Goal: Transaction & Acquisition: Book appointment/travel/reservation

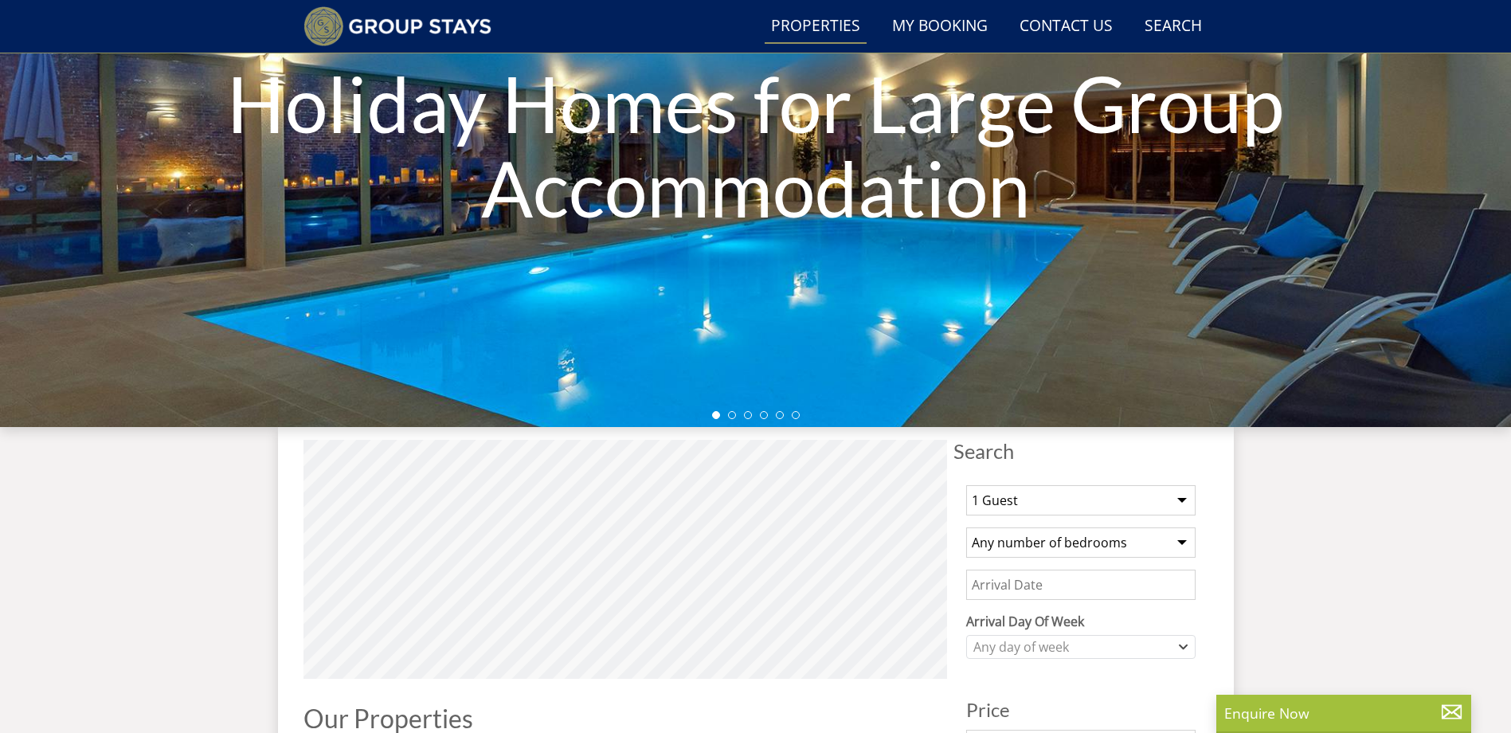
scroll to position [225, 0]
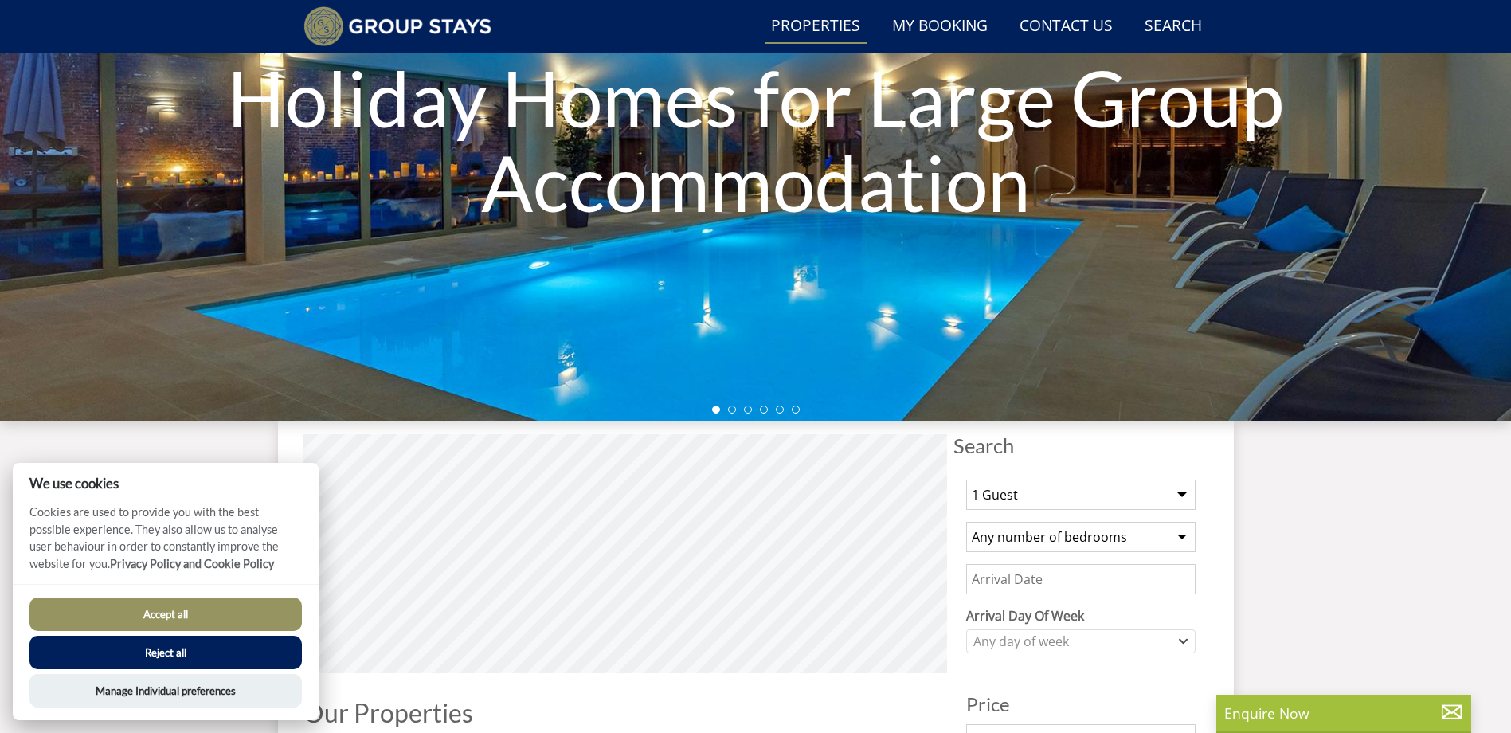
click at [194, 612] on button "Accept all" at bounding box center [165, 614] width 272 height 33
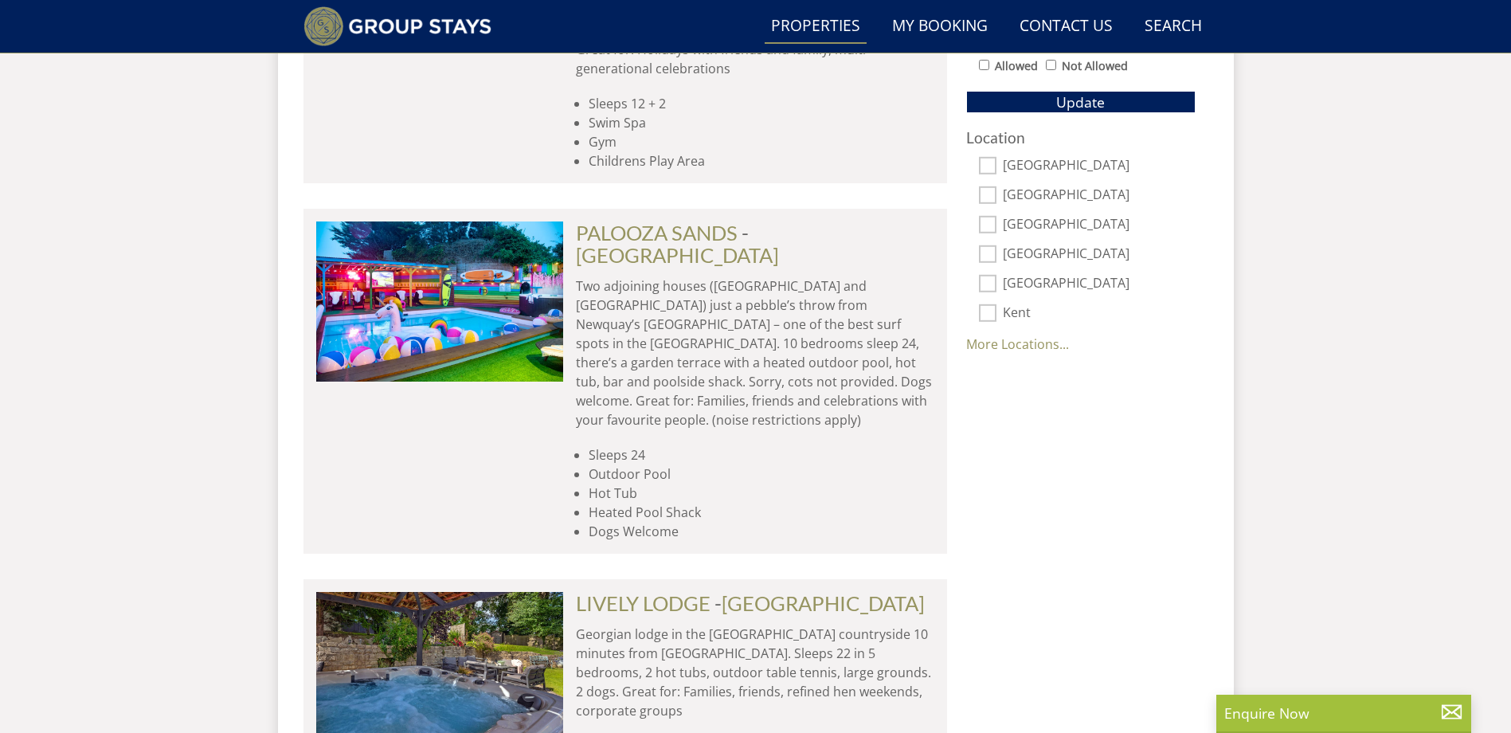
scroll to position [1101, 0]
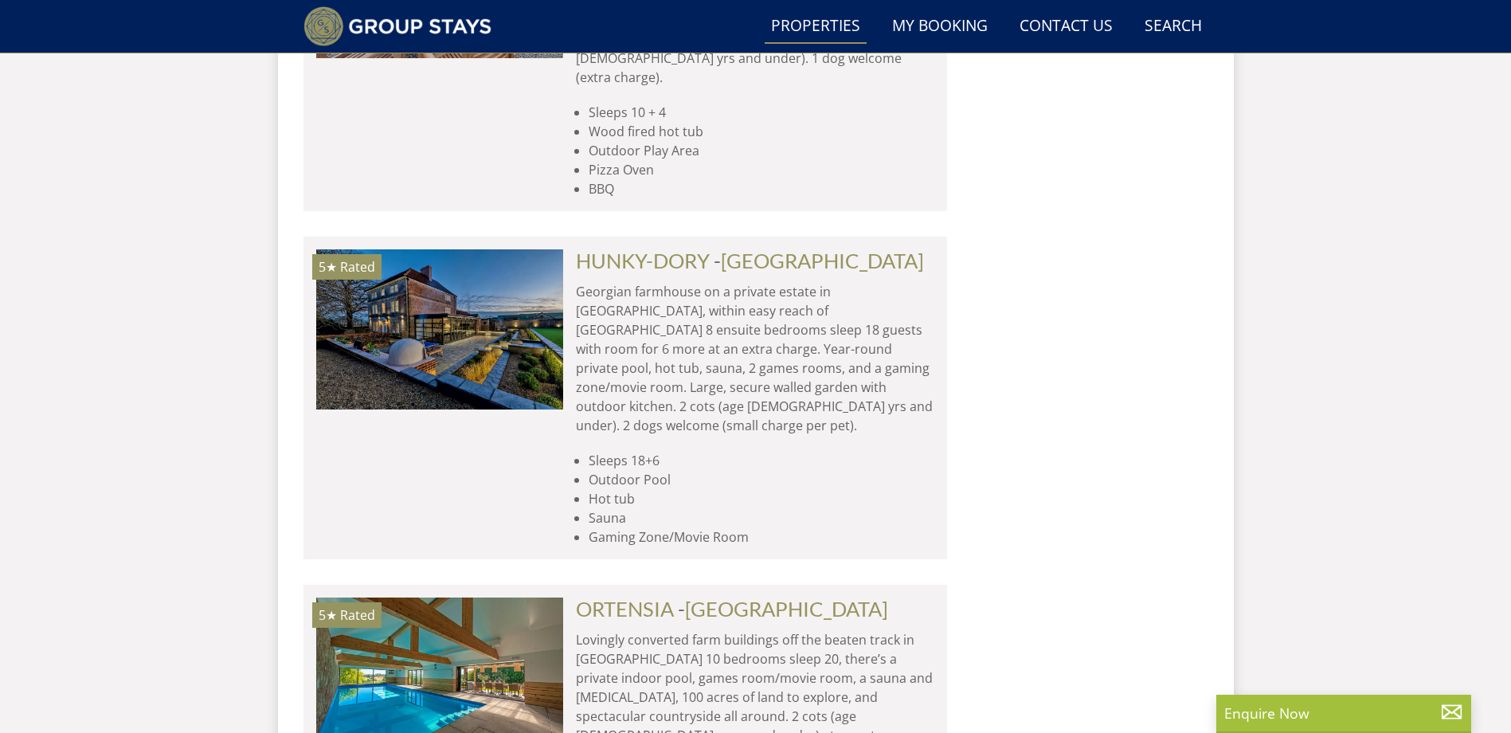
scroll to position [2059, 0]
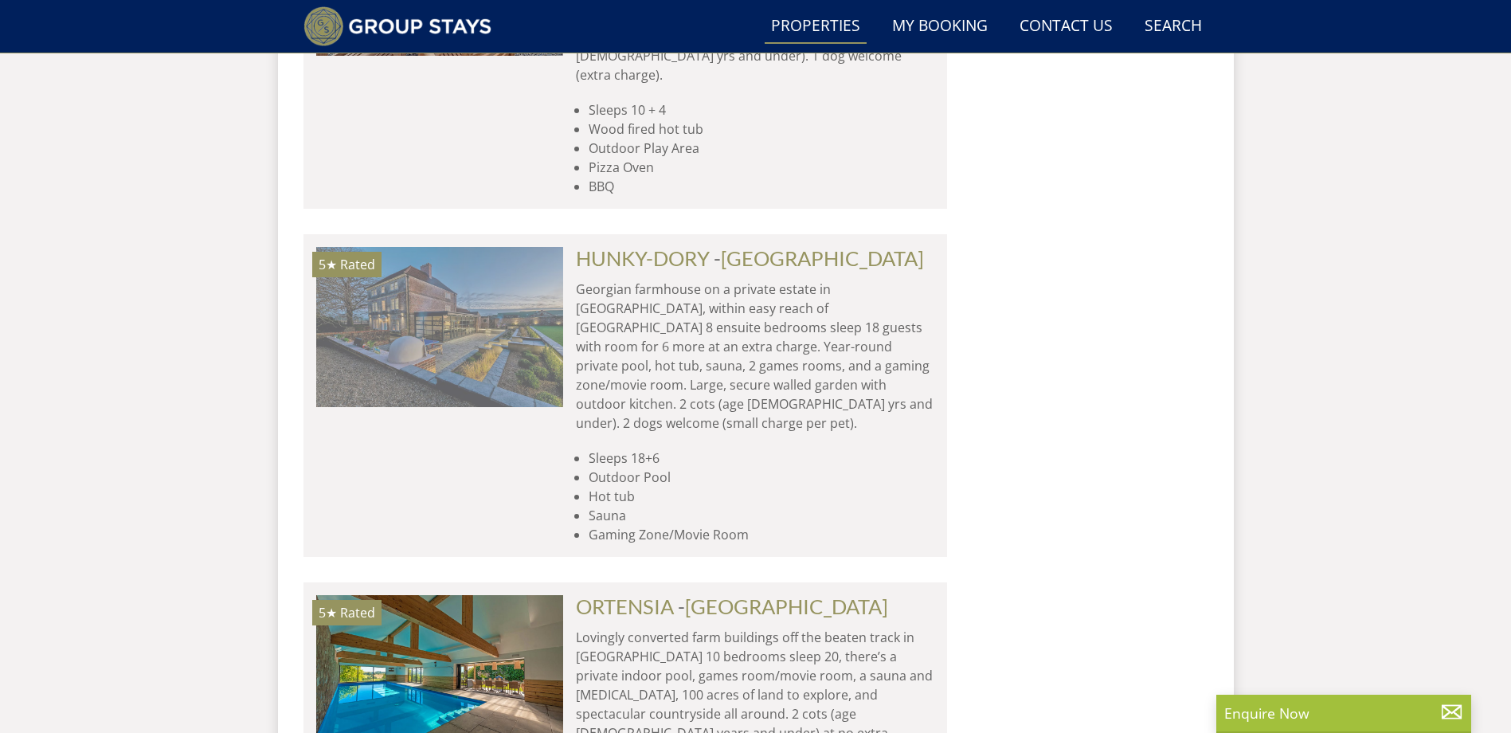
click at [447, 247] on img at bounding box center [439, 326] width 247 height 159
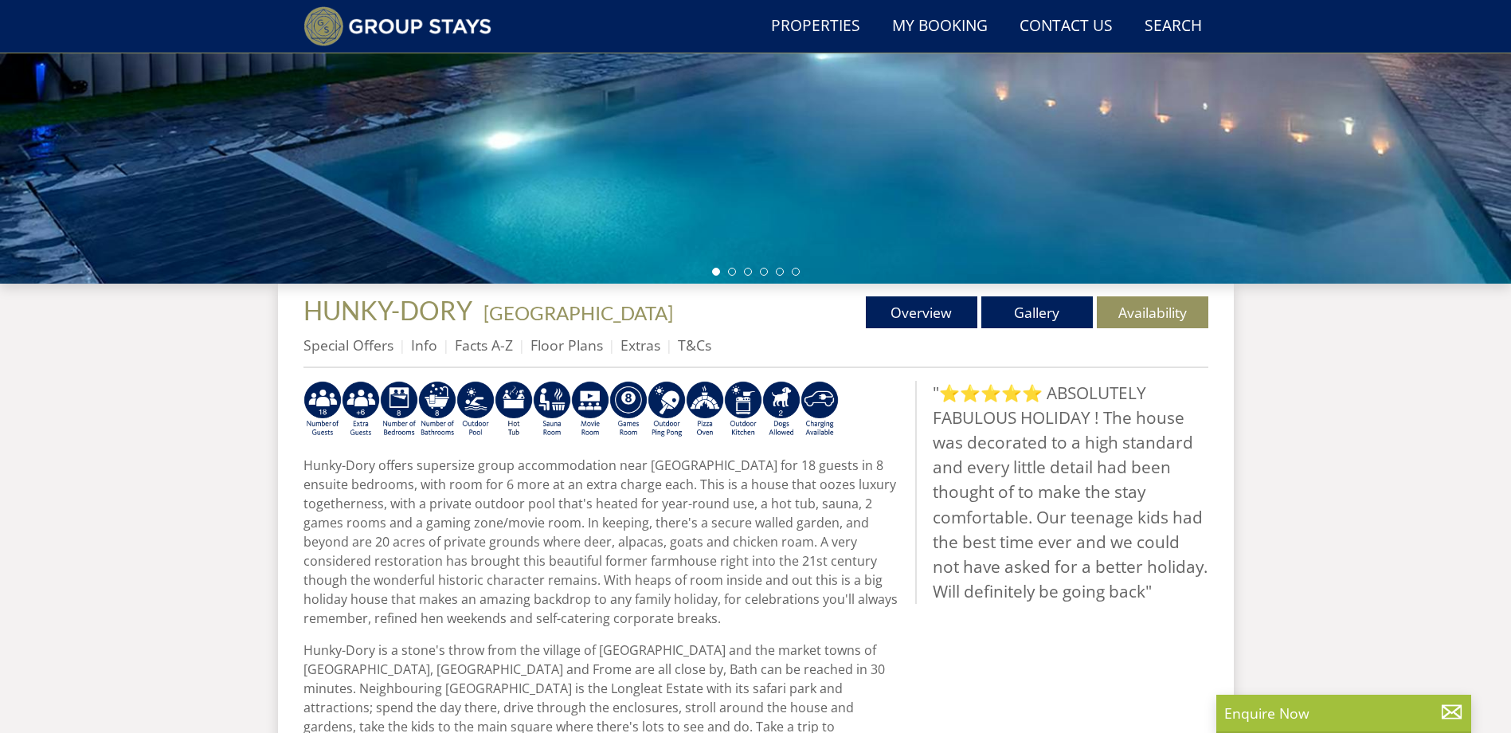
scroll to position [361, 0]
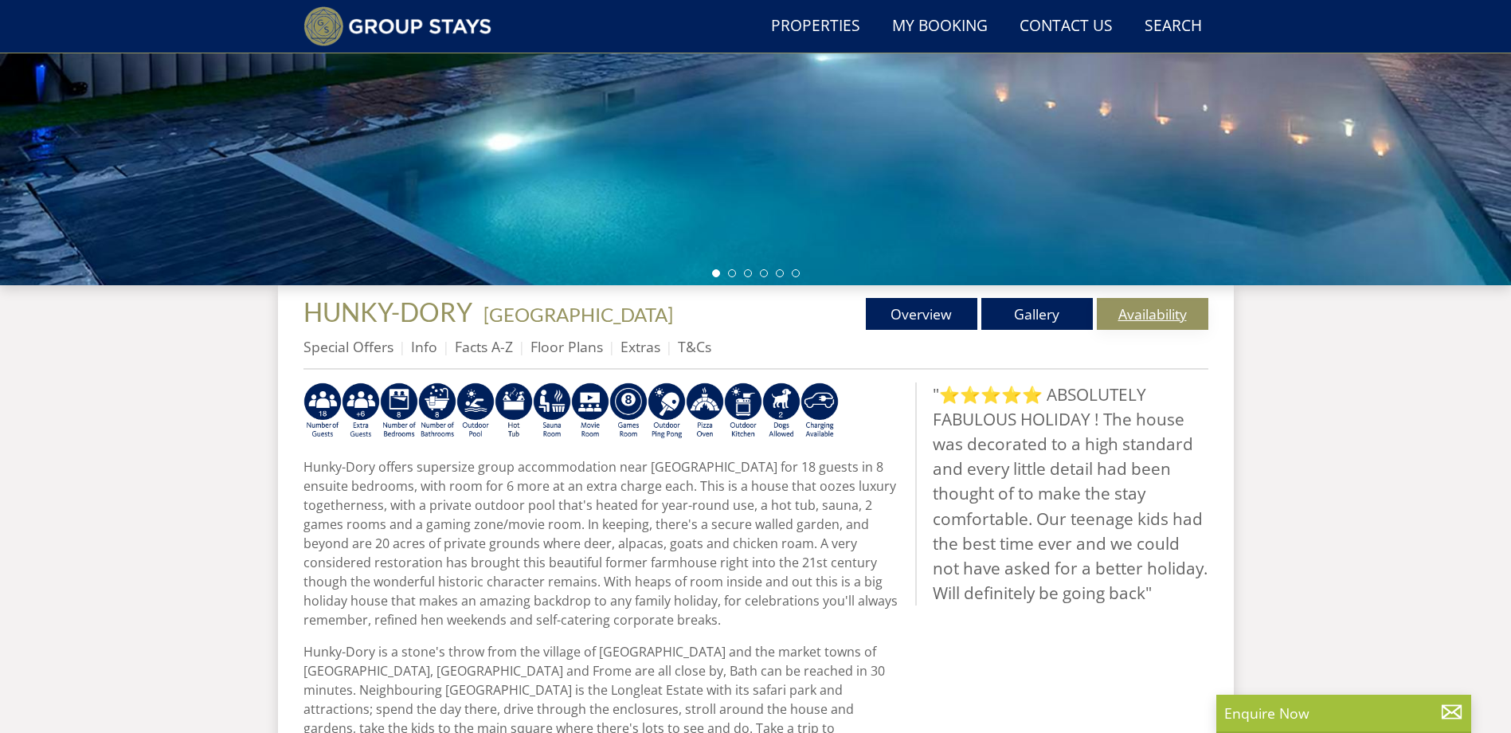
click at [1171, 312] on link "Availability" at bounding box center [1153, 314] width 112 height 32
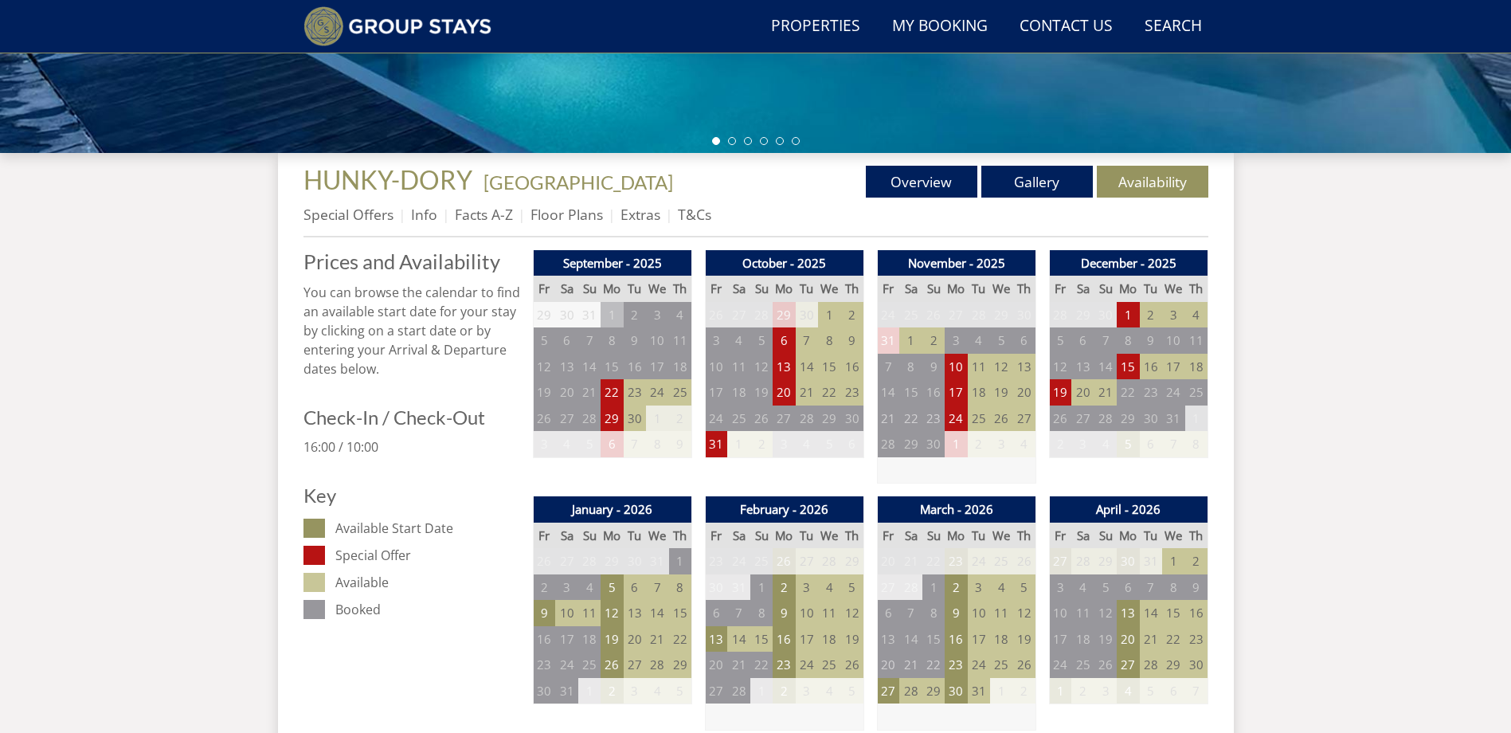
scroll to position [543, 0]
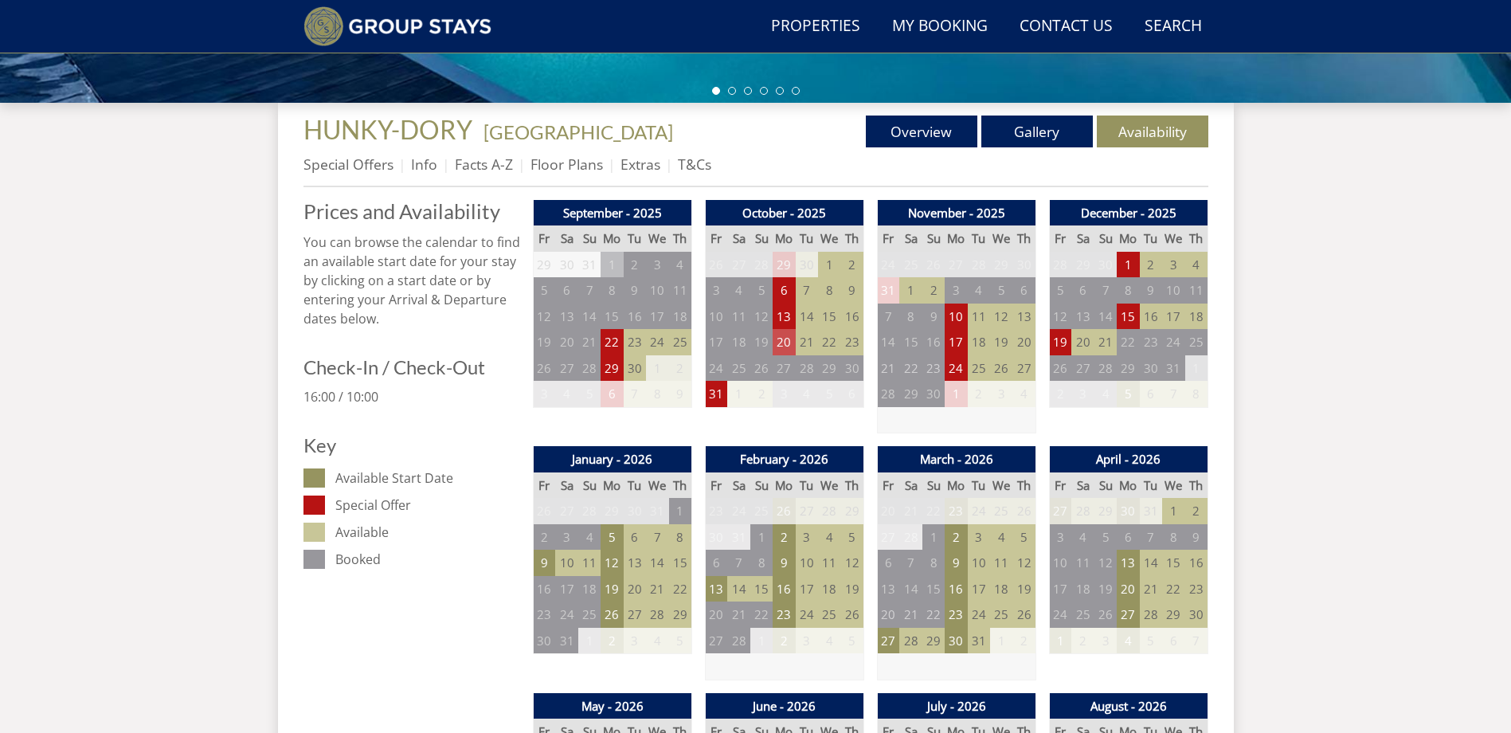
click at [786, 347] on td "20" at bounding box center [784, 342] width 22 height 26
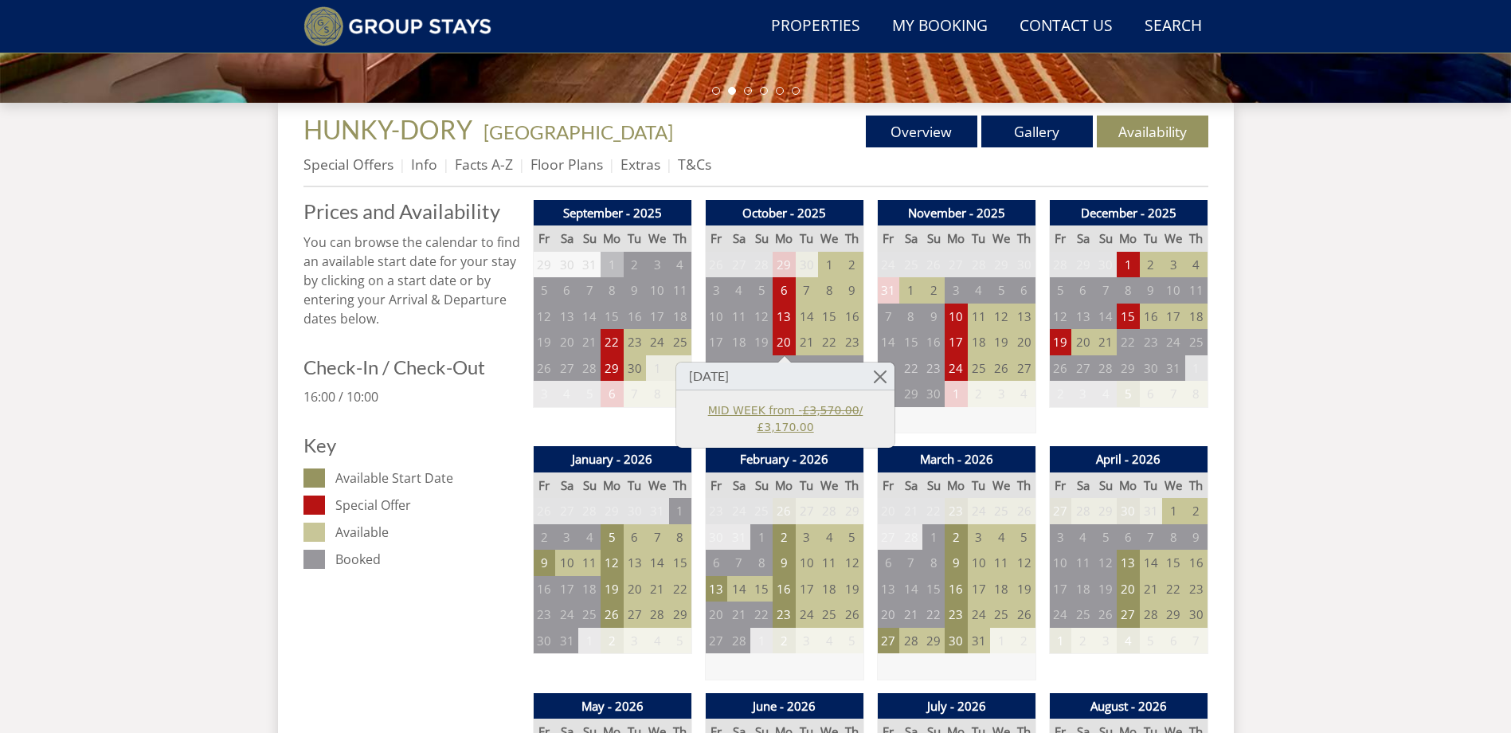
click at [849, 410] on link "MID WEEK from - £3,570.00 / £3,170.00" at bounding box center [786, 418] width 196 height 33
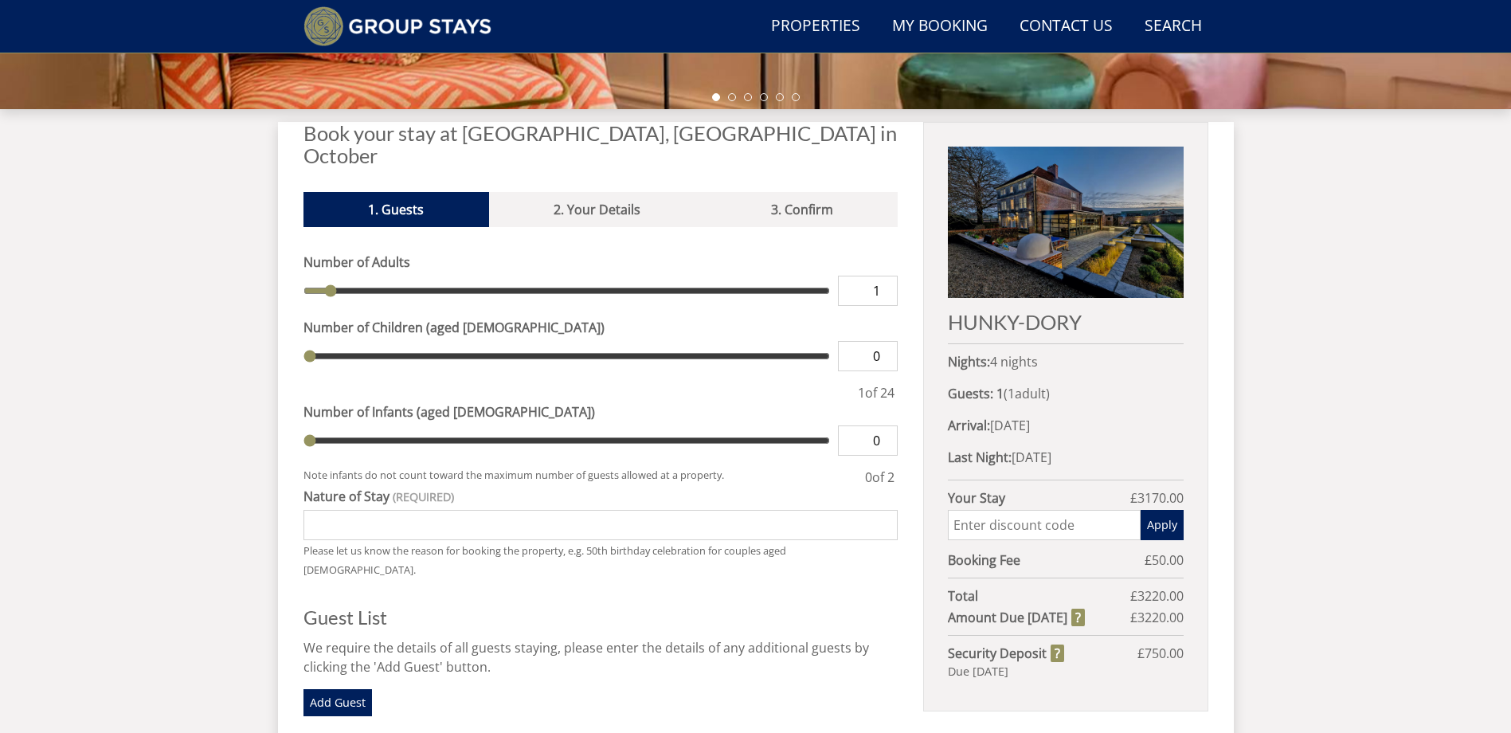
scroll to position [543, 0]
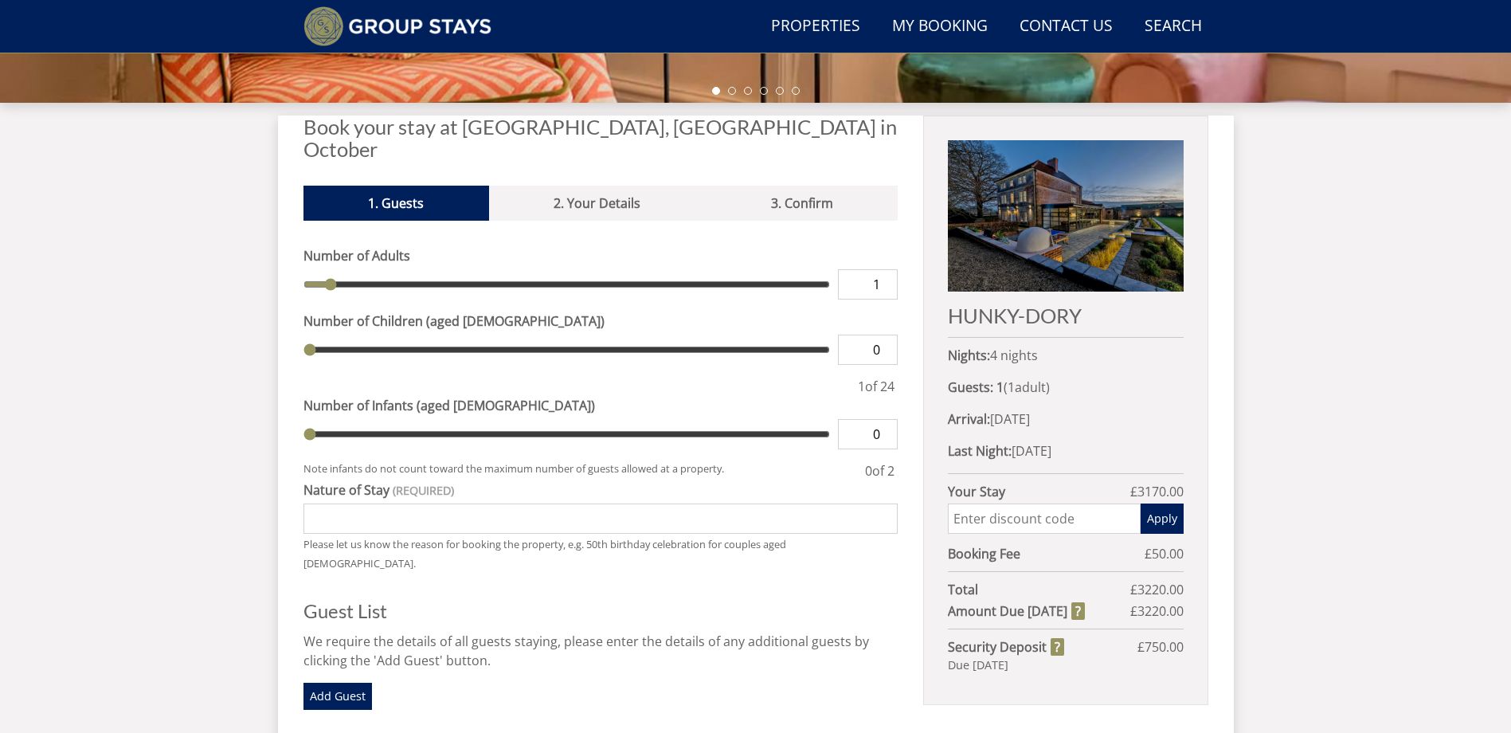
click at [1072, 226] on img at bounding box center [1065, 215] width 235 height 151
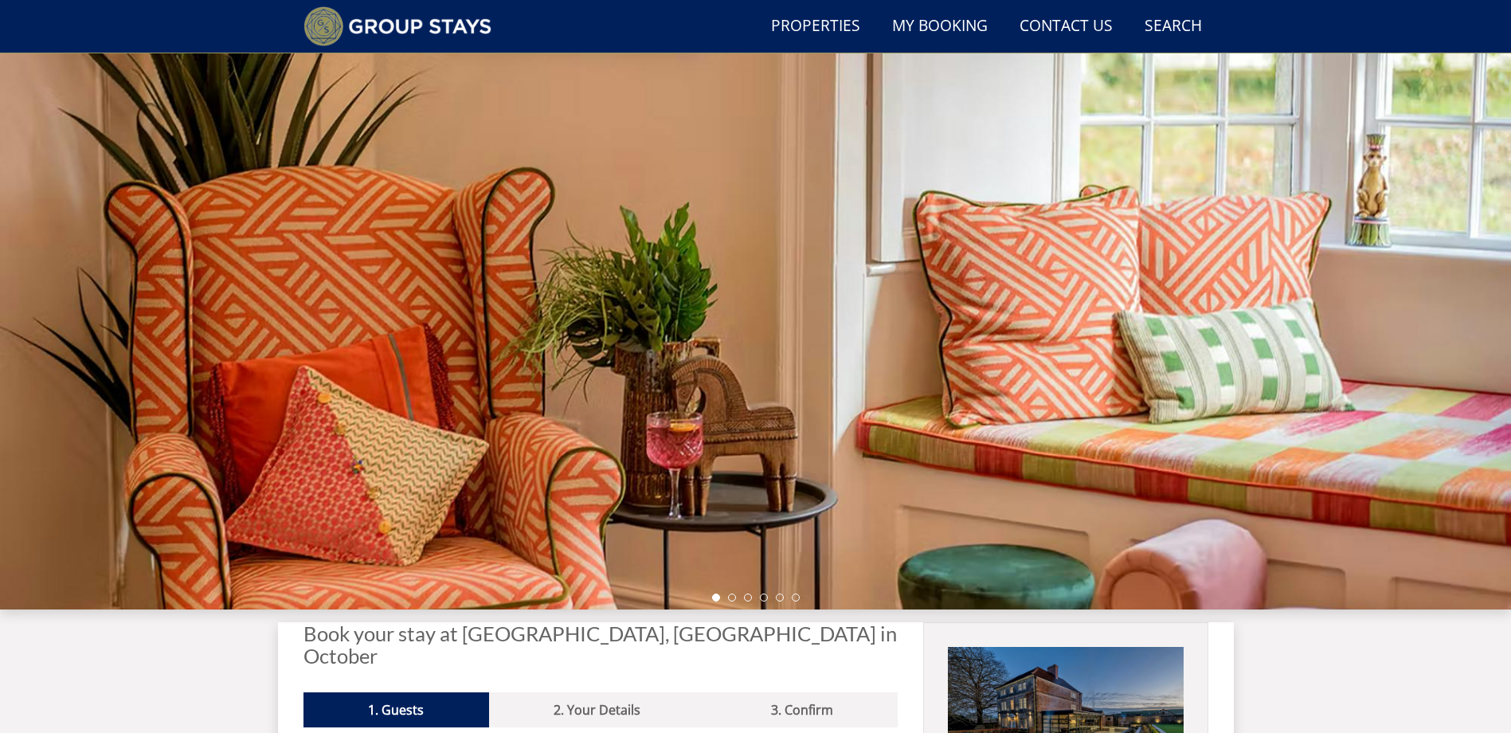
scroll to position [0, 0]
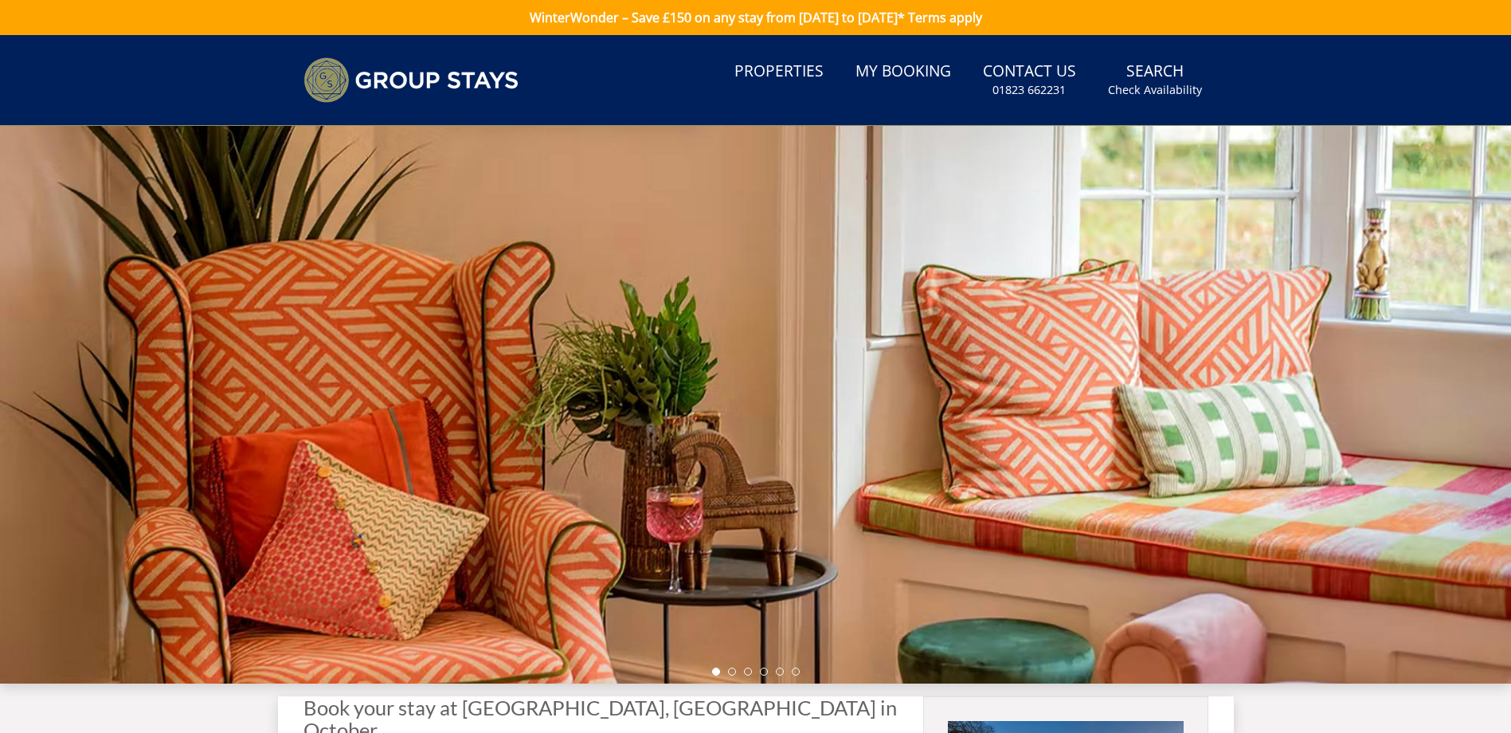
drag, startPoint x: 840, startPoint y: 476, endPoint x: 597, endPoint y: 428, distance: 247.8
click at [535, 451] on div at bounding box center [755, 405] width 1511 height 558
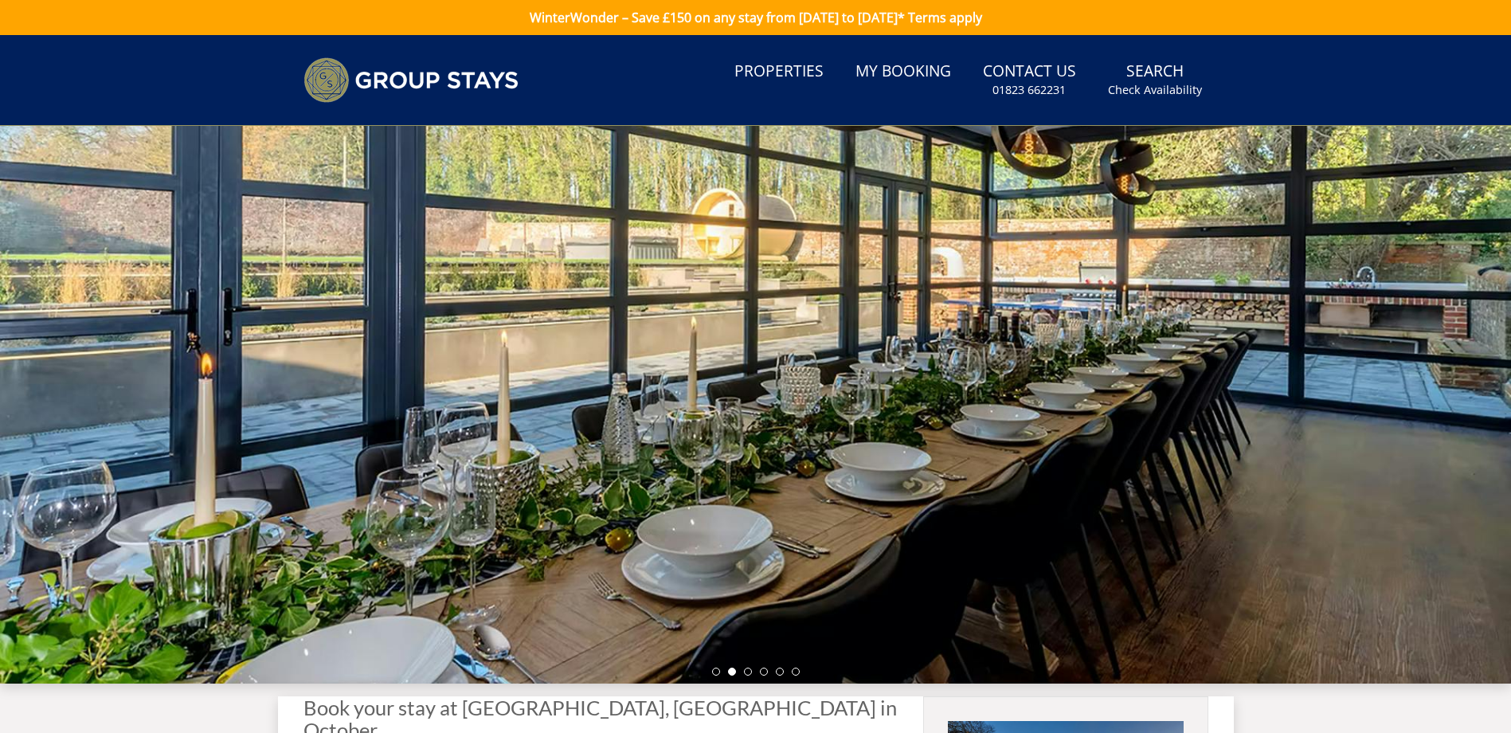
drag, startPoint x: 1435, startPoint y: 383, endPoint x: 913, endPoint y: 375, distance: 521.9
click at [913, 375] on div at bounding box center [755, 405] width 1511 height 558
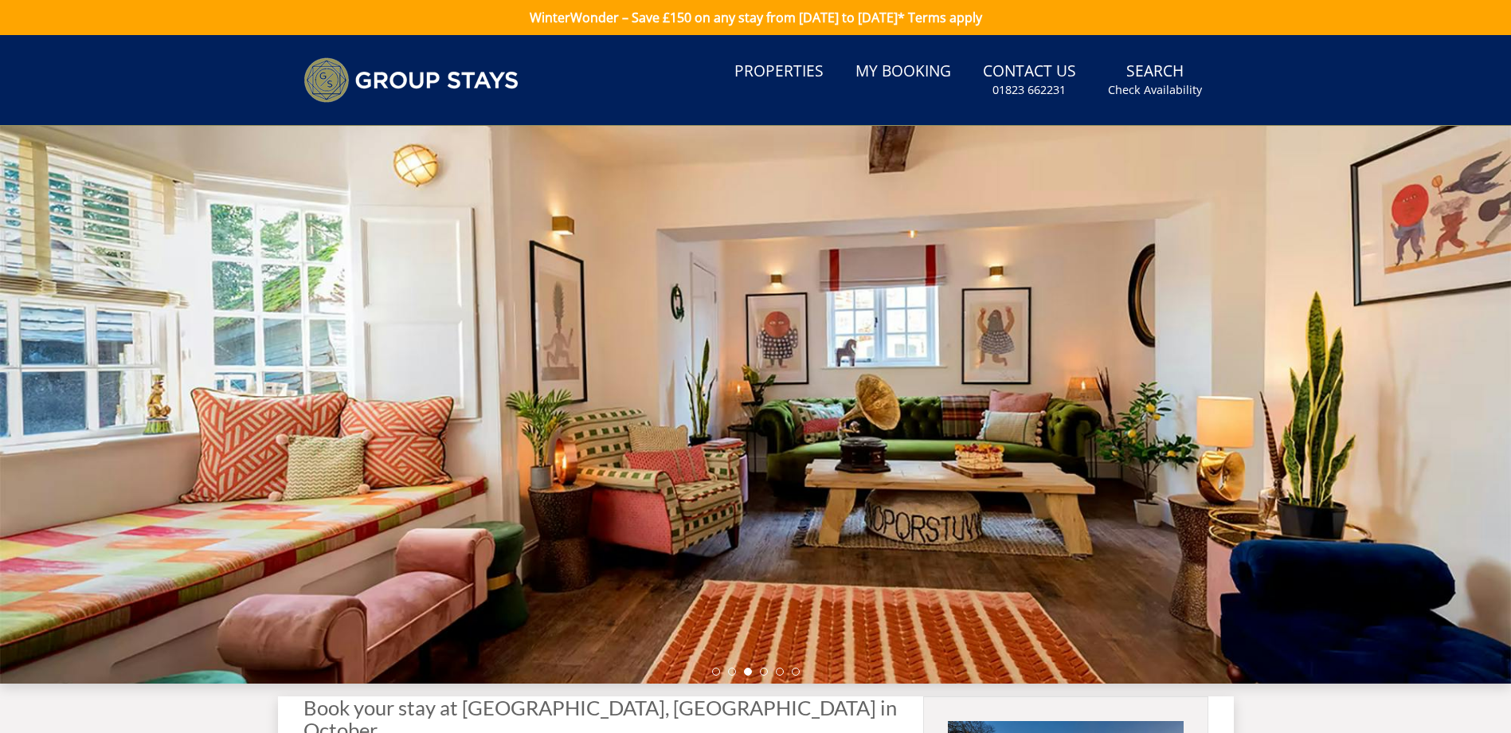
drag, startPoint x: 1134, startPoint y: 370, endPoint x: 687, endPoint y: 364, distance: 447.0
click at [687, 366] on div at bounding box center [755, 405] width 1511 height 558
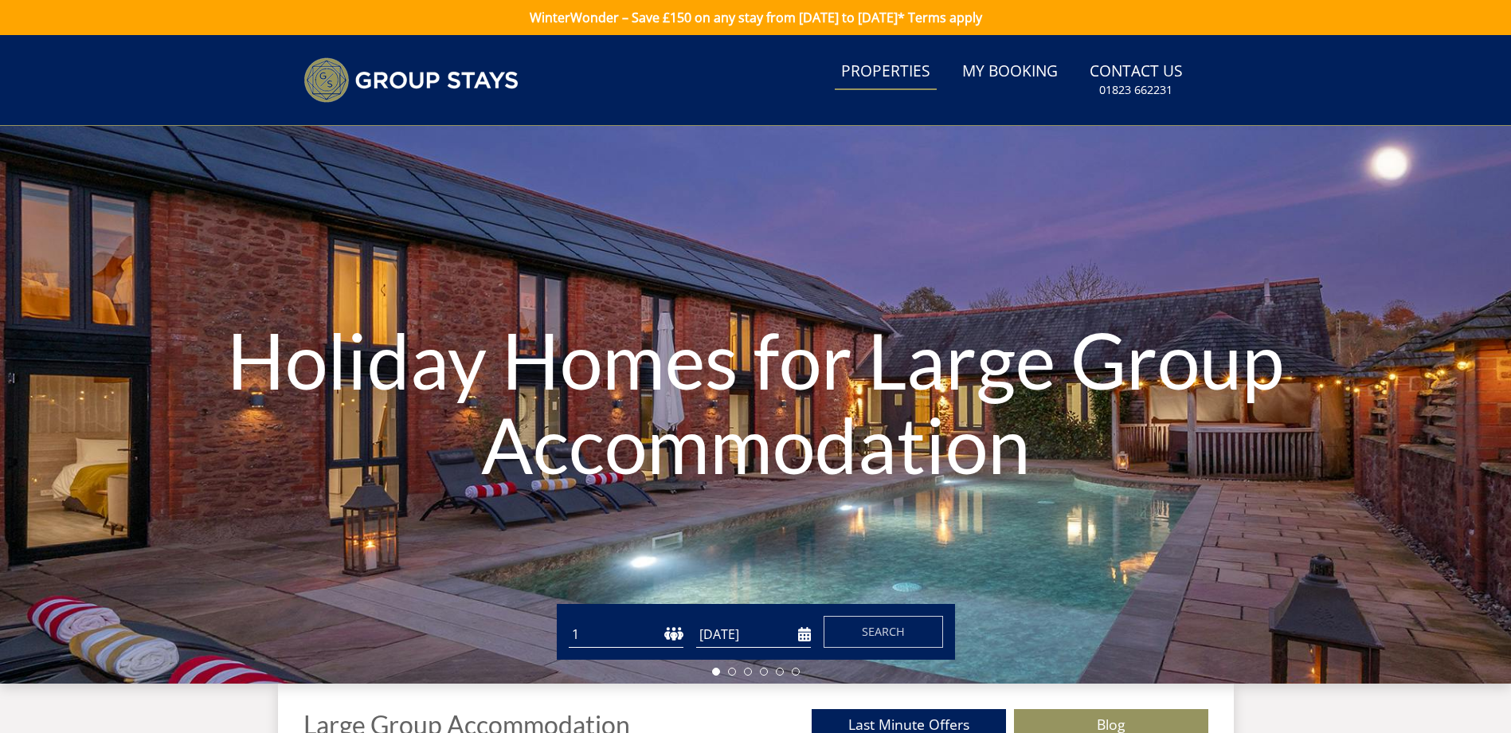
click at [905, 69] on link "Properties" at bounding box center [886, 72] width 102 height 36
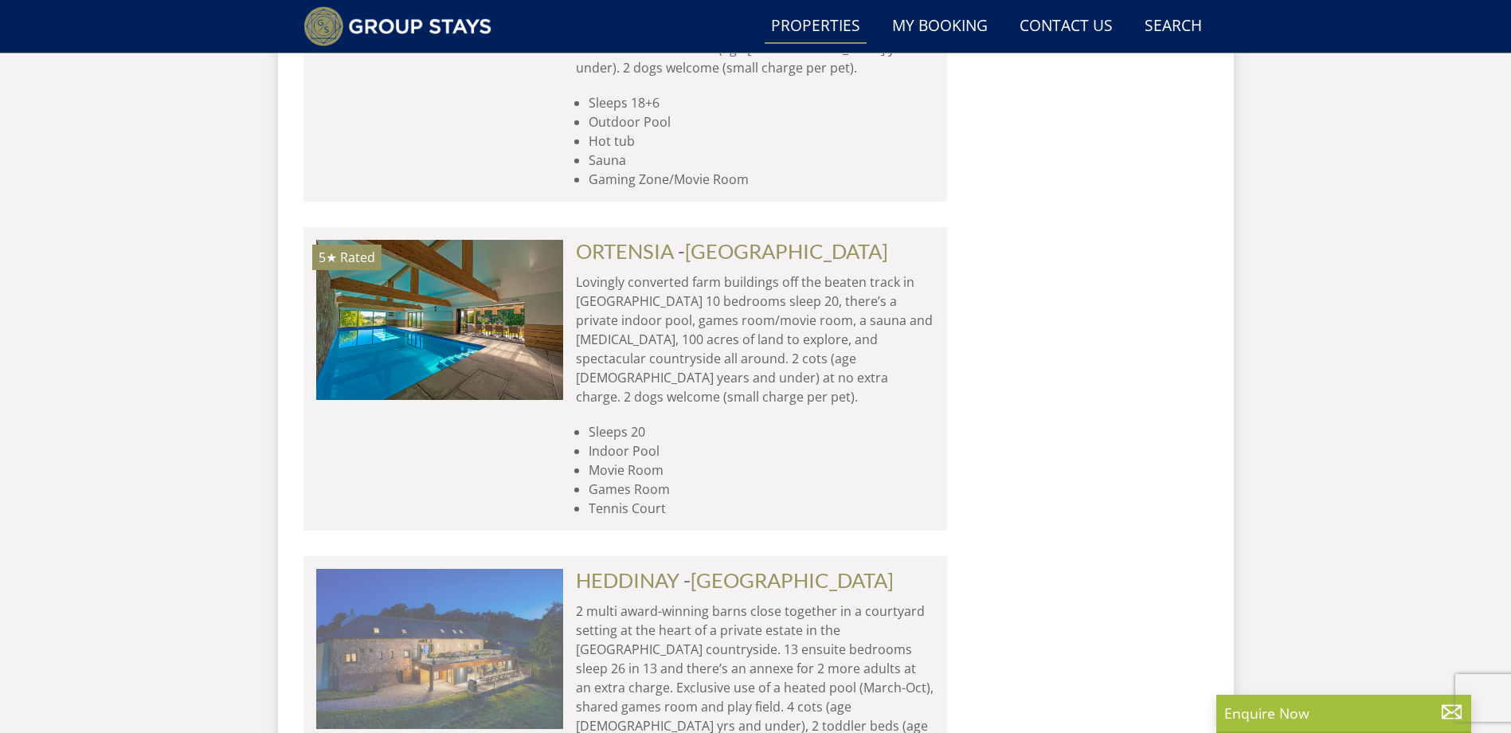
scroll to position [2376, 0]
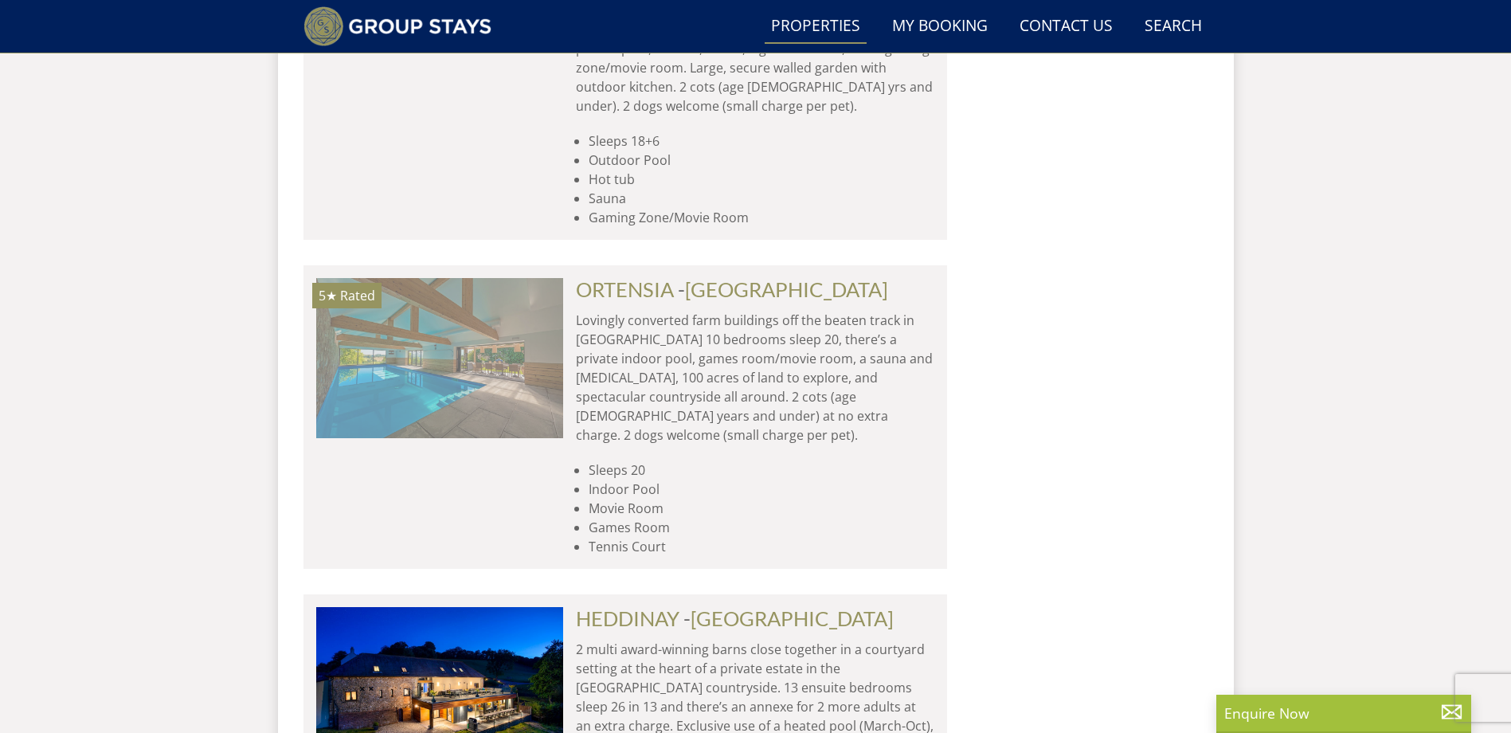
click at [413, 278] on img at bounding box center [439, 357] width 247 height 159
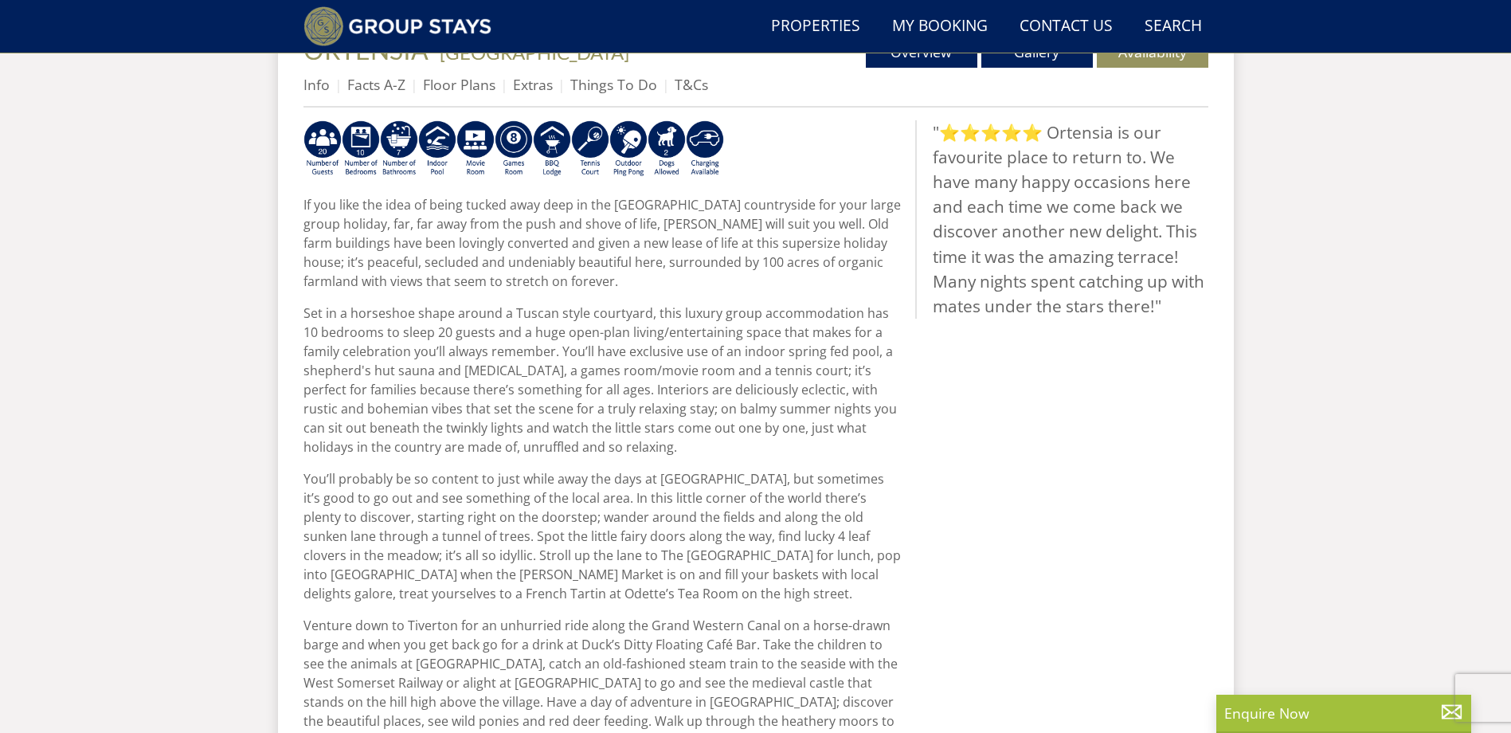
scroll to position [625, 0]
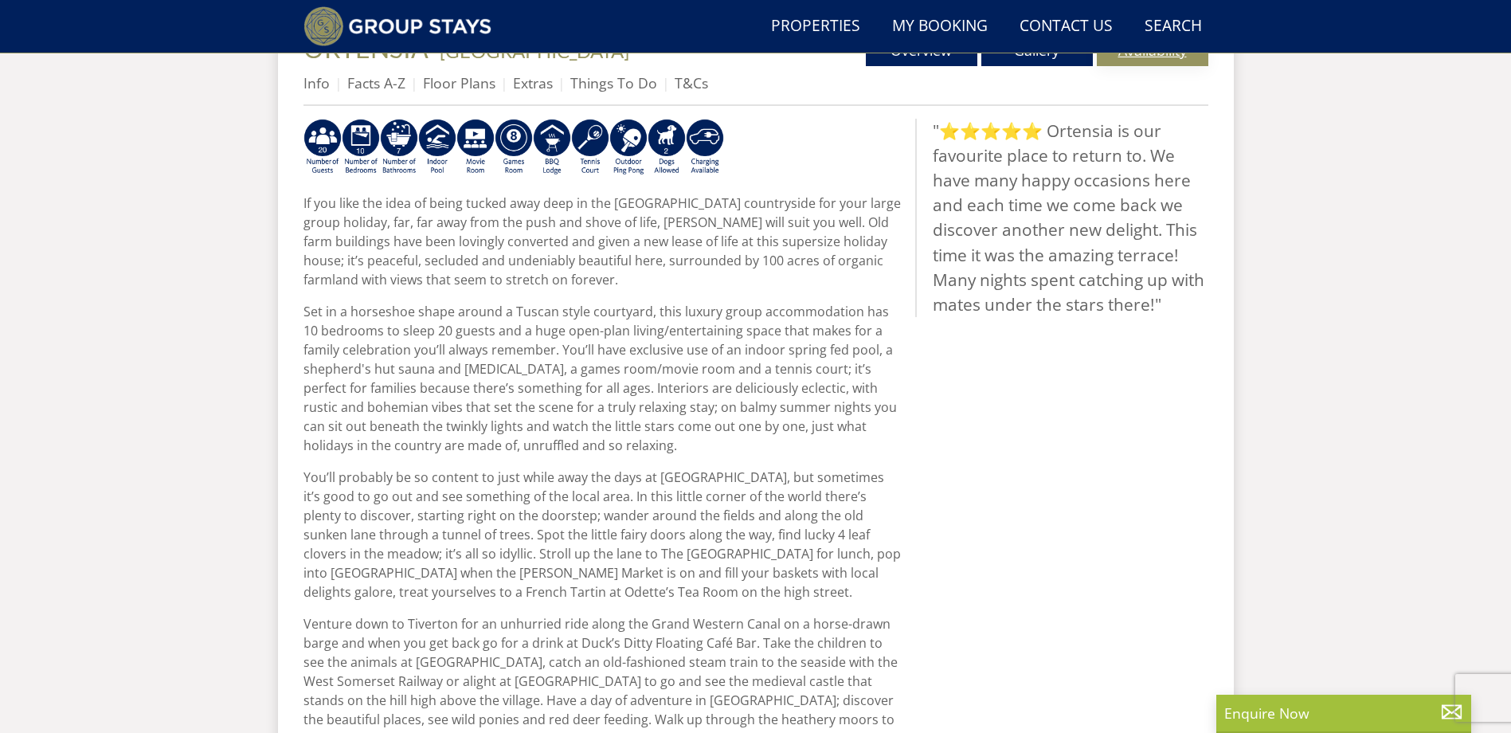
click at [1174, 57] on link "Availability" at bounding box center [1153, 50] width 112 height 32
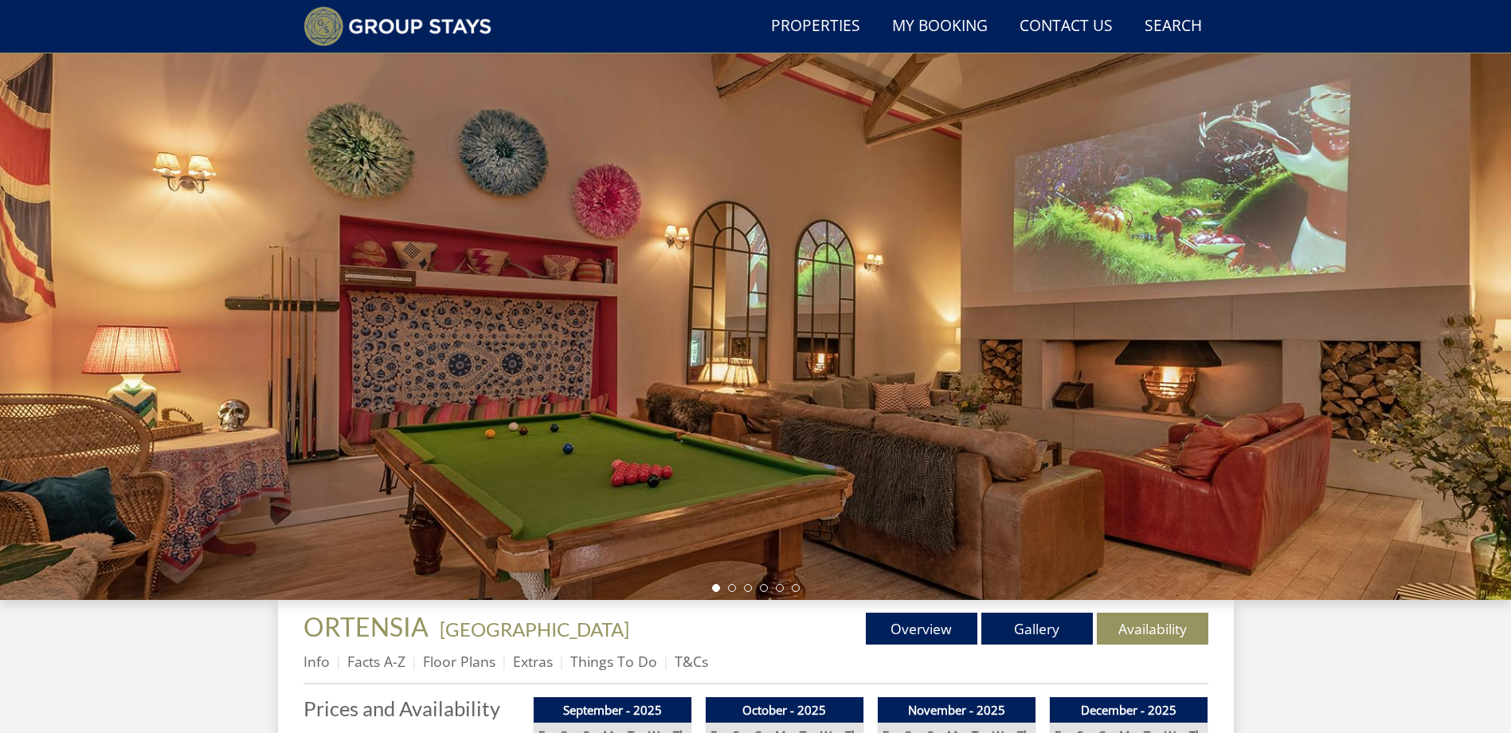
scroll to position [461, 0]
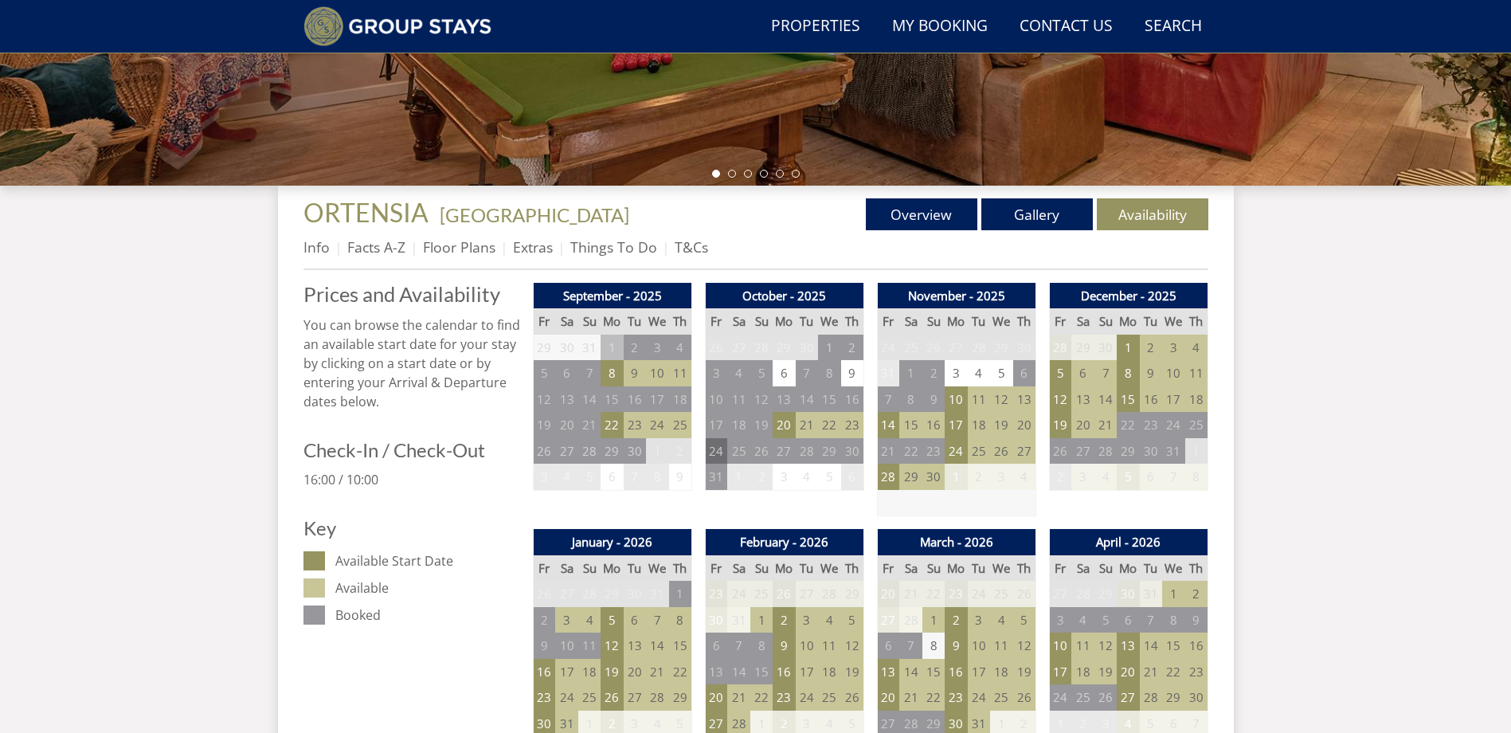
click at [714, 453] on td "24" at bounding box center [716, 451] width 22 height 26
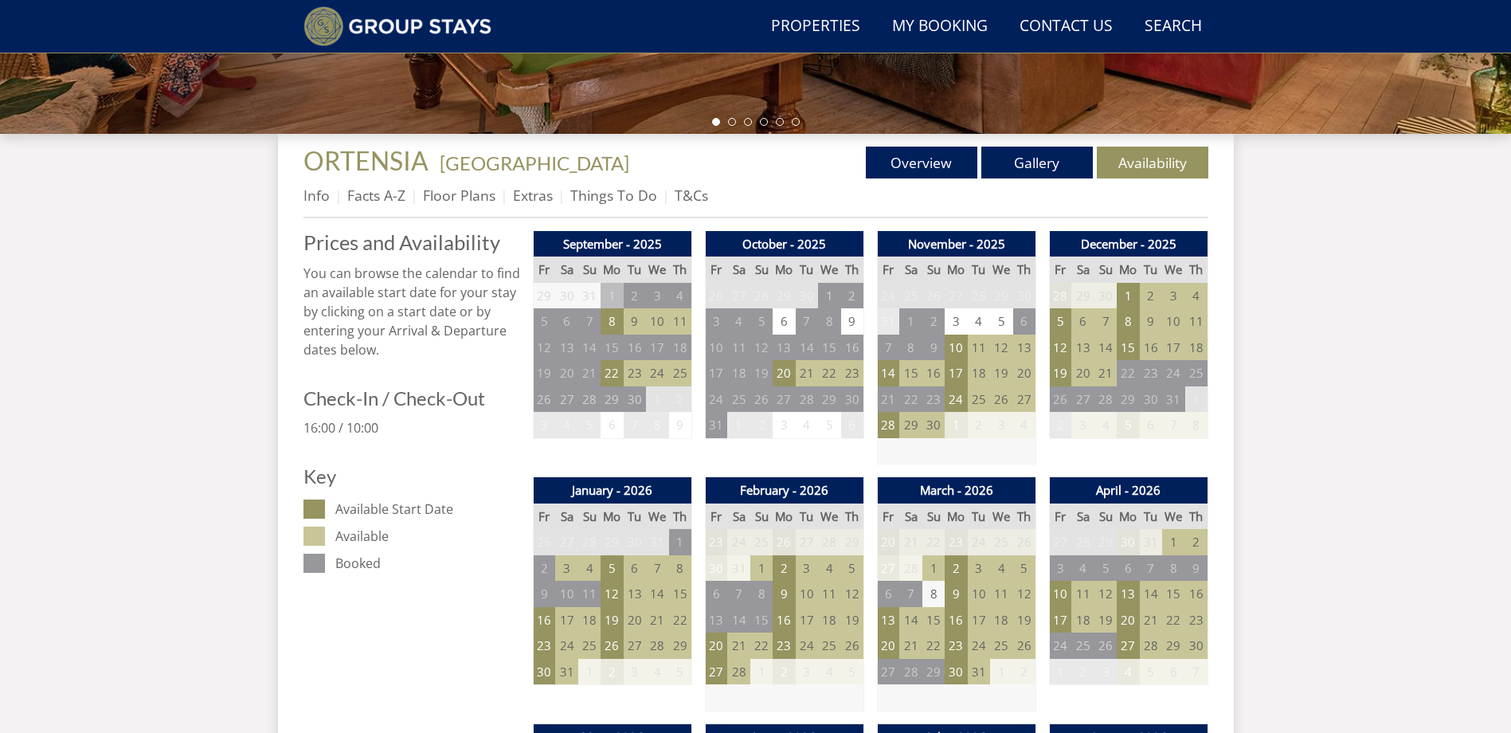
scroll to position [540, 0]
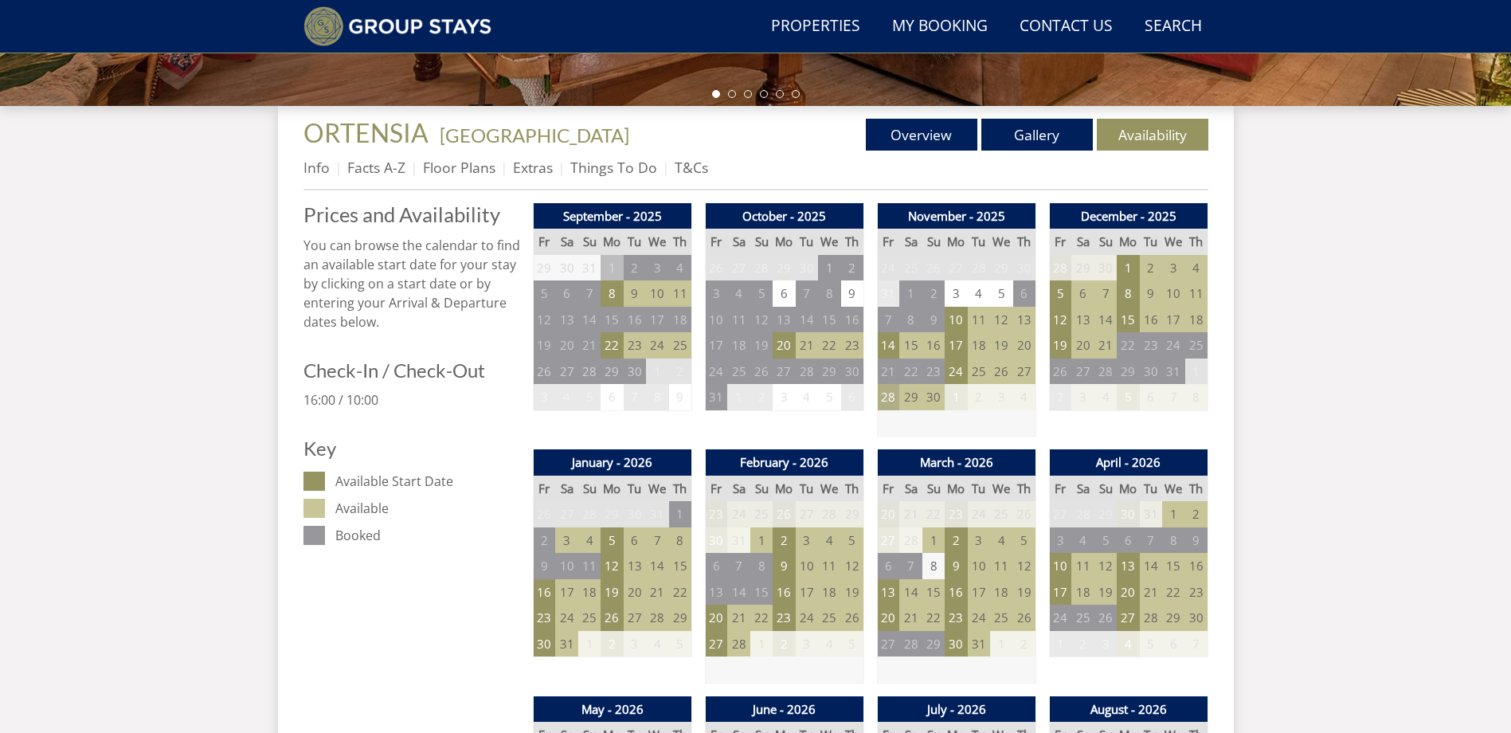
click at [885, 393] on td "28" at bounding box center [888, 397] width 22 height 26
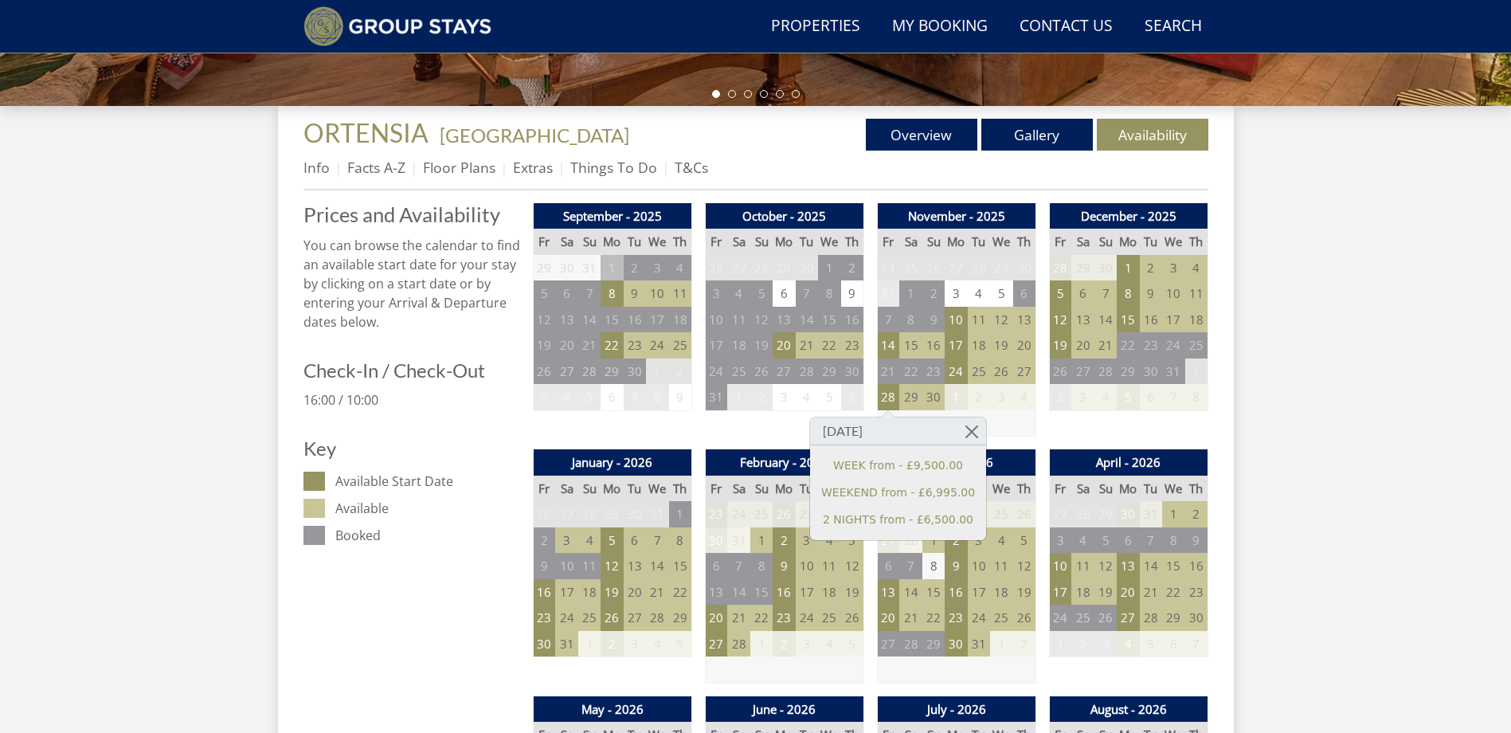
click at [958, 428] on link at bounding box center [972, 431] width 28 height 28
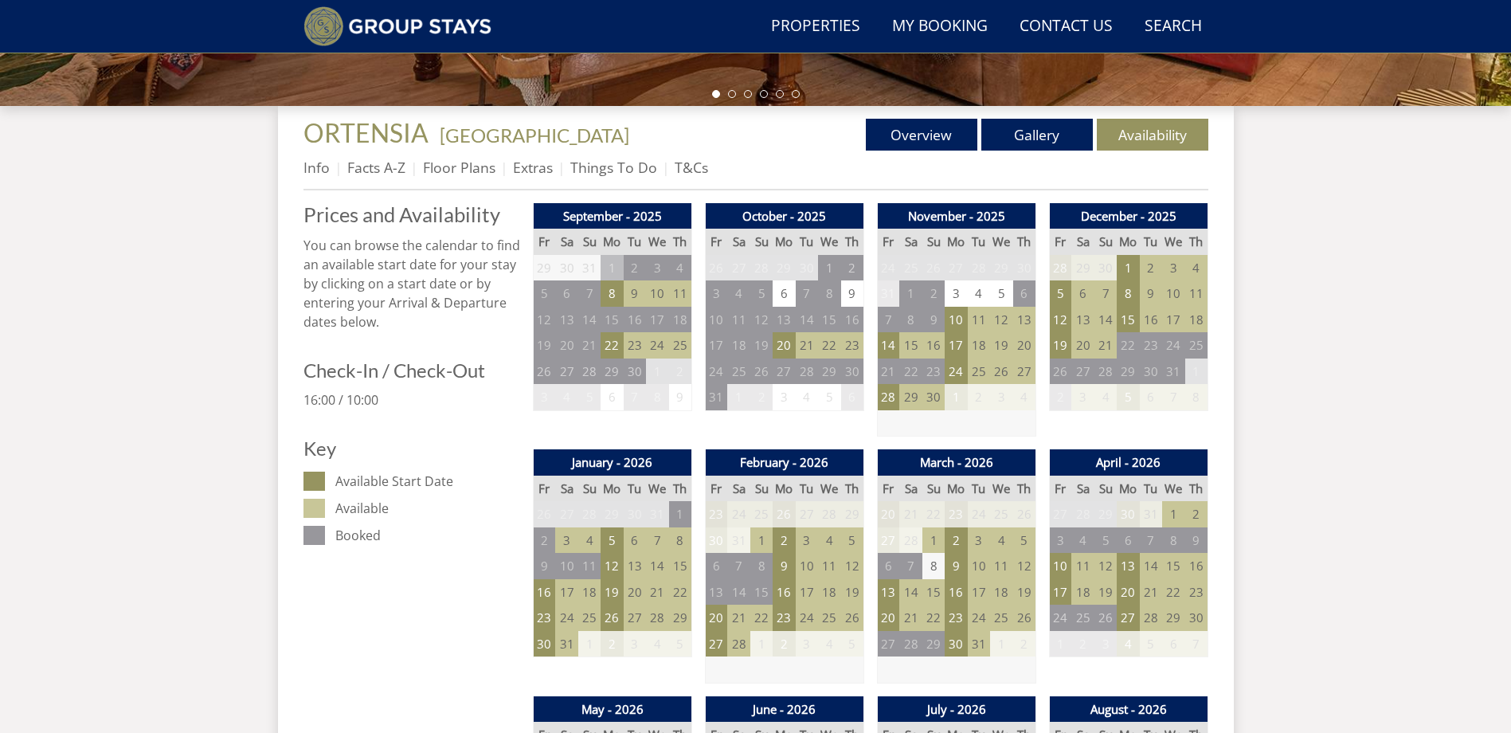
scroll to position [625, 0]
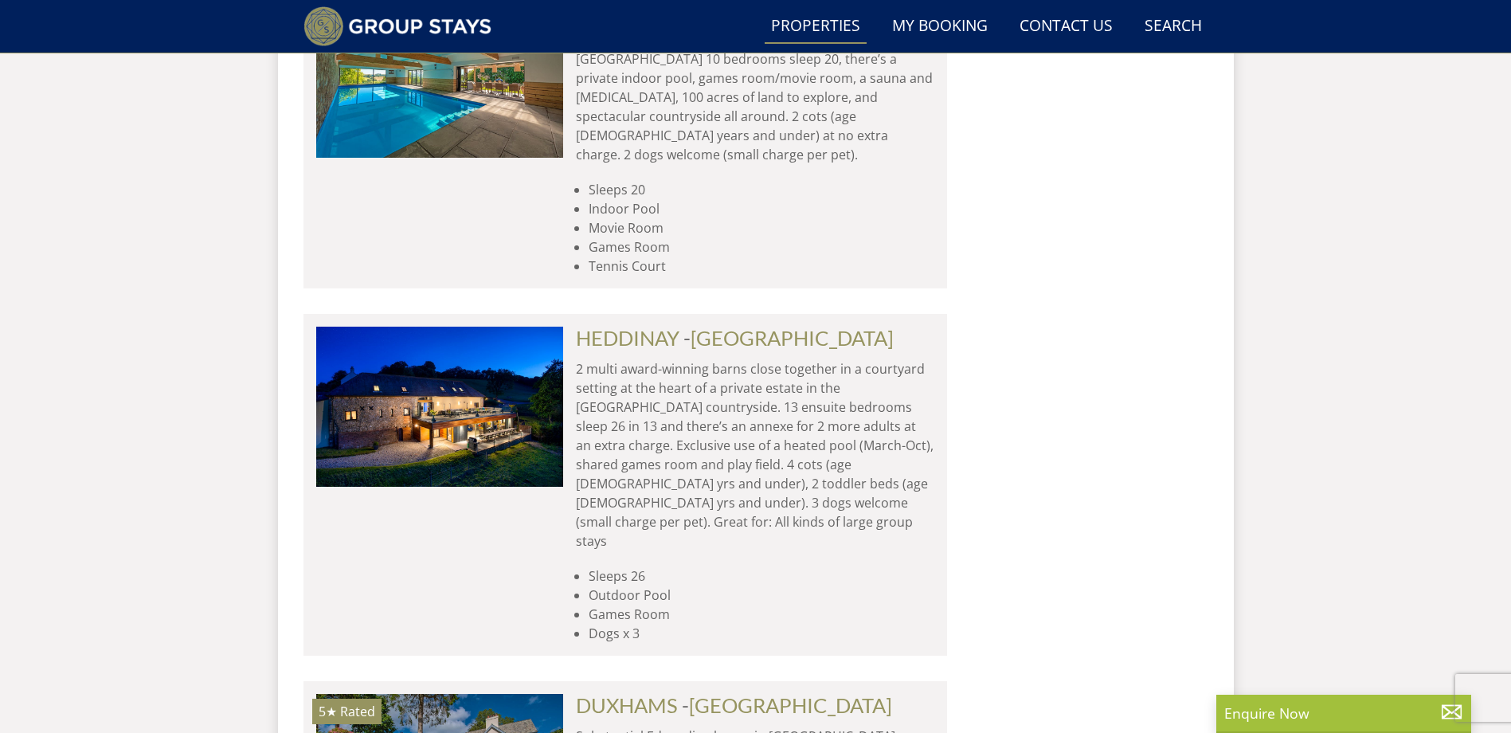
scroll to position [2774, 0]
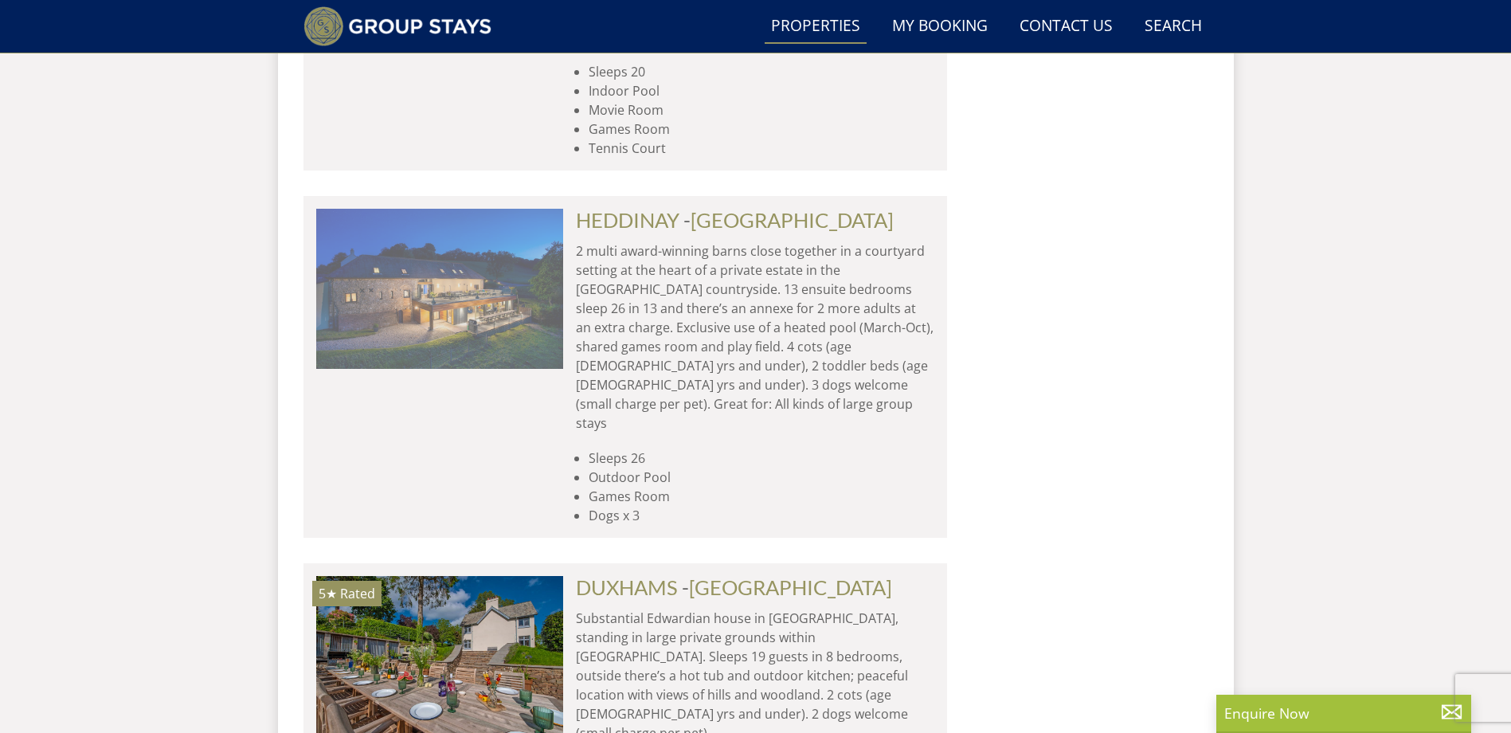
click at [474, 209] on img at bounding box center [439, 288] width 247 height 159
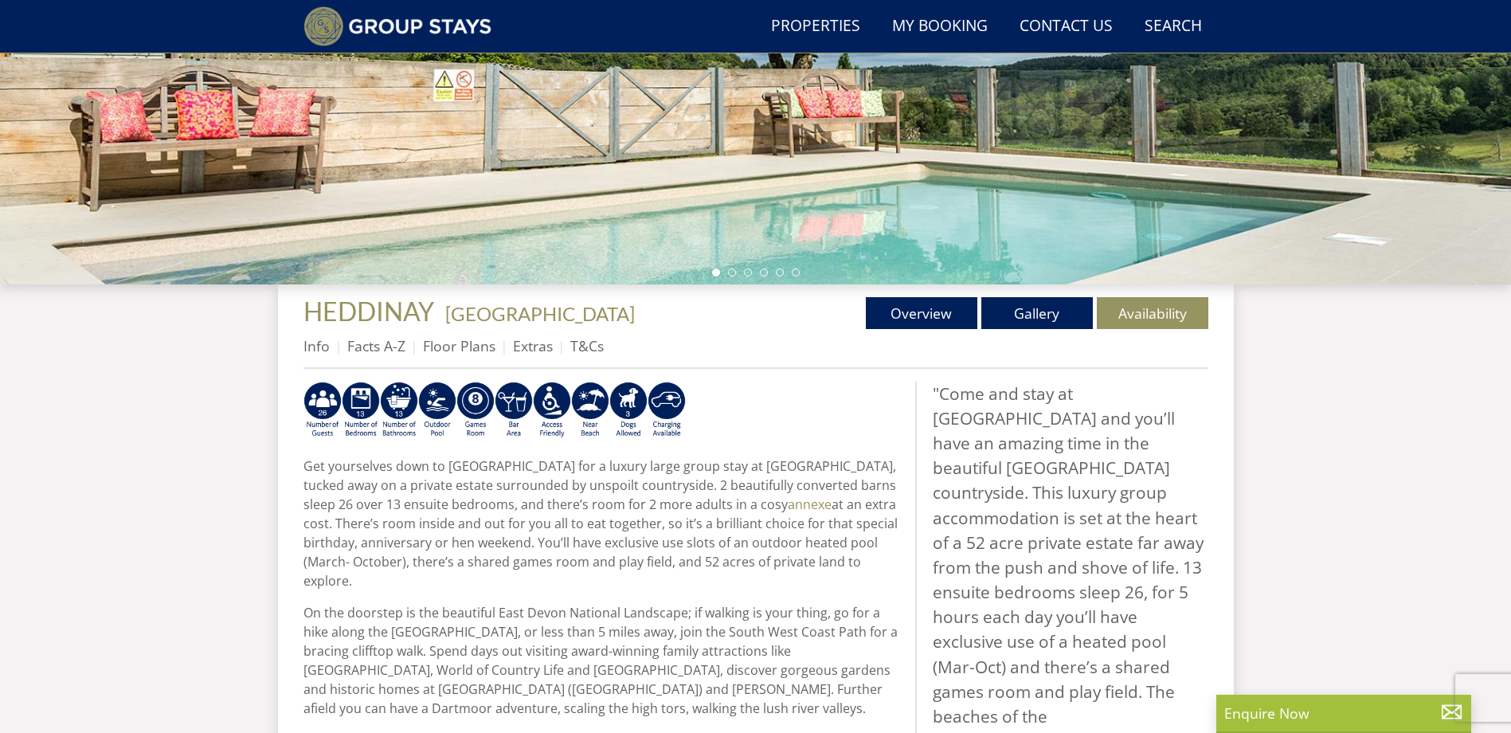
scroll to position [464, 0]
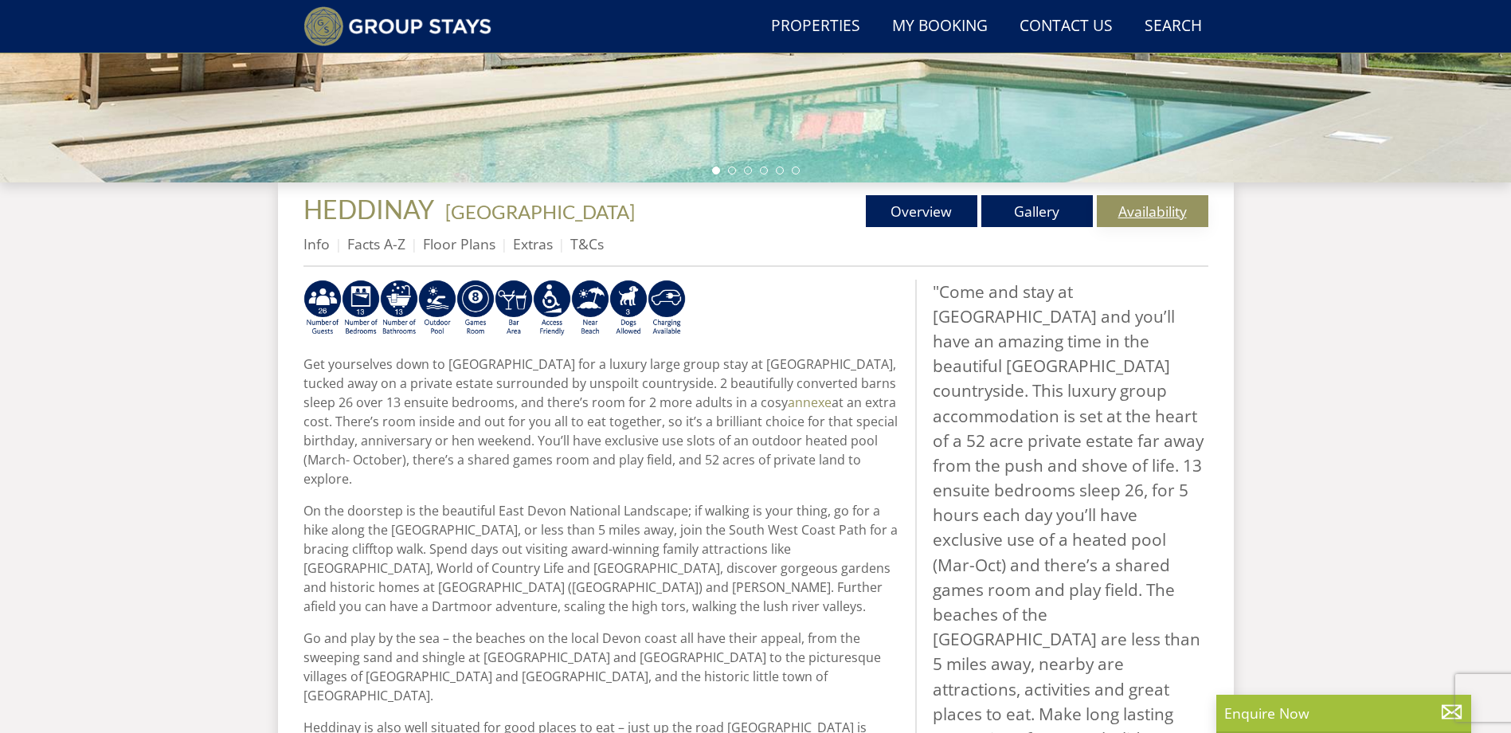
click at [1175, 212] on link "Availability" at bounding box center [1153, 211] width 112 height 32
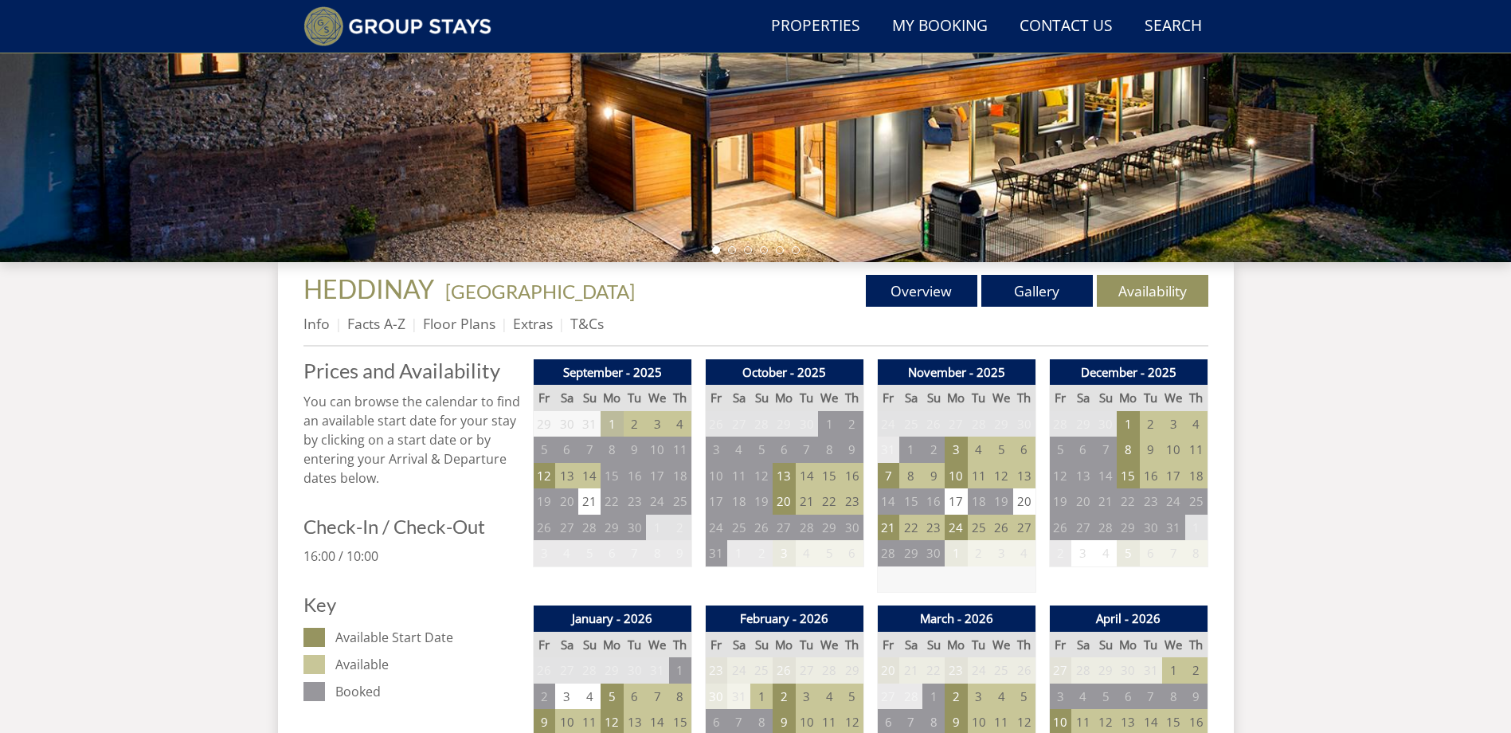
scroll to position [464, 0]
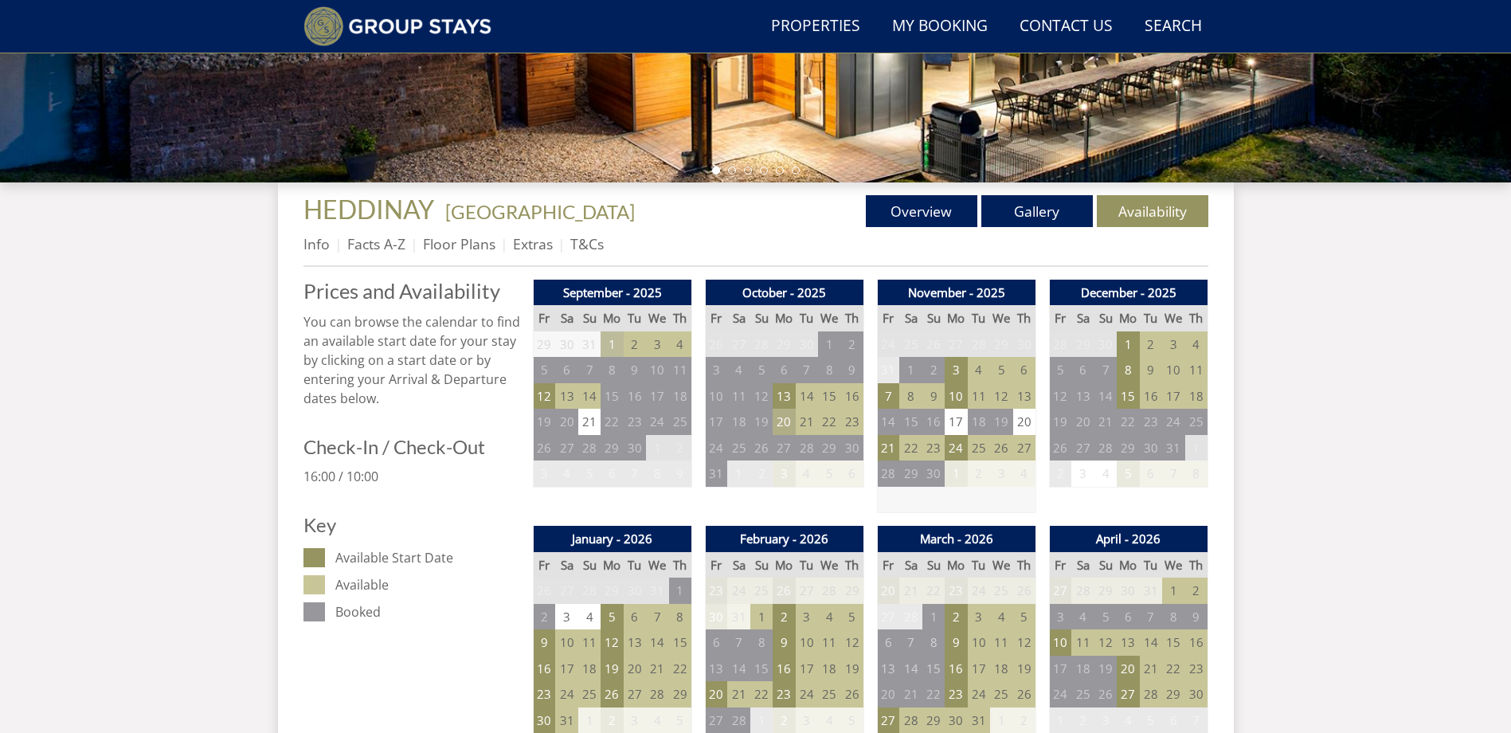
click at [782, 423] on td "20" at bounding box center [784, 422] width 22 height 26
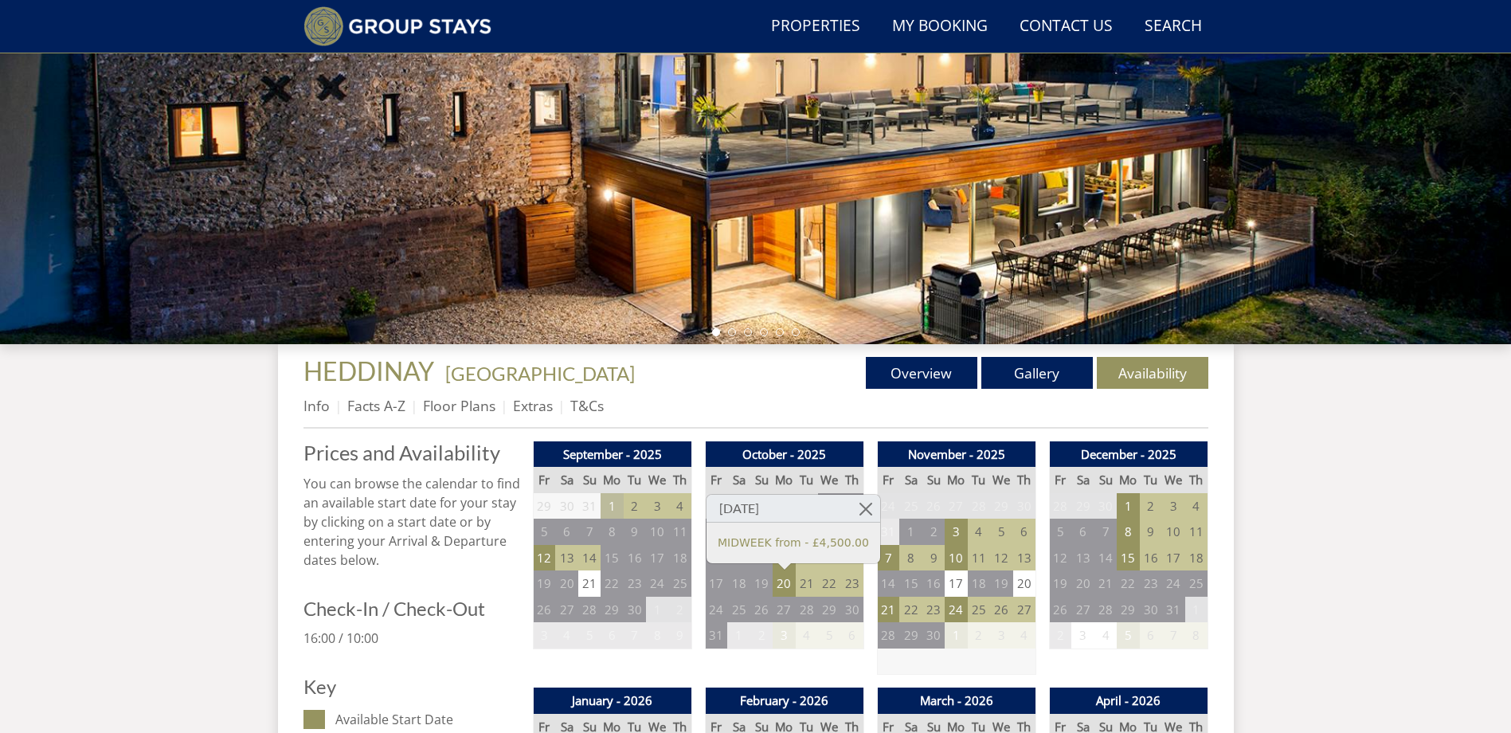
scroll to position [65, 0]
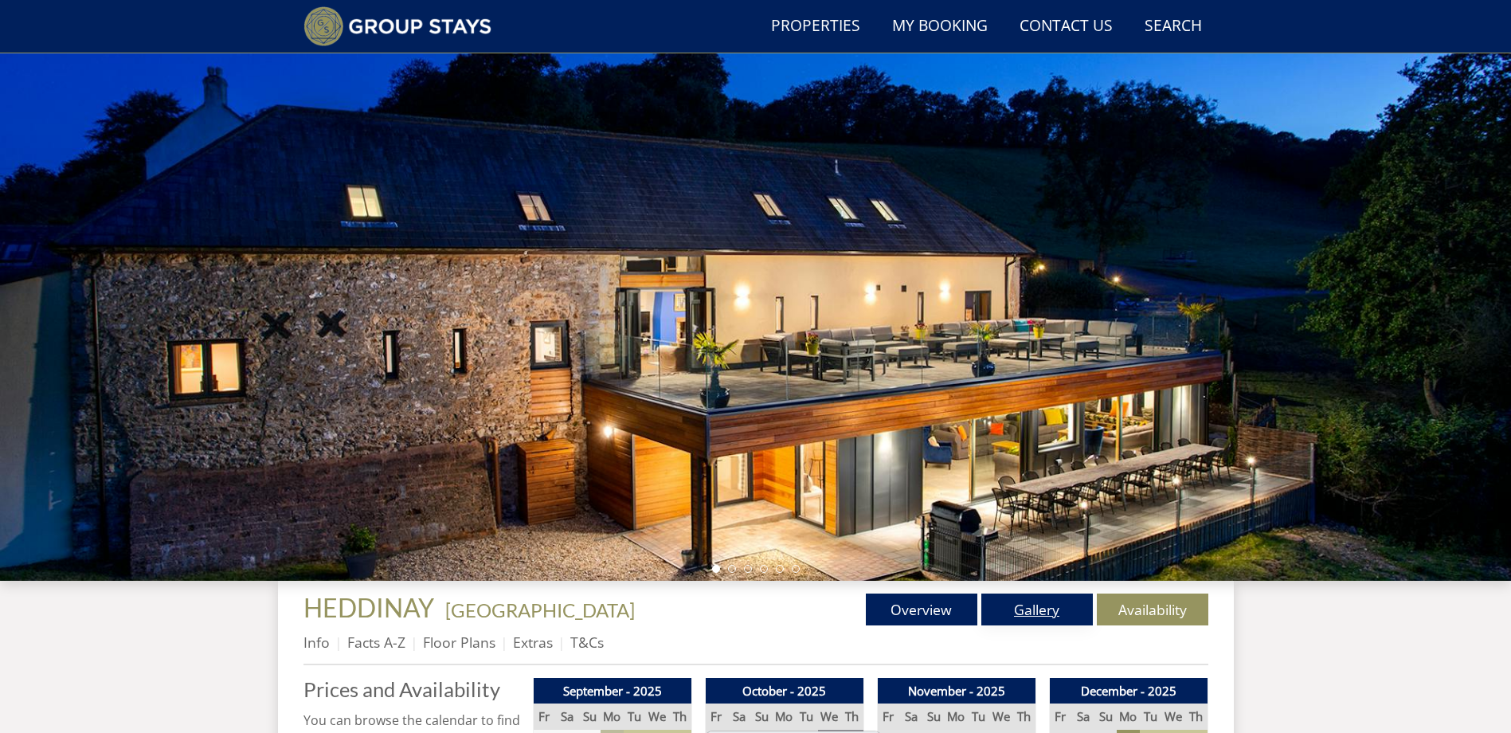
click at [1021, 609] on link "Gallery" at bounding box center [1038, 610] width 112 height 32
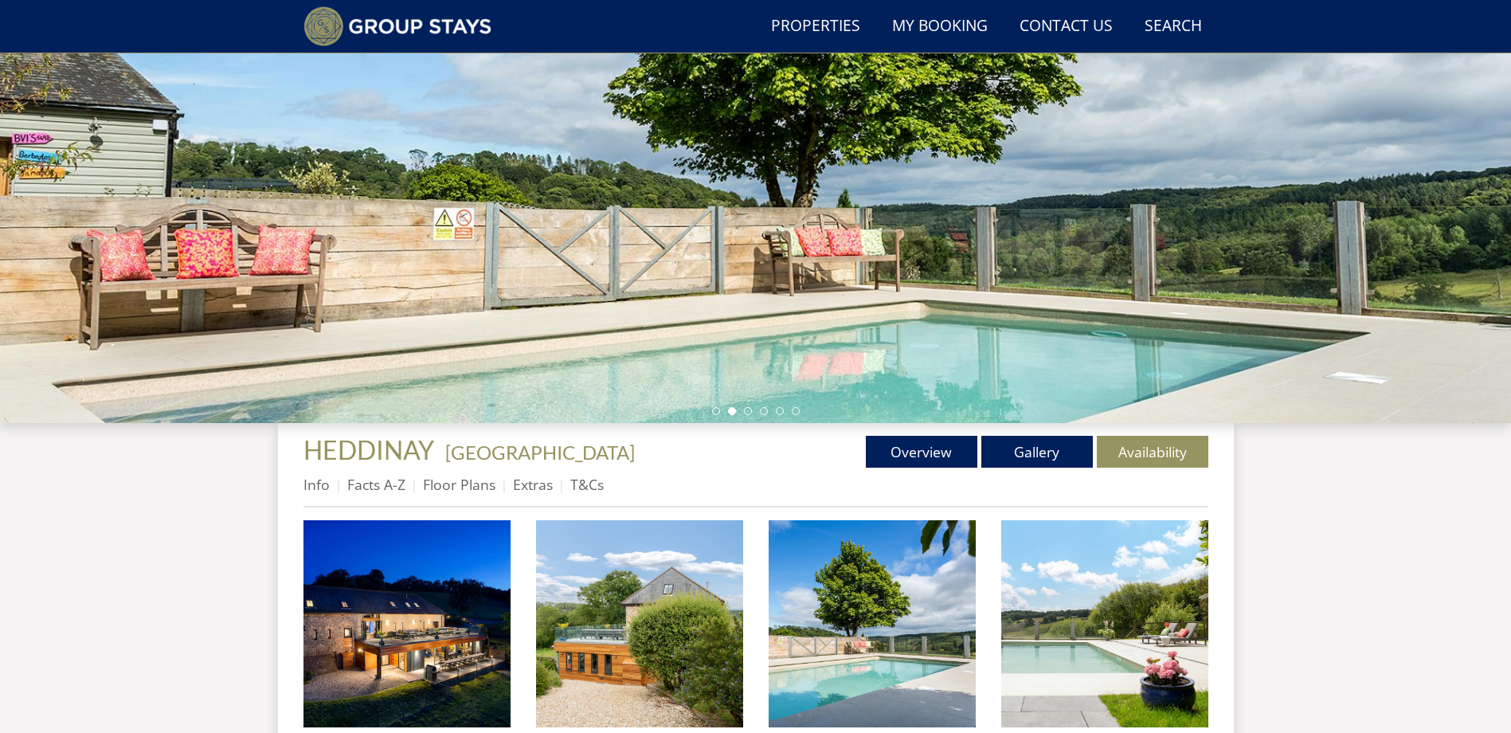
scroll to position [217, 0]
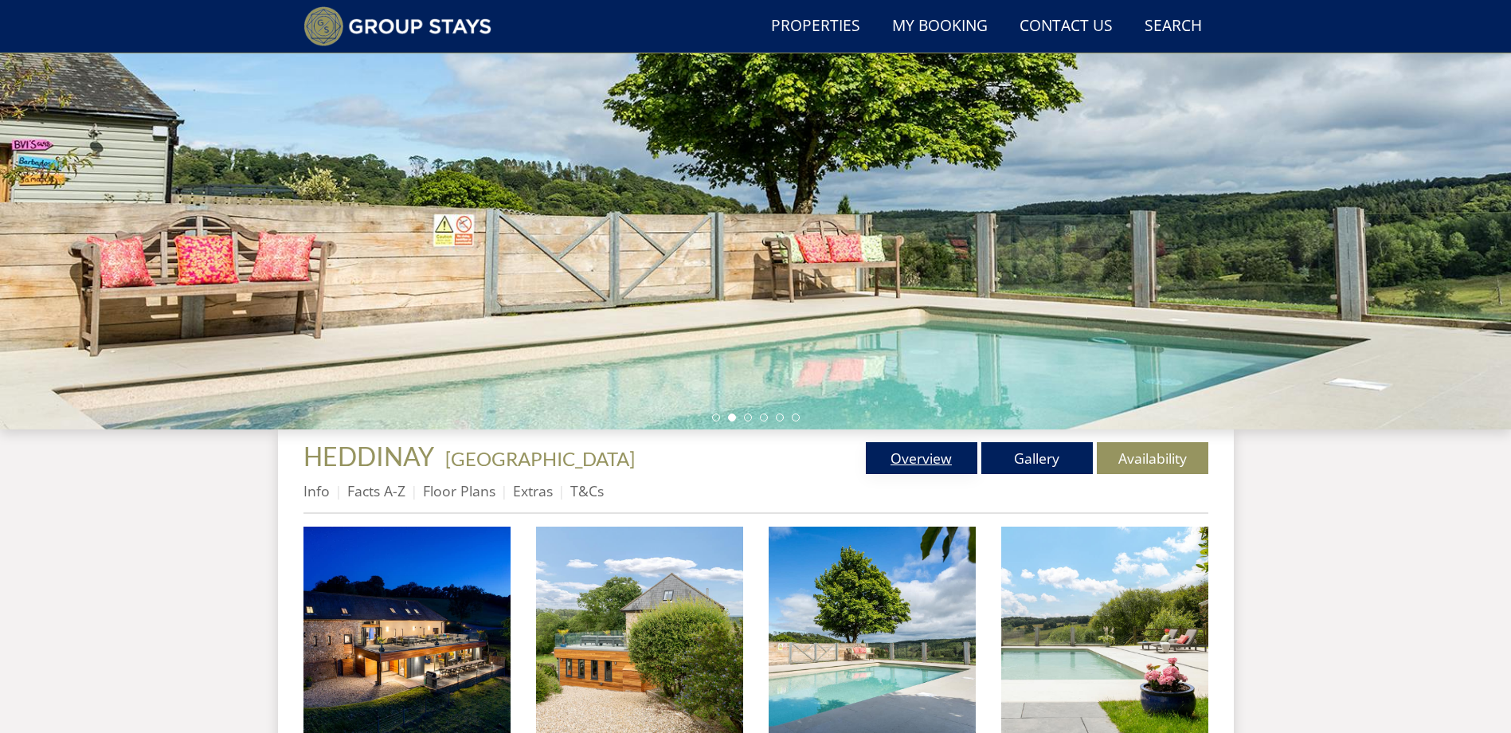
drag, startPoint x: 790, startPoint y: 453, endPoint x: 866, endPoint y: 457, distance: 76.6
click at [795, 454] on ul "Overview Gallery Availability" at bounding box center [982, 458] width 453 height 32
click at [867, 457] on link "Overview" at bounding box center [922, 458] width 112 height 32
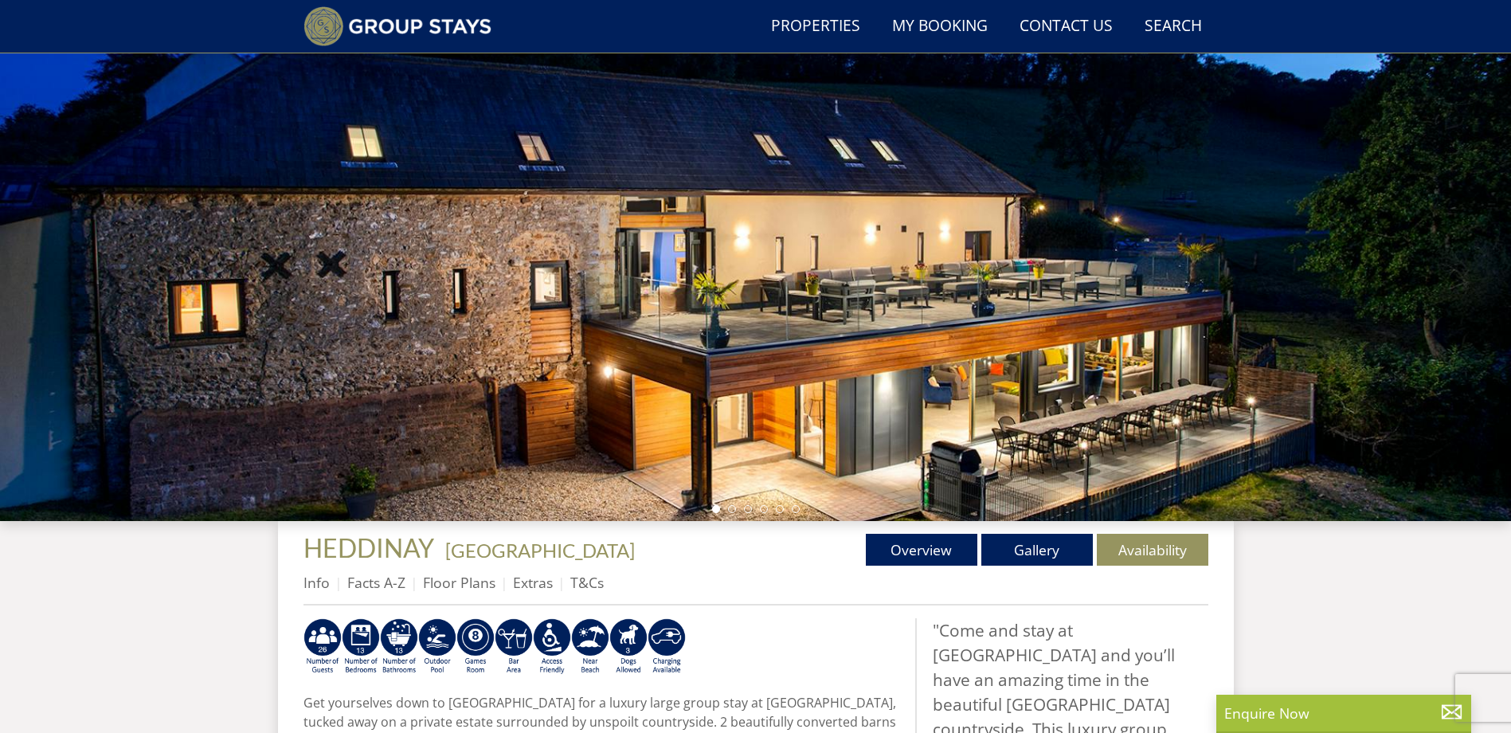
scroll to position [65, 0]
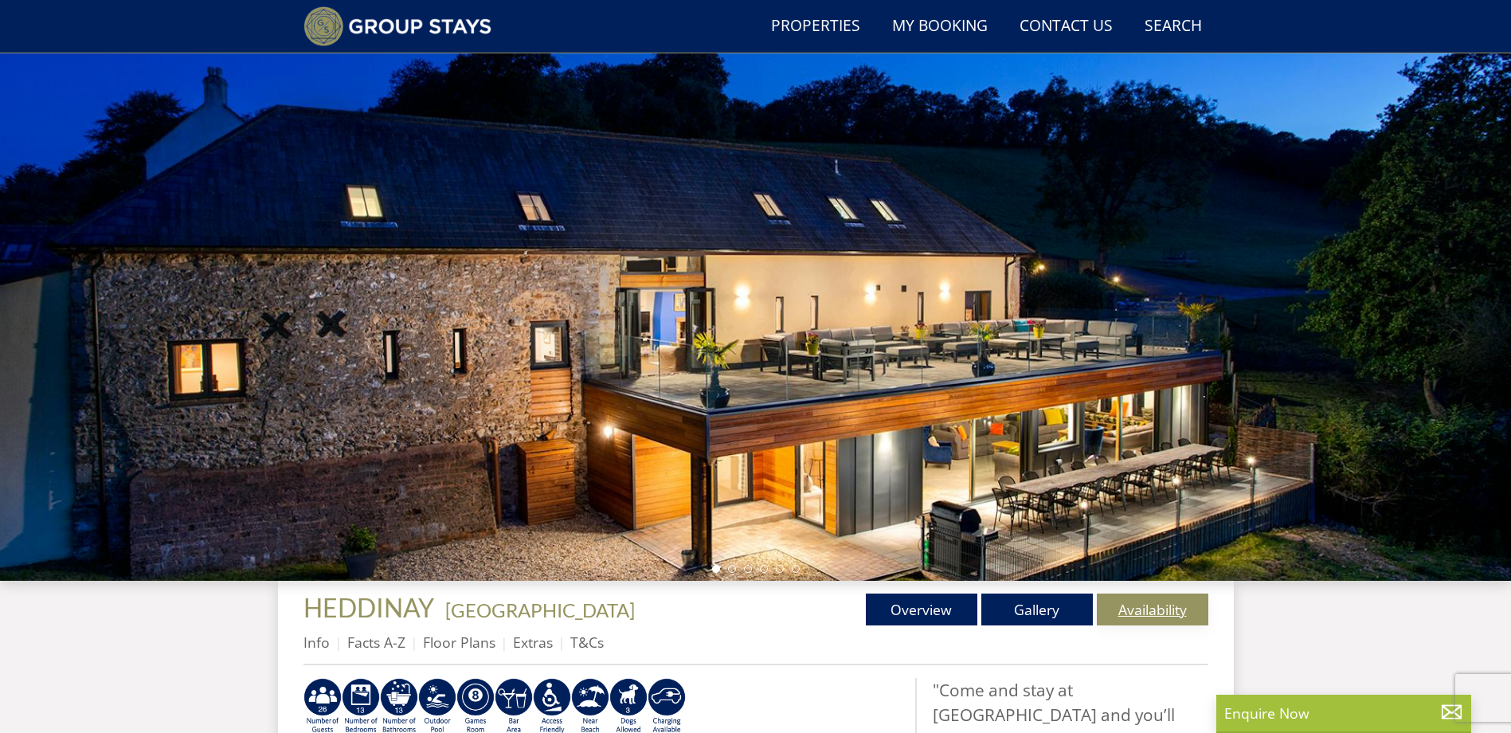
click at [1141, 605] on link "Availability" at bounding box center [1153, 610] width 112 height 32
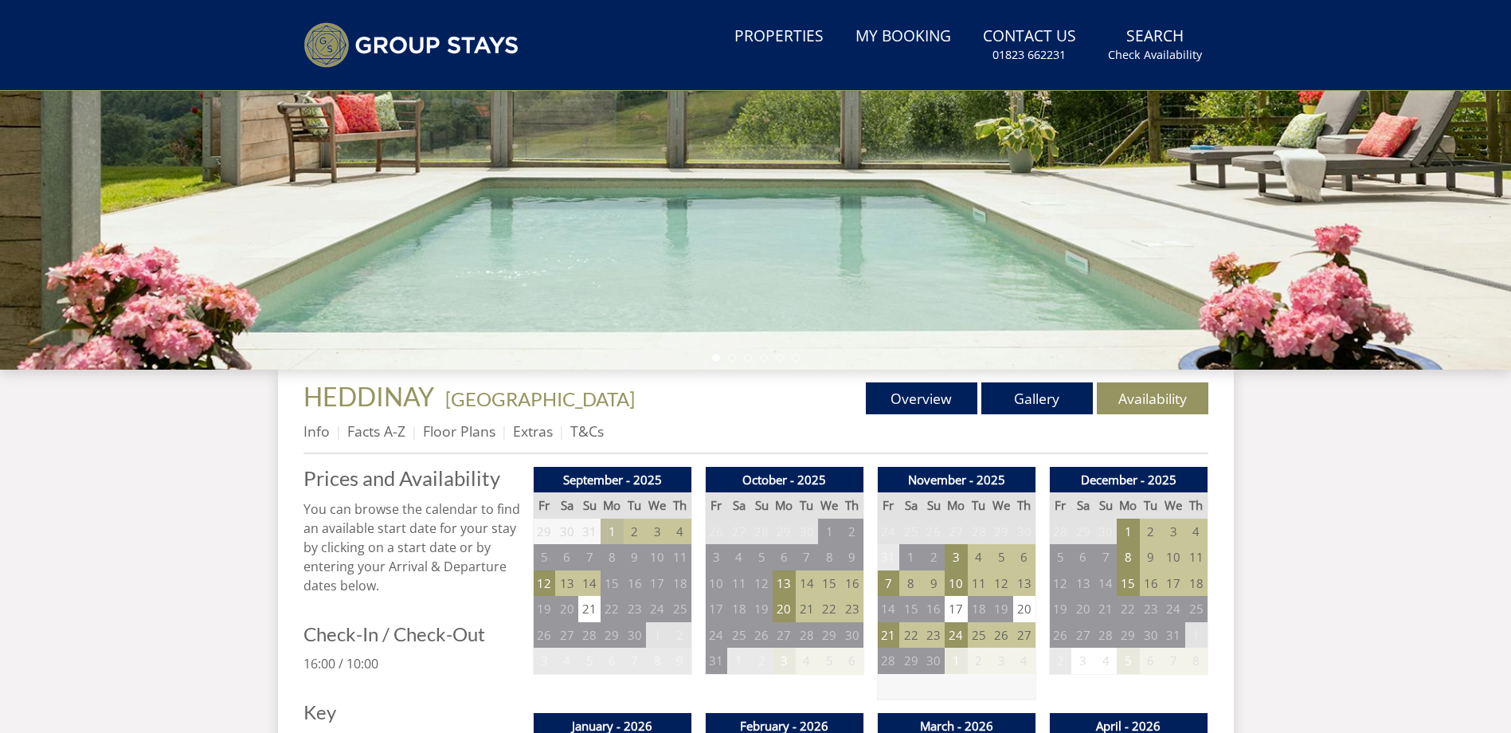
scroll to position [441, 0]
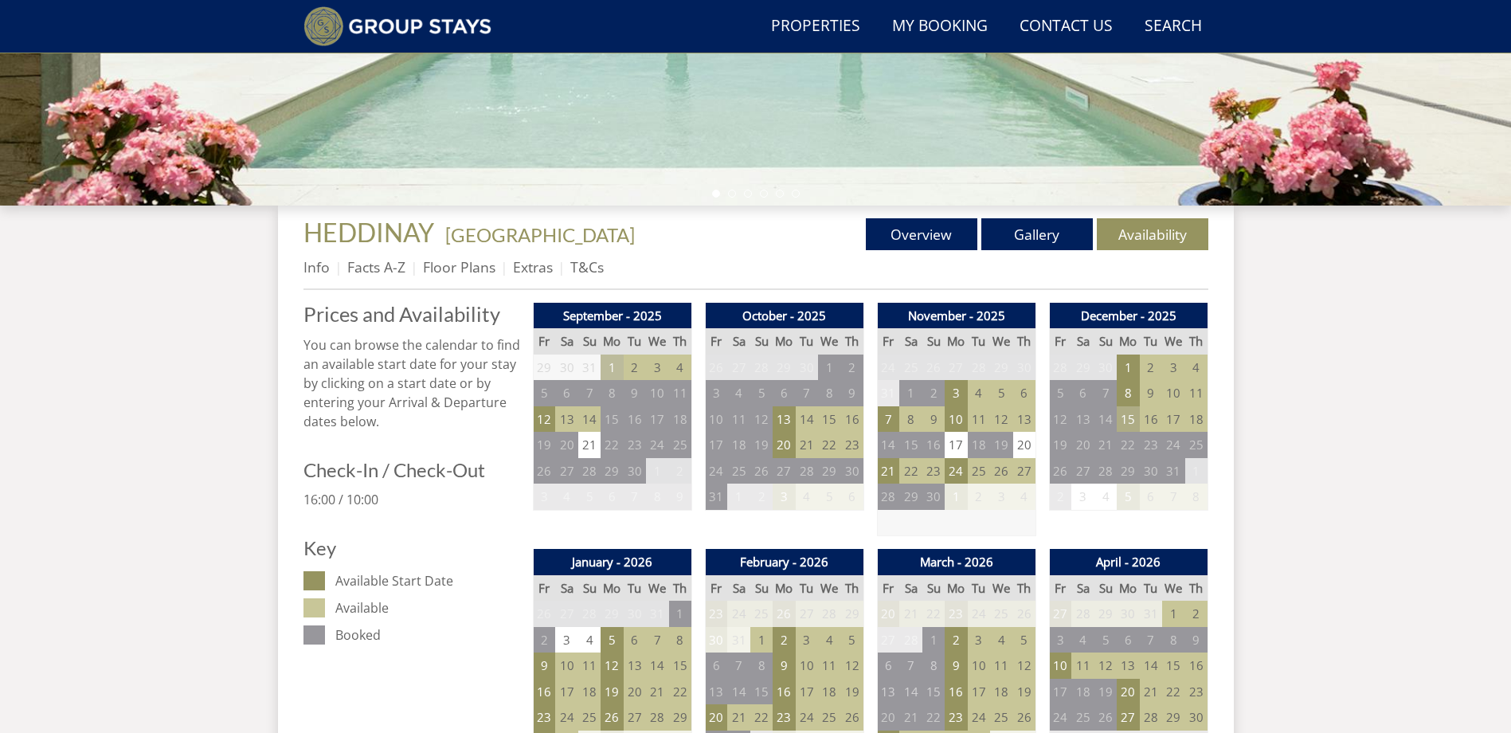
click at [1131, 428] on td "15" at bounding box center [1128, 419] width 22 height 26
click at [1197, 453] on link at bounding box center [1211, 453] width 28 height 28
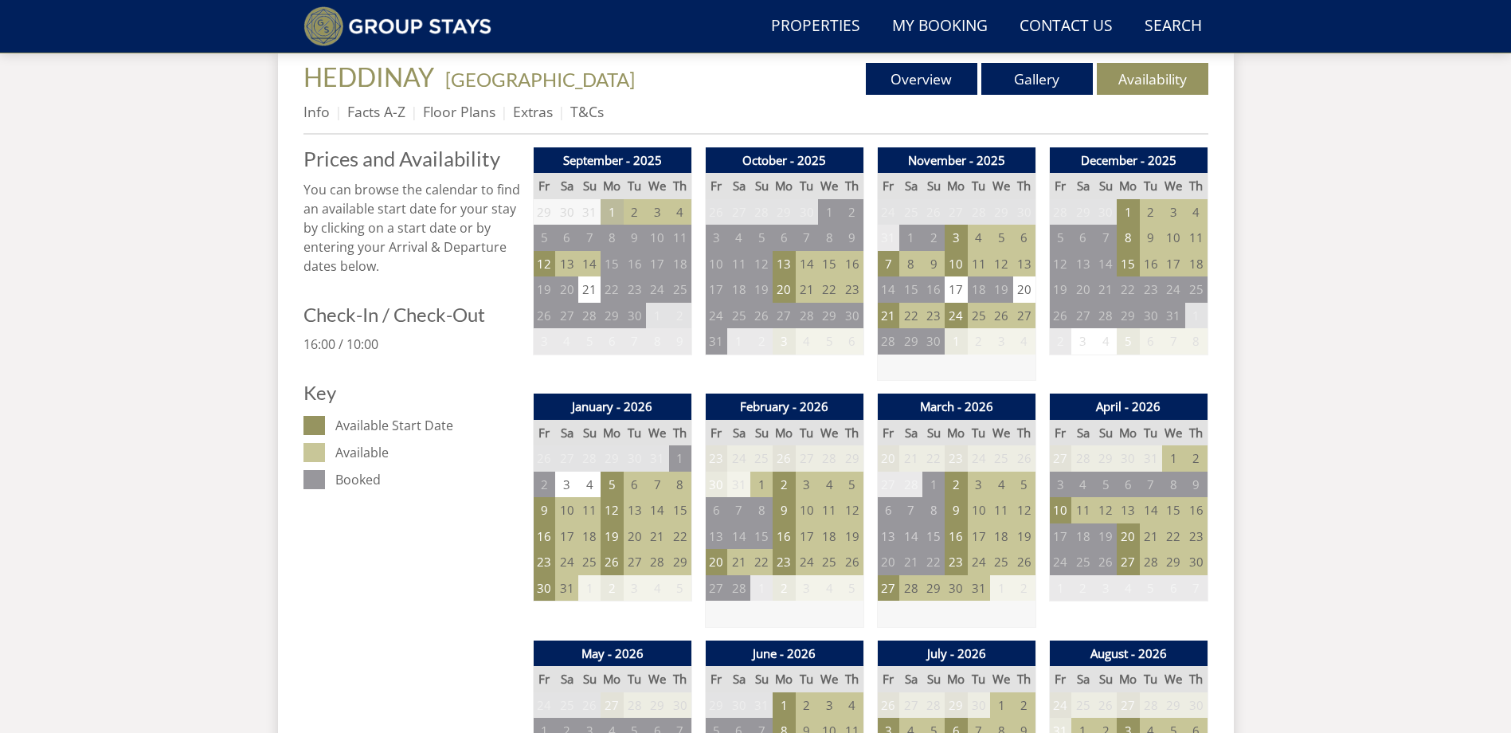
scroll to position [600, 0]
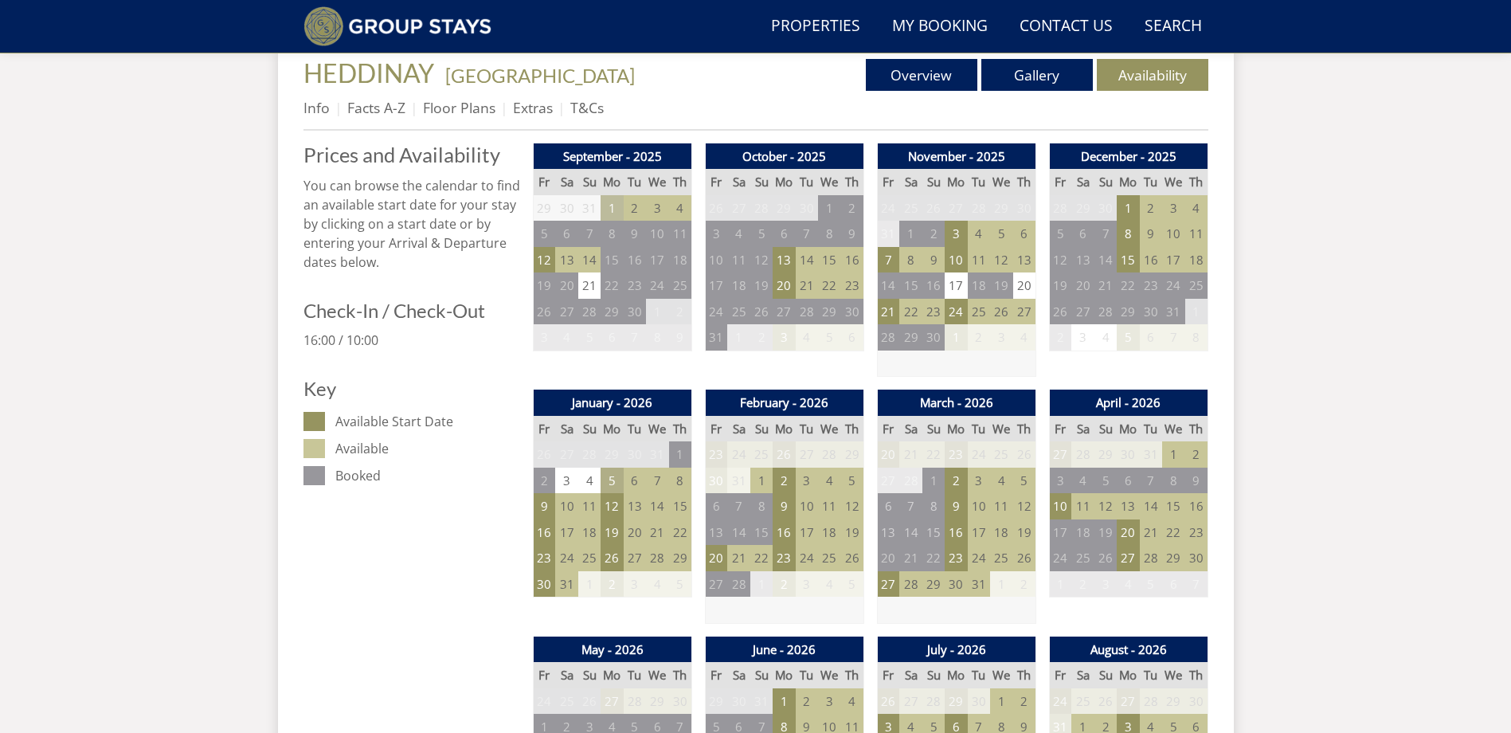
click at [617, 480] on td "5" at bounding box center [612, 481] width 22 height 26
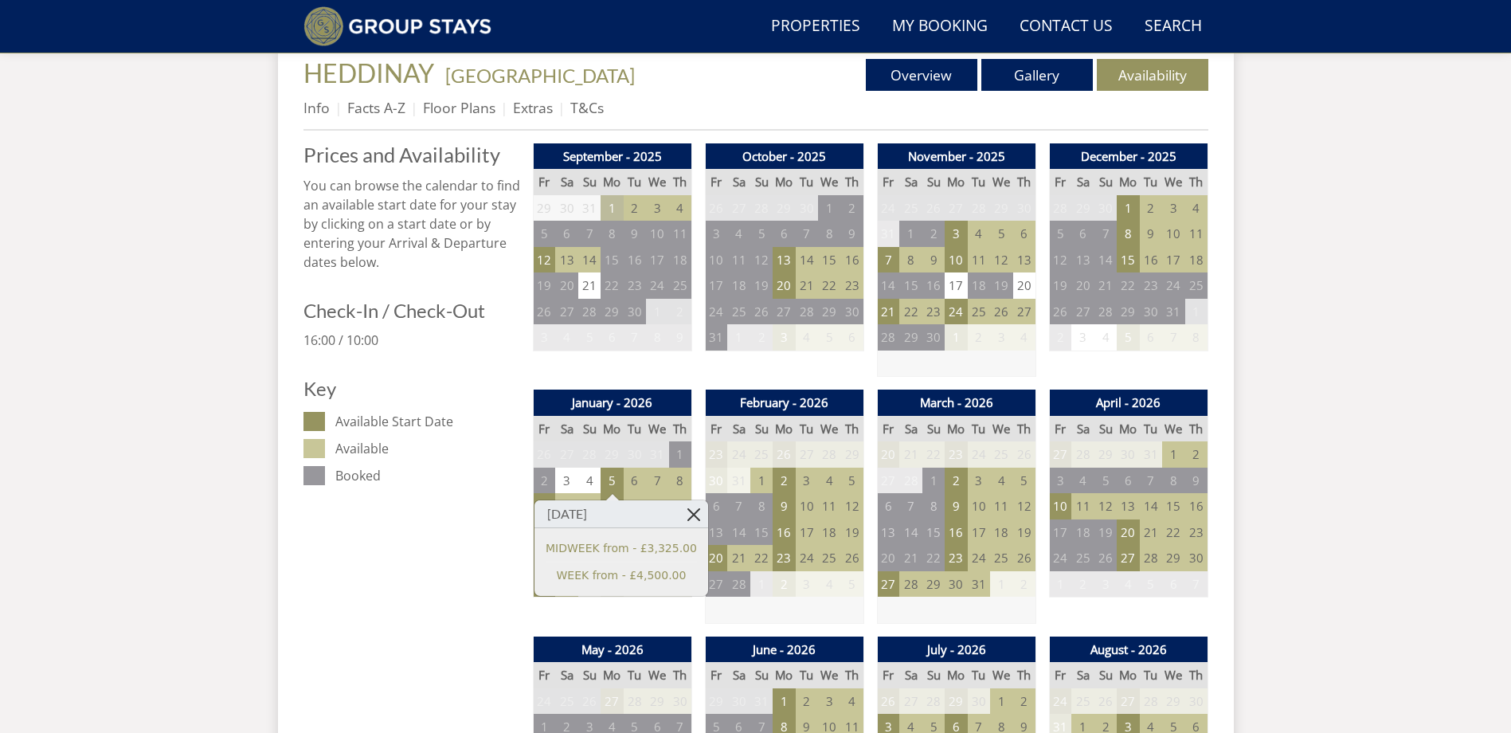
click at [680, 513] on link at bounding box center [694, 514] width 28 height 28
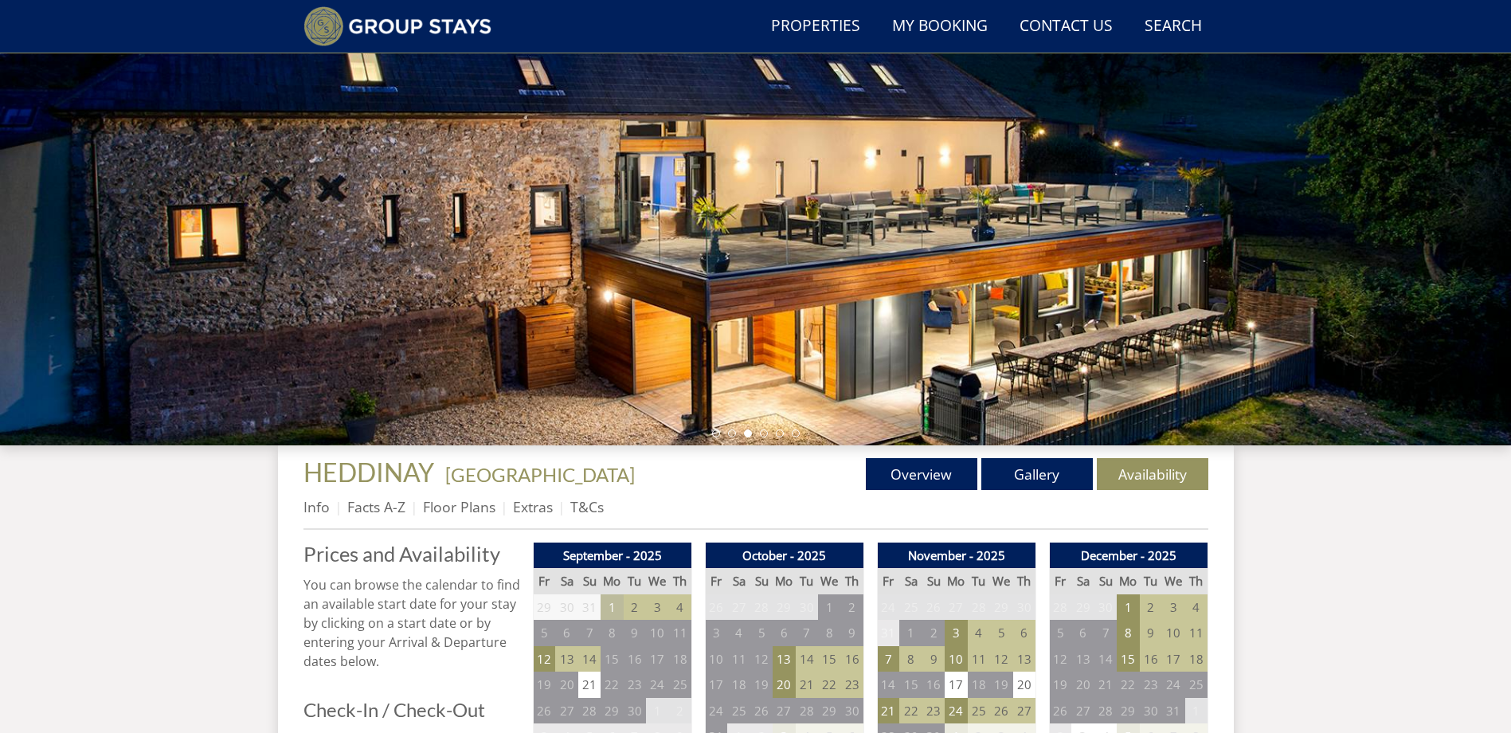
scroll to position [0, 0]
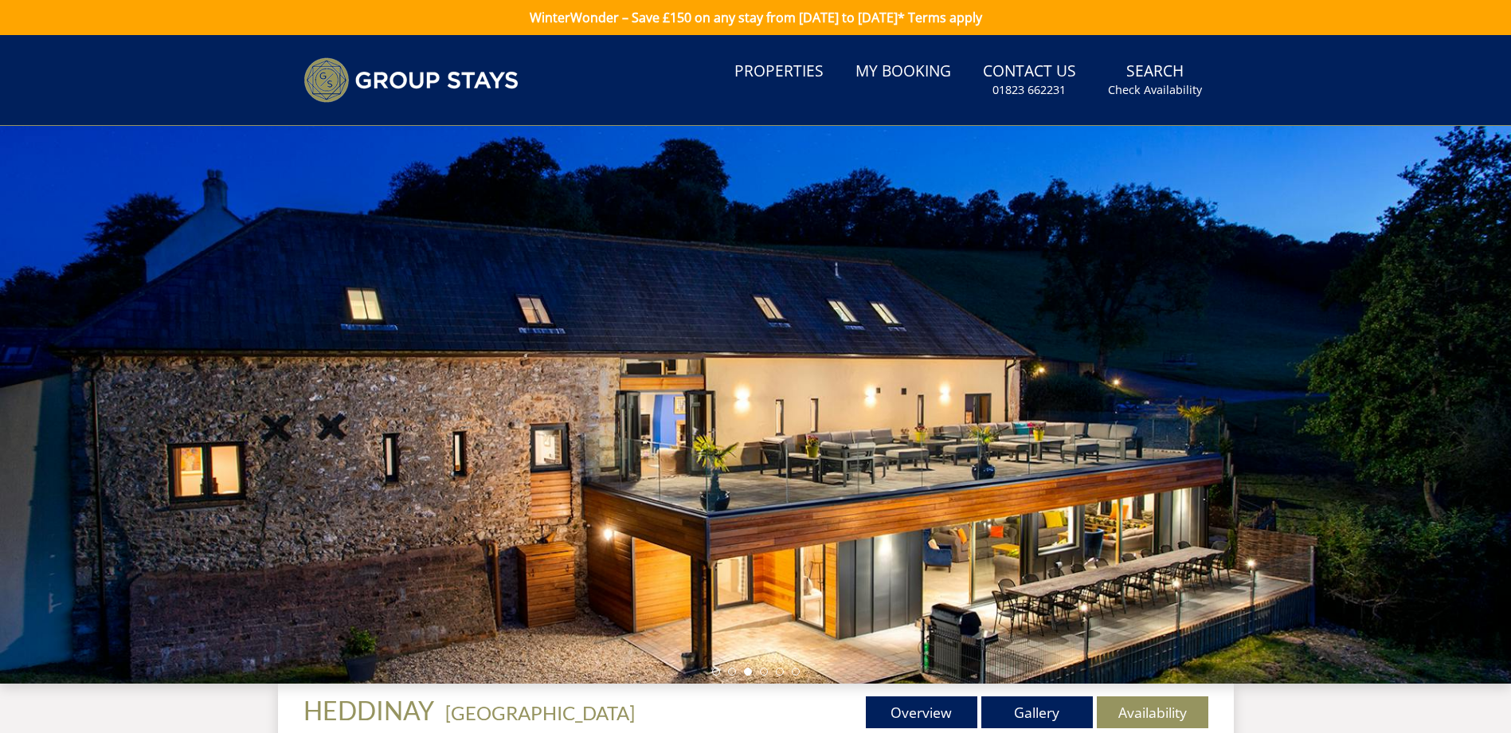
scroll to position [65, 0]
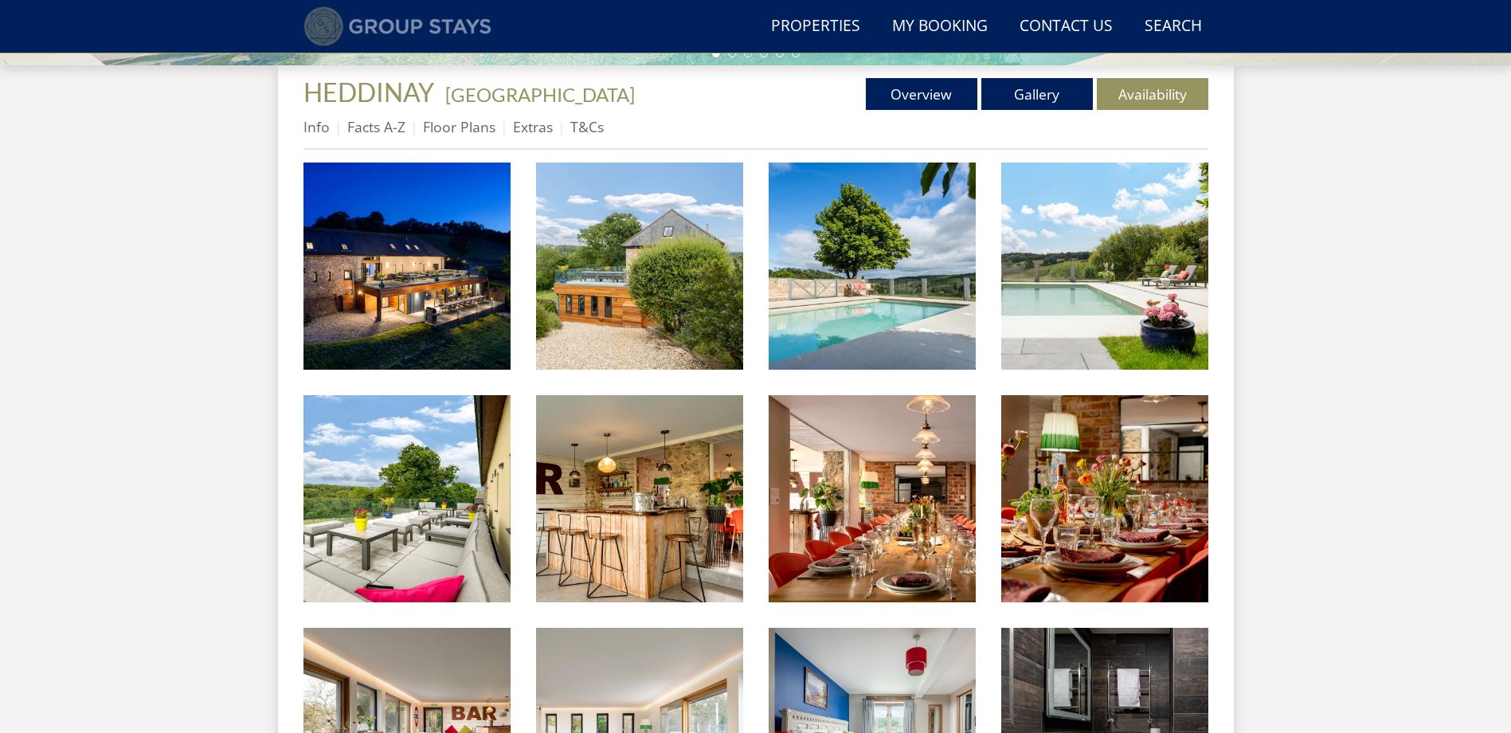
scroll to position [615, 0]
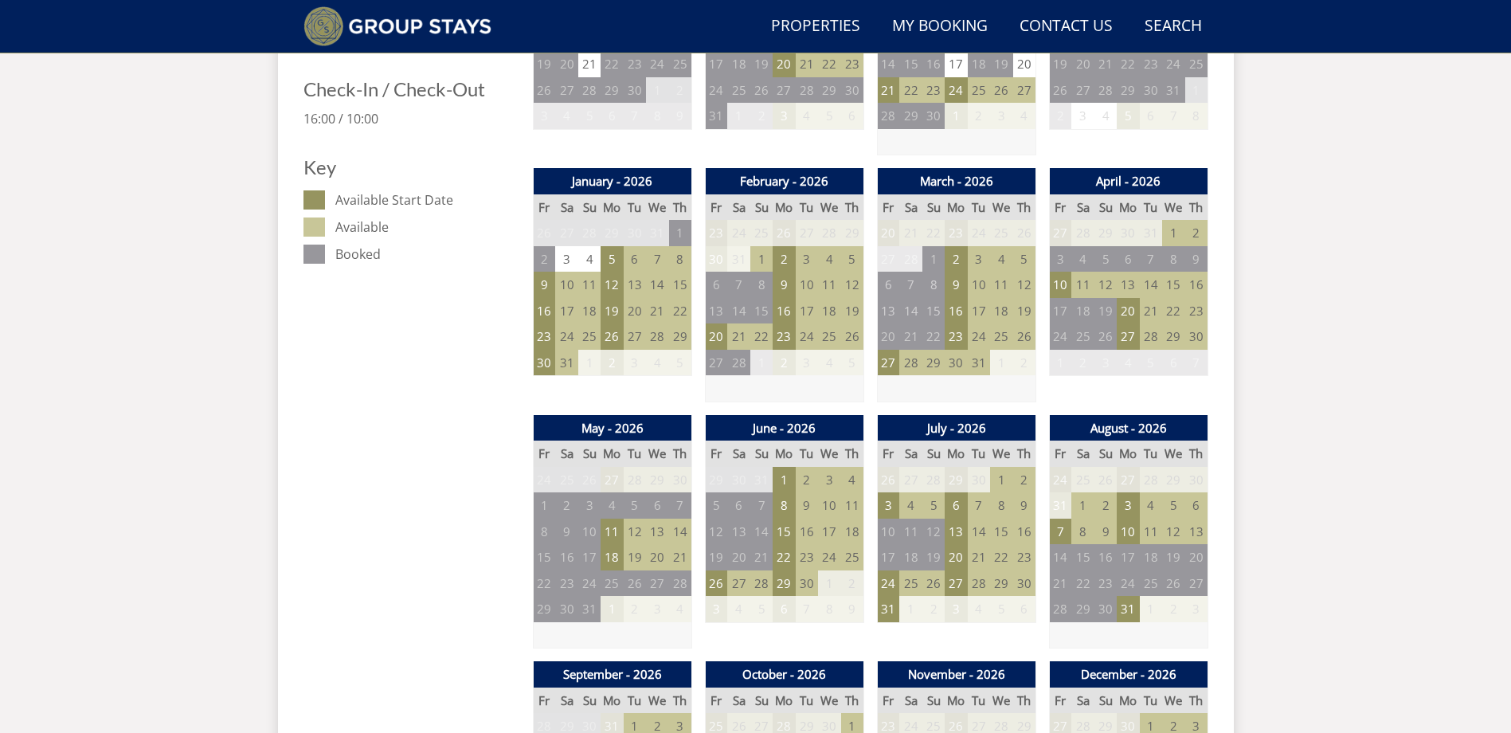
scroll to position [825, 0]
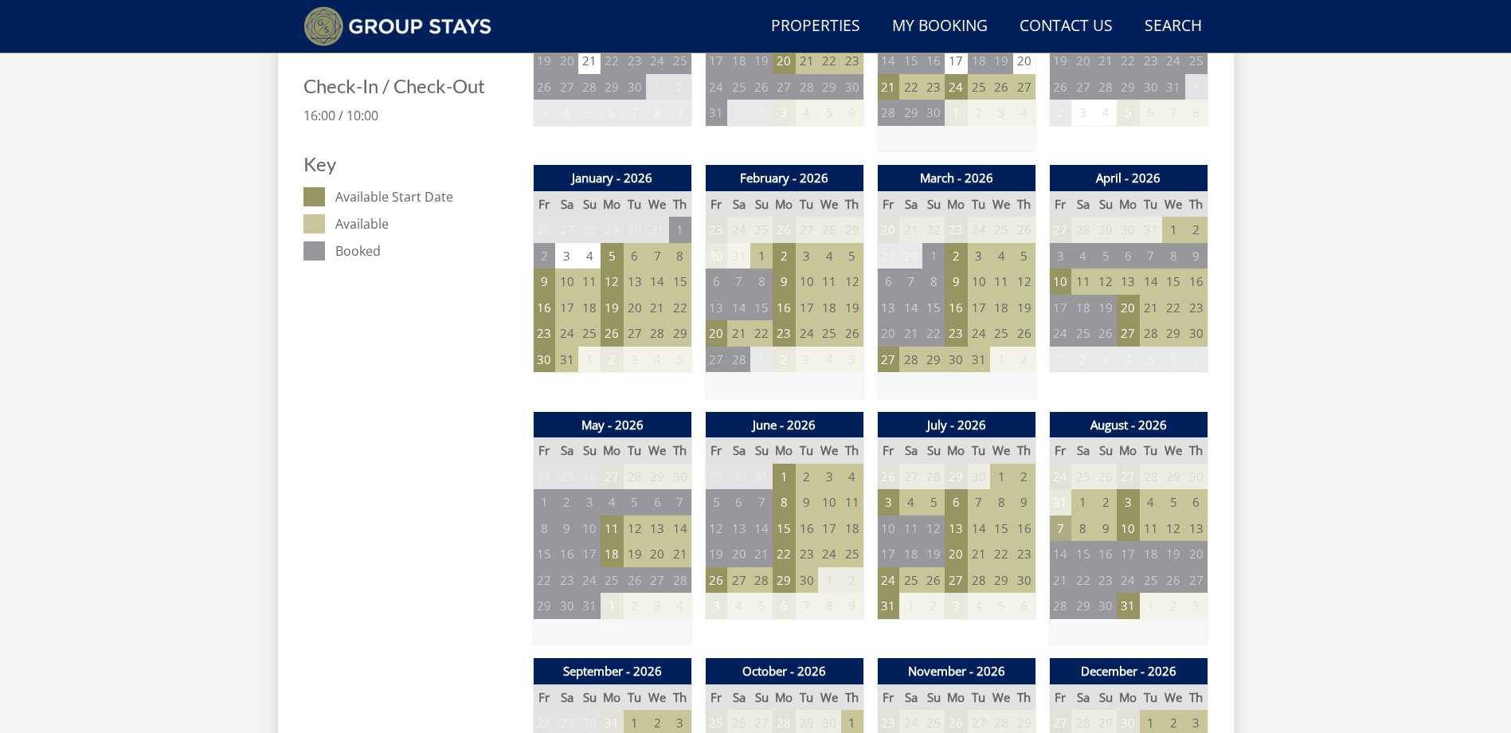
click at [1062, 534] on td "7" at bounding box center [1060, 528] width 22 height 26
click at [1134, 530] on td "10" at bounding box center [1128, 528] width 22 height 26
click at [1130, 500] on td "3" at bounding box center [1128, 502] width 22 height 26
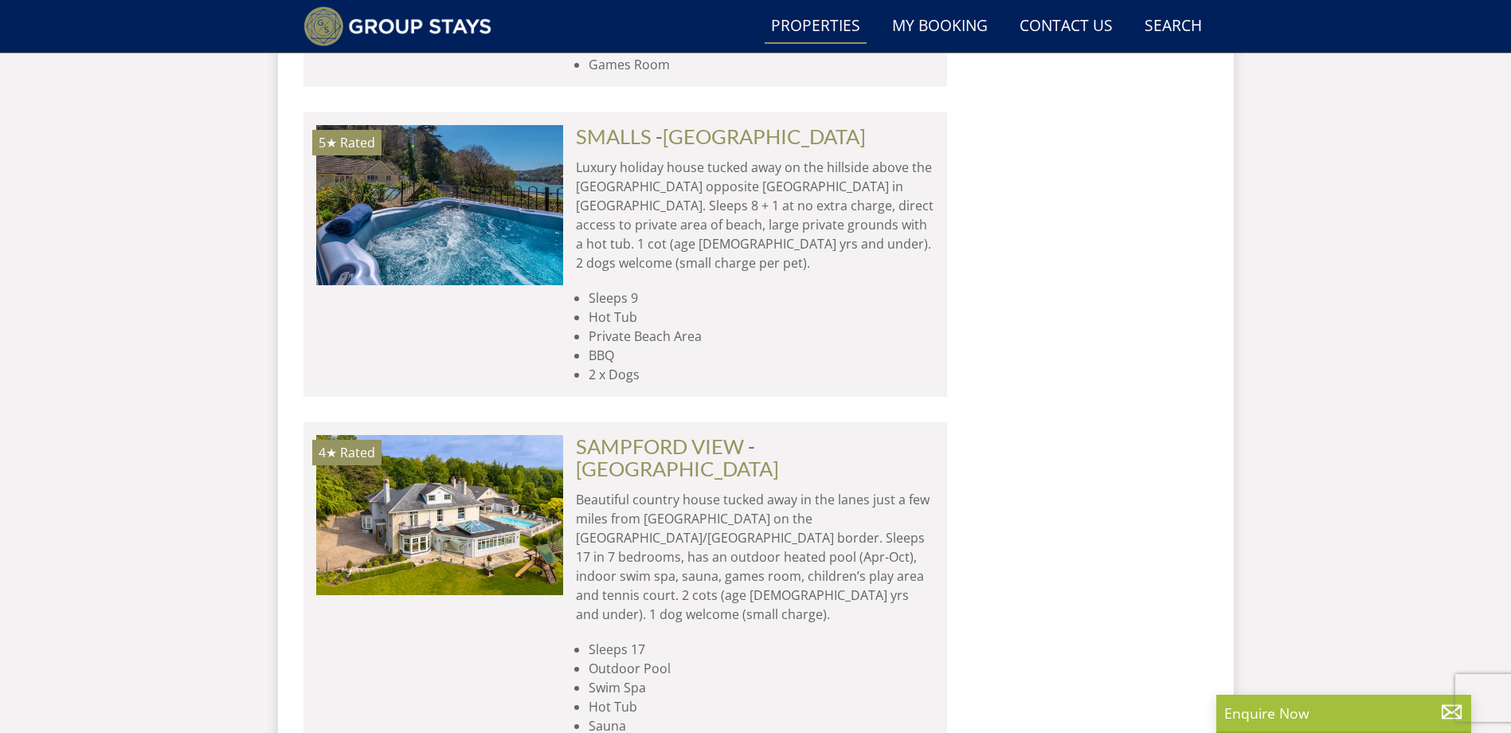
scroll to position [6758, 0]
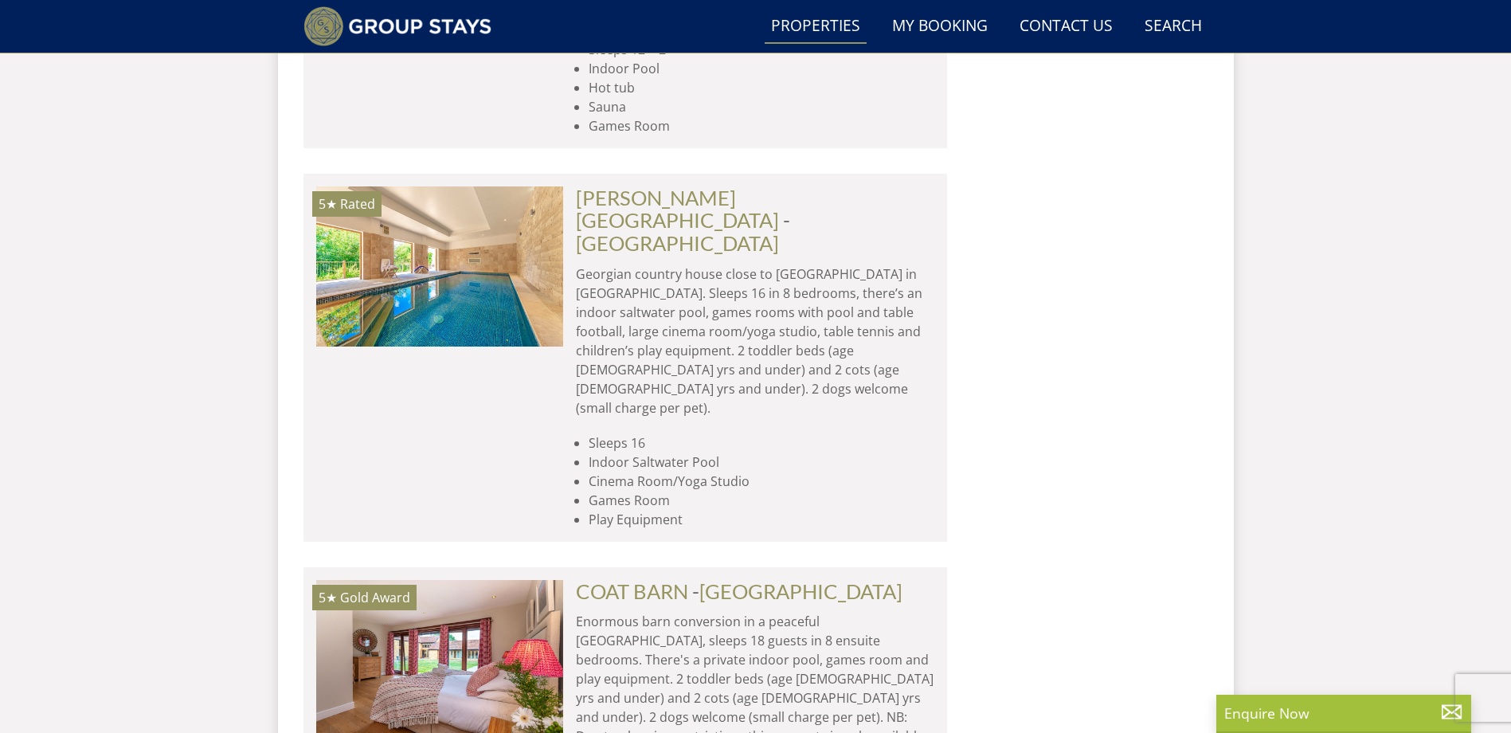
scroll to position [8033, 0]
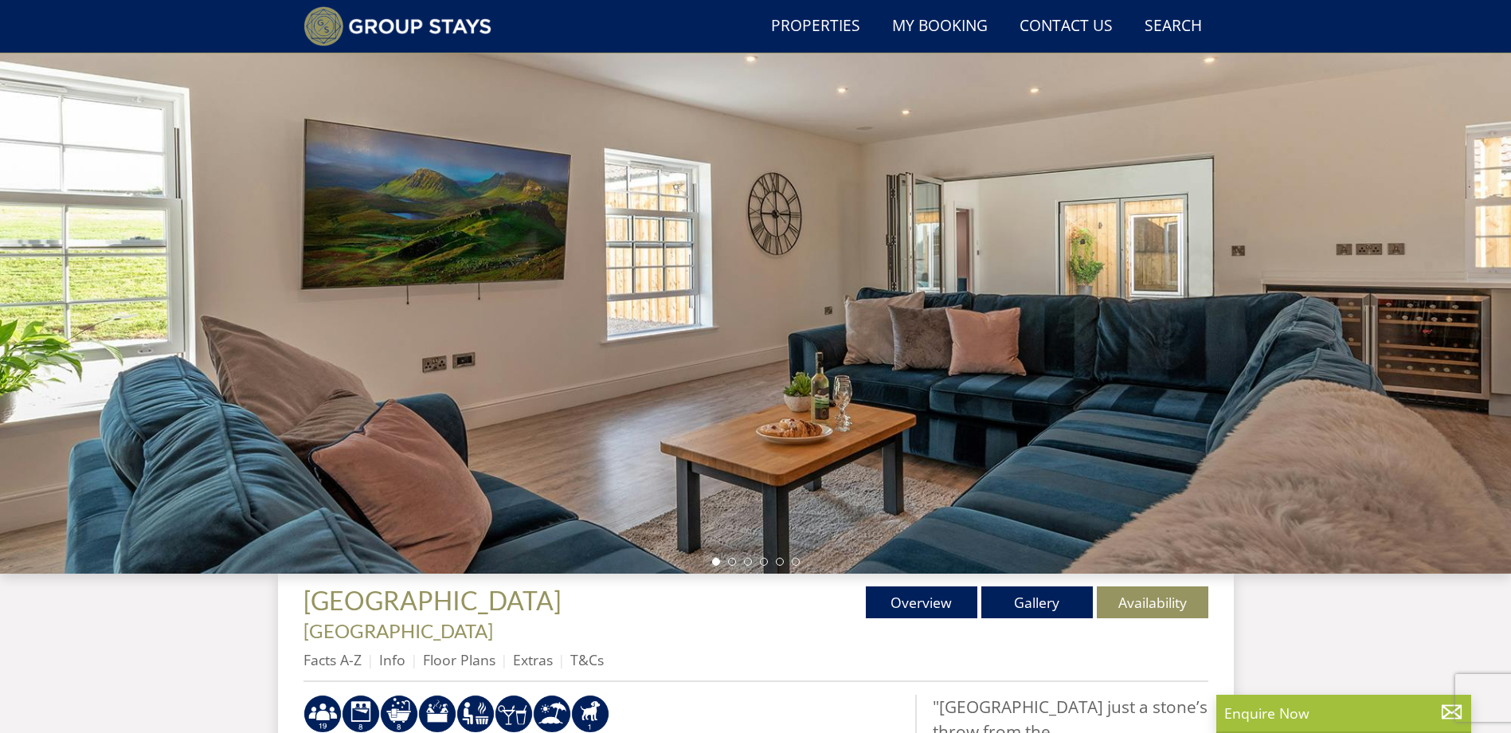
scroll to position [67, 0]
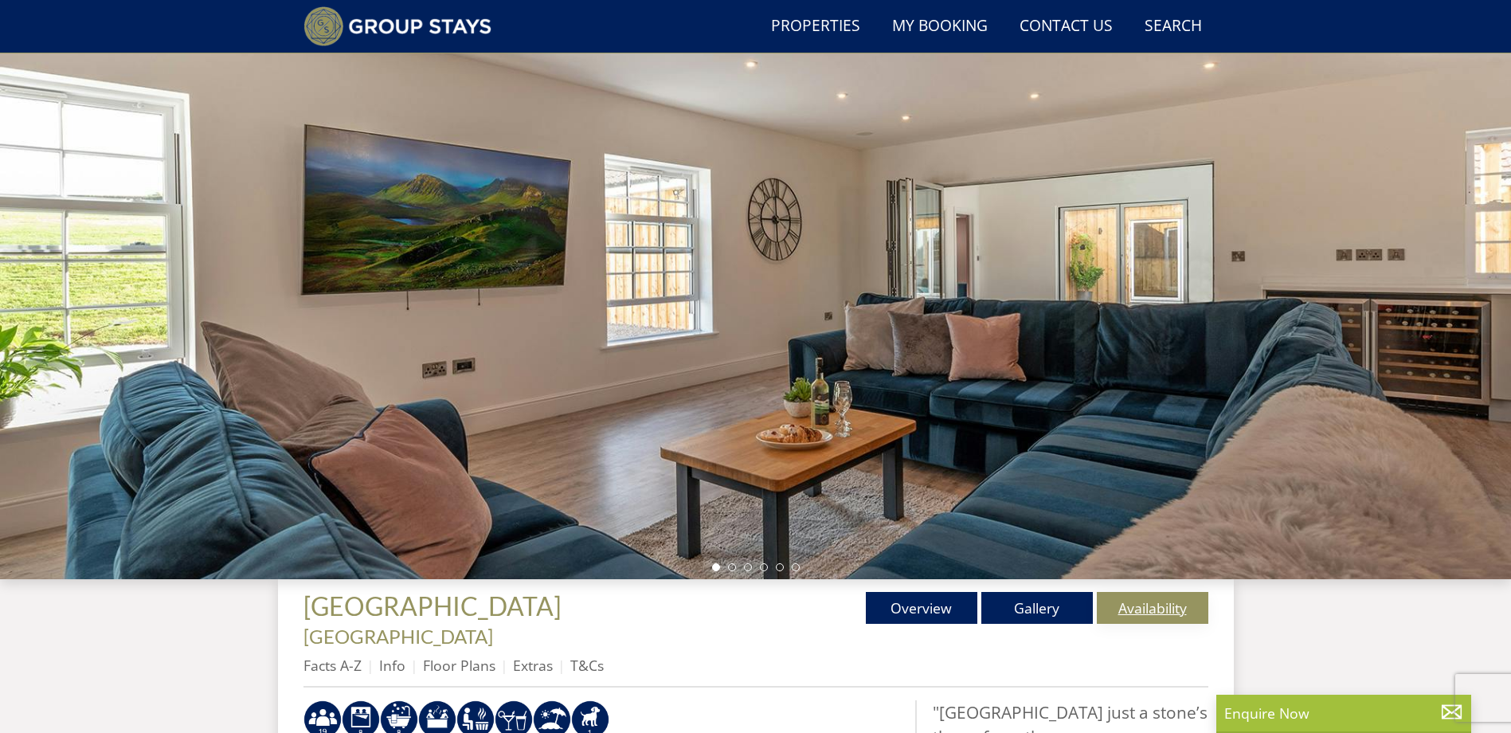
click at [1131, 606] on link "Availability" at bounding box center [1153, 608] width 112 height 32
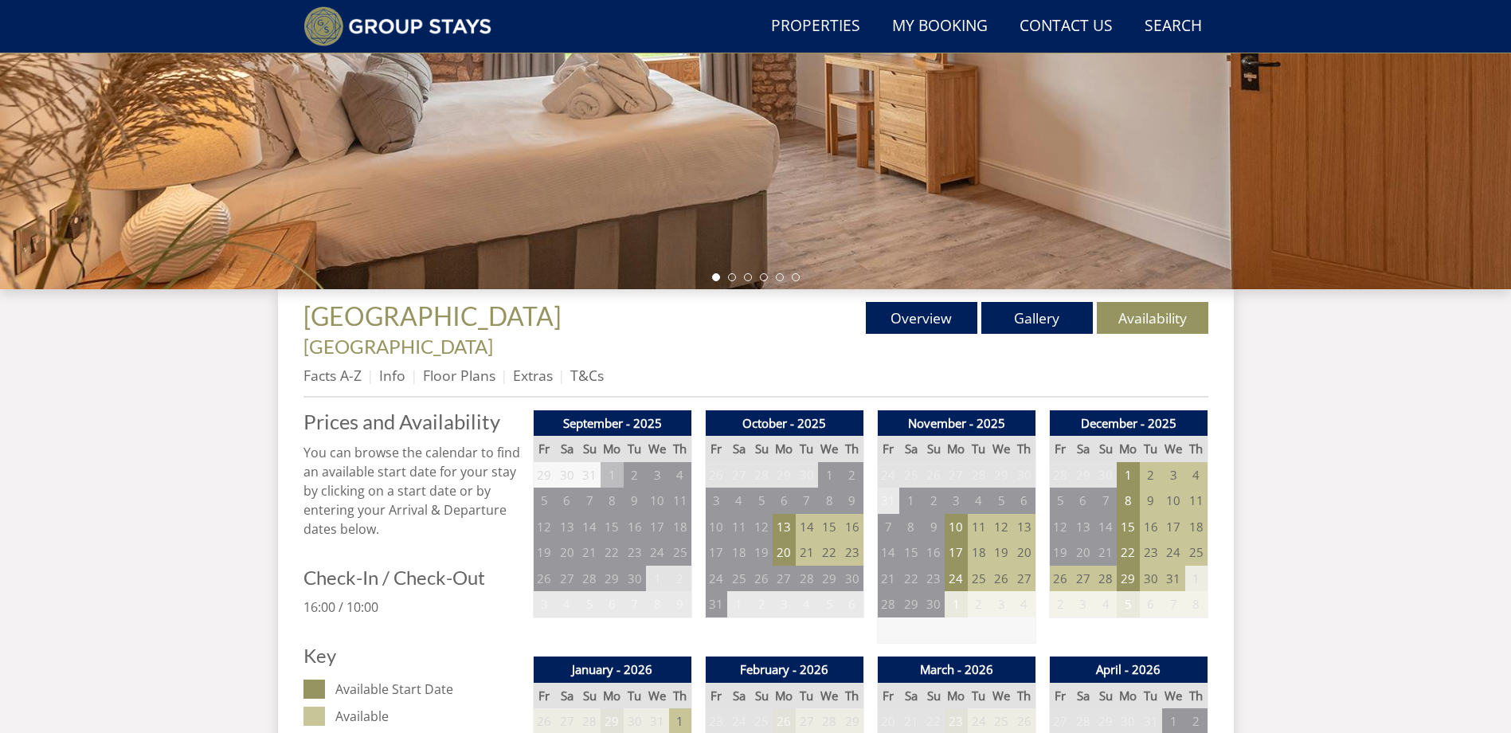
scroll to position [384, 0]
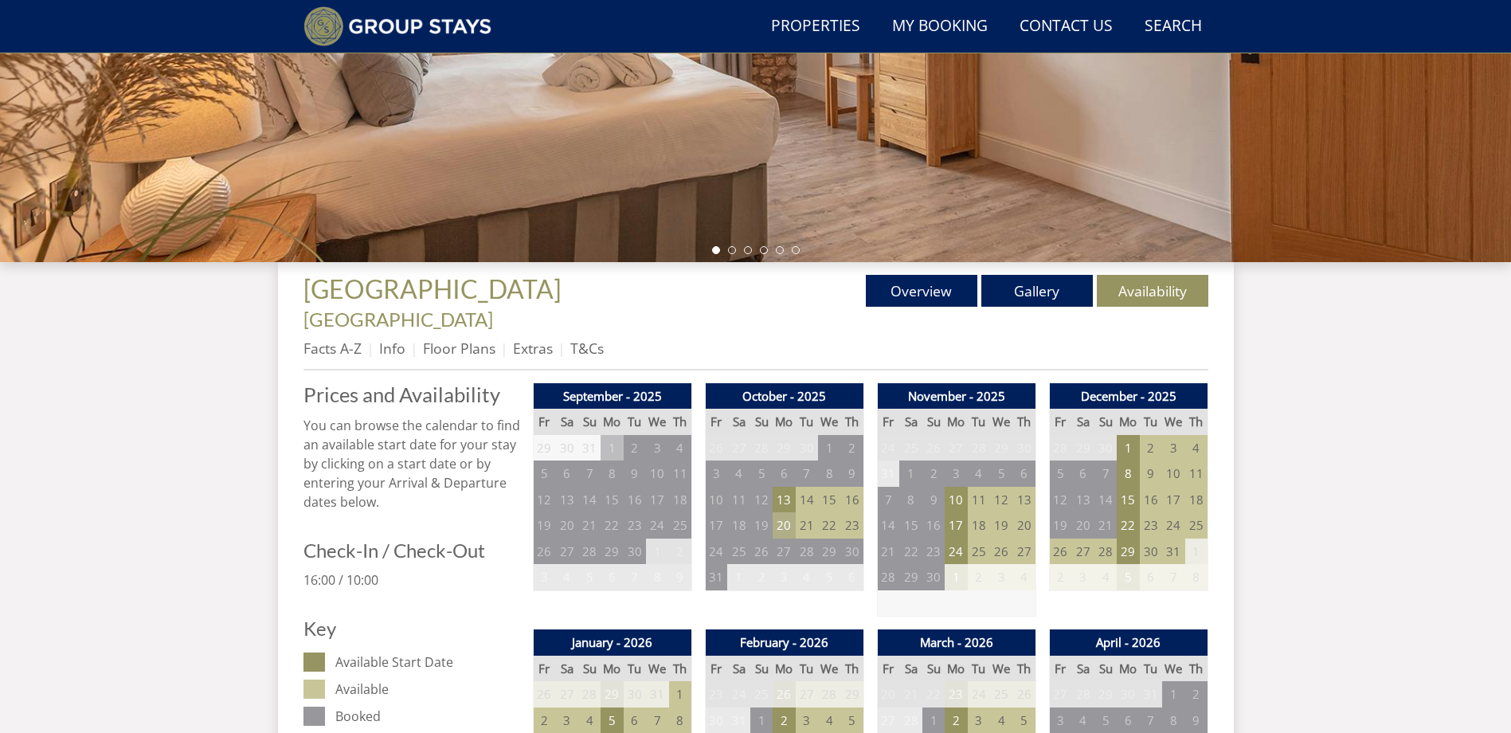
click at [782, 512] on td "20" at bounding box center [784, 525] width 22 height 26
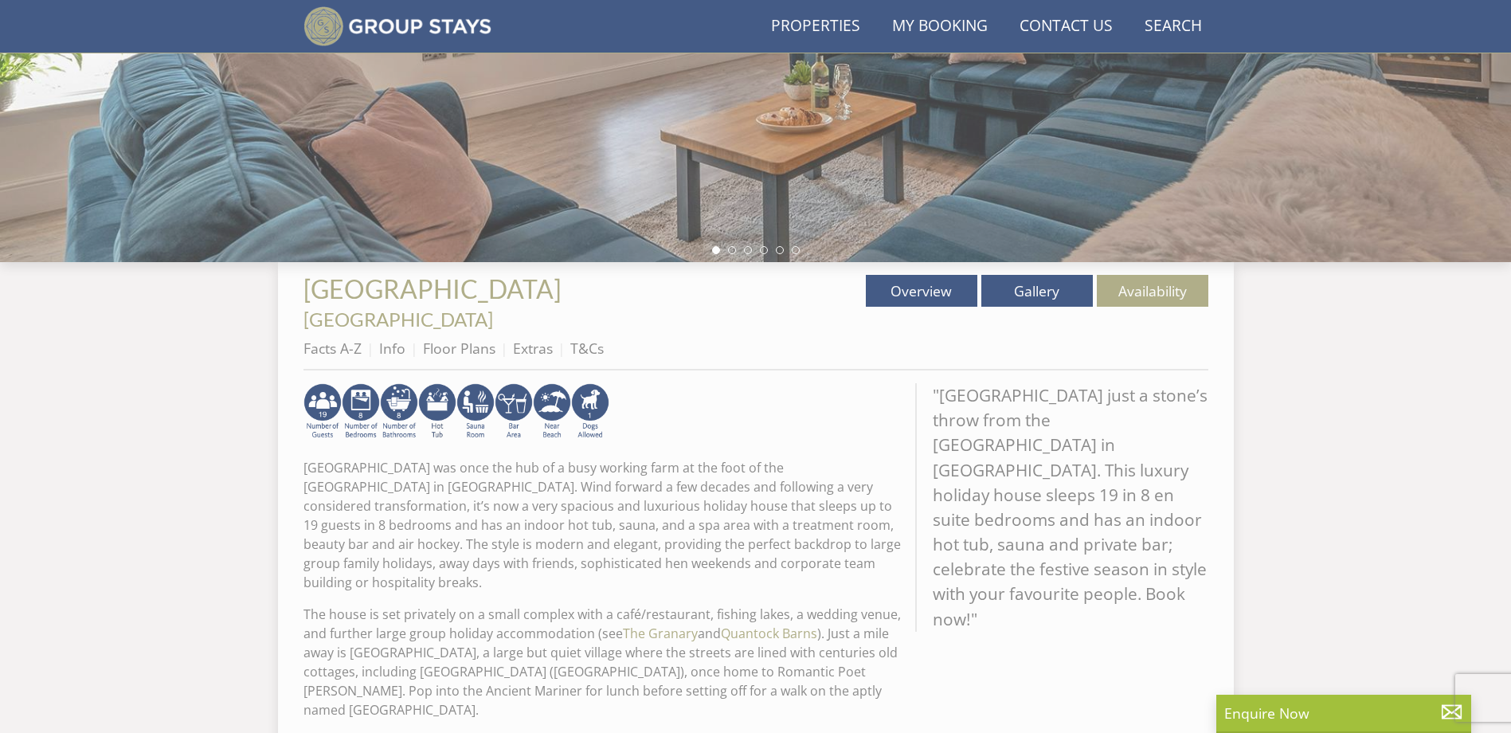
scroll to position [67, 0]
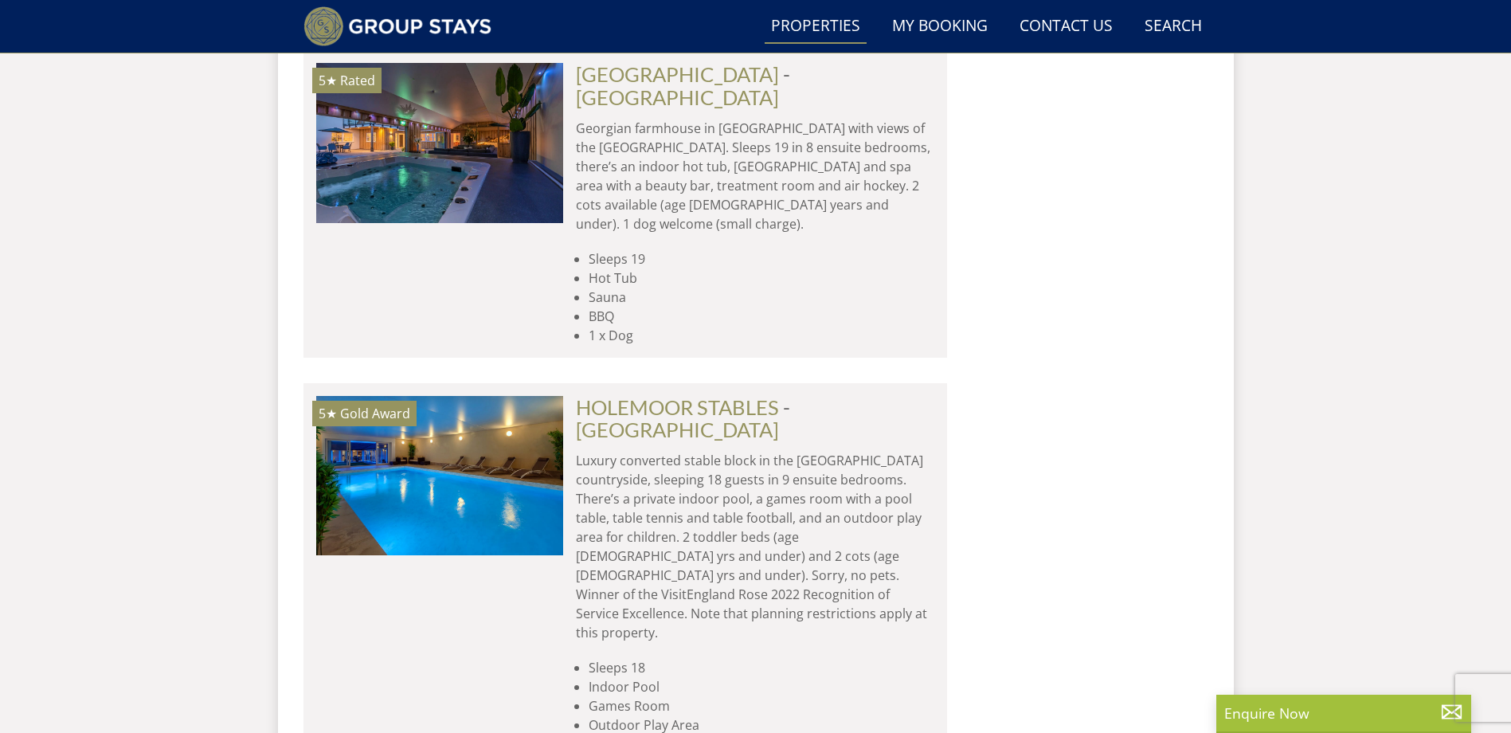
scroll to position [8909, 0]
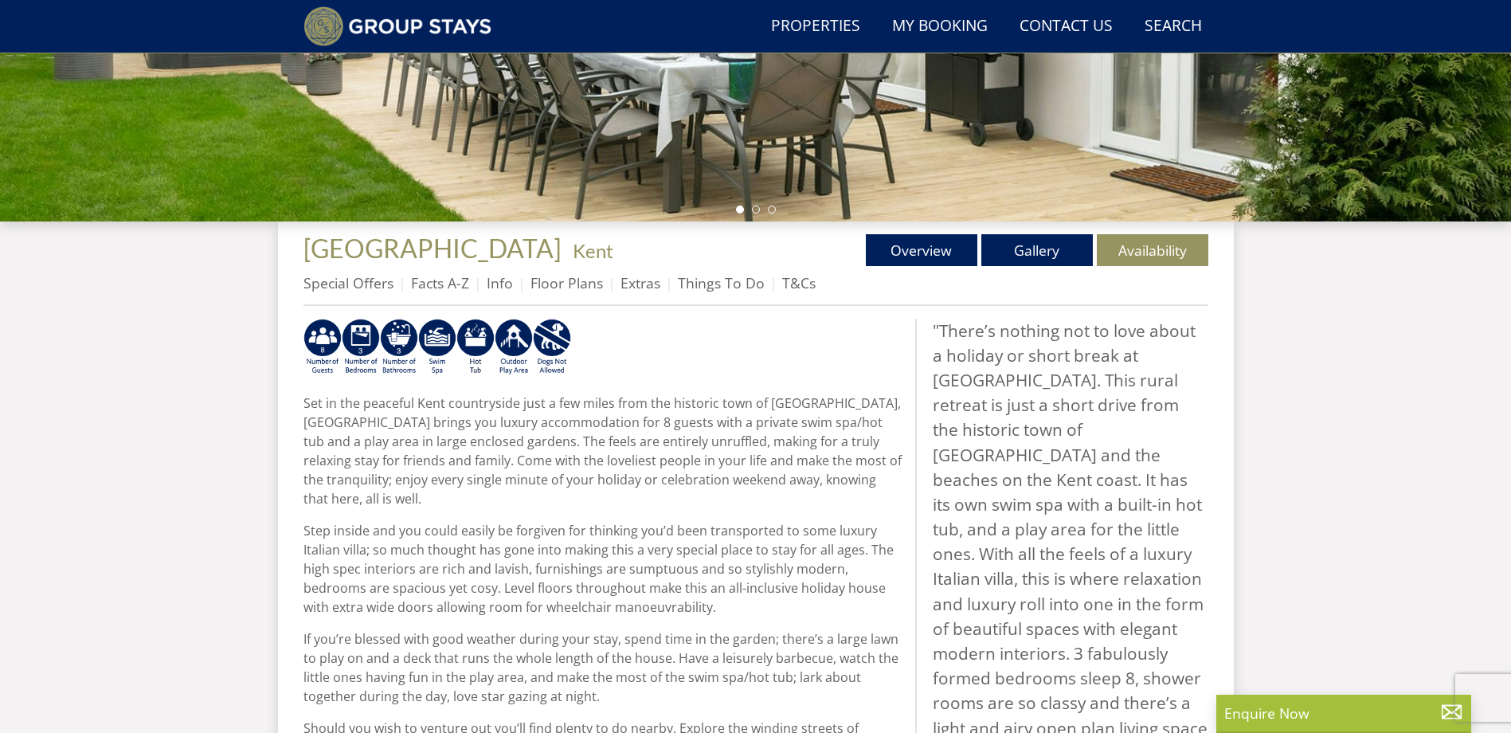
scroll to position [451, 0]
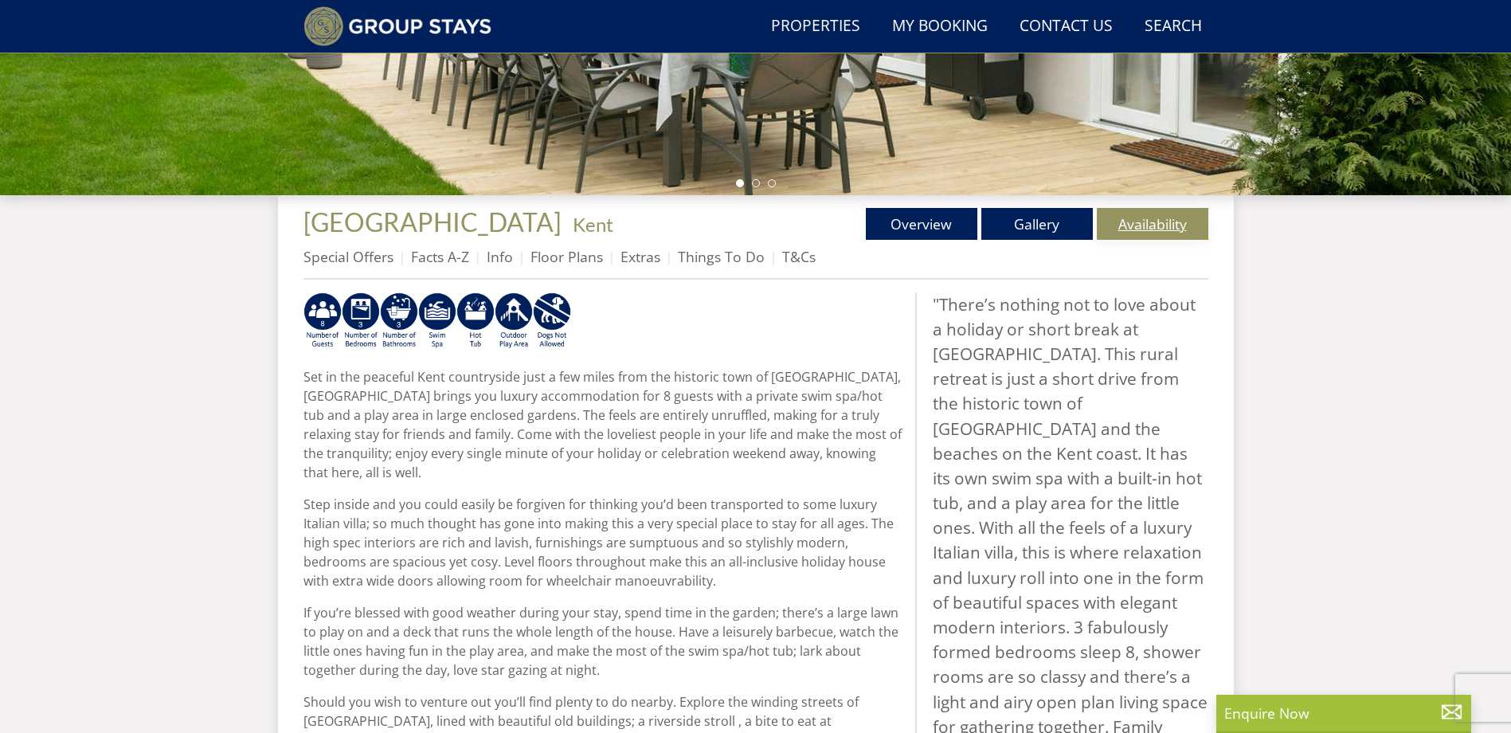
click at [1138, 217] on link "Availability" at bounding box center [1153, 224] width 112 height 32
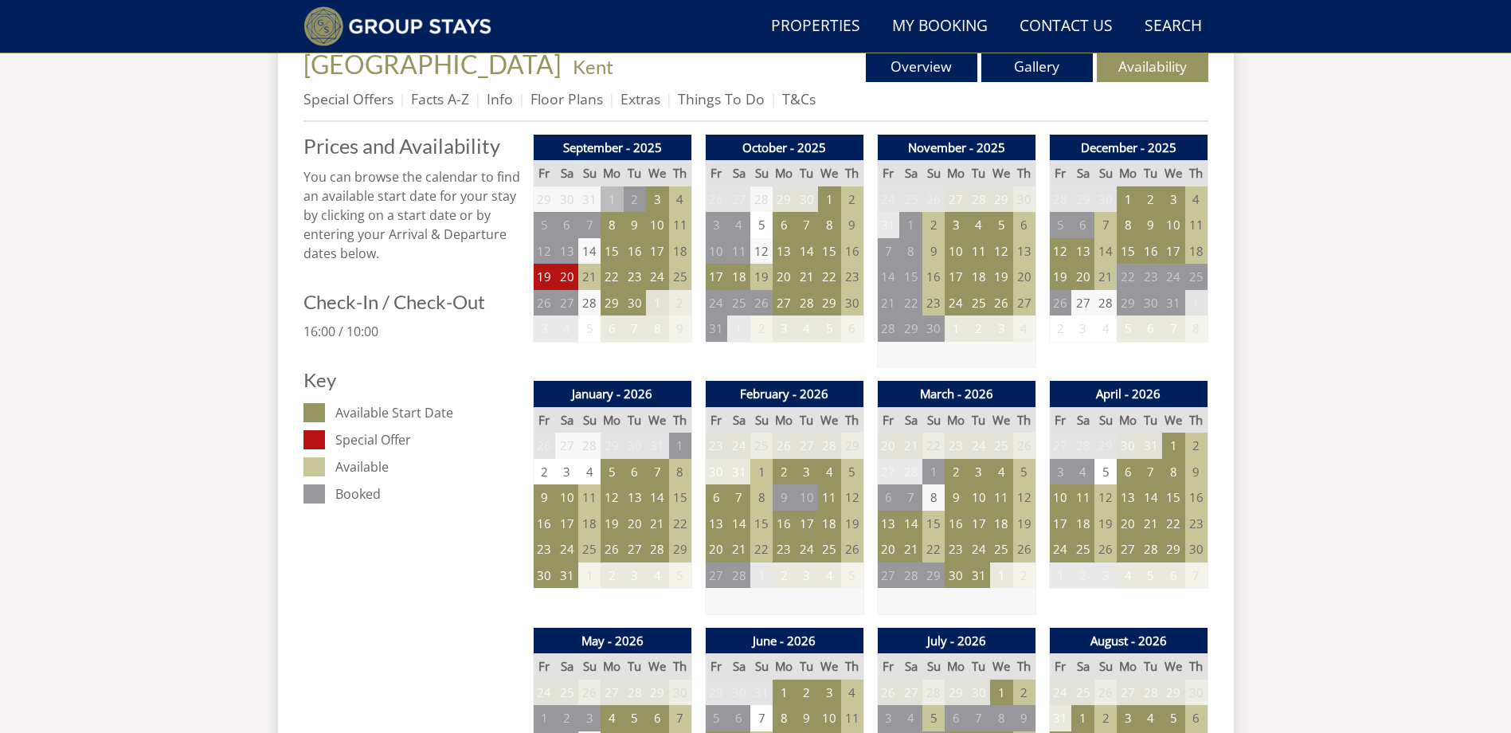
scroll to position [623, 0]
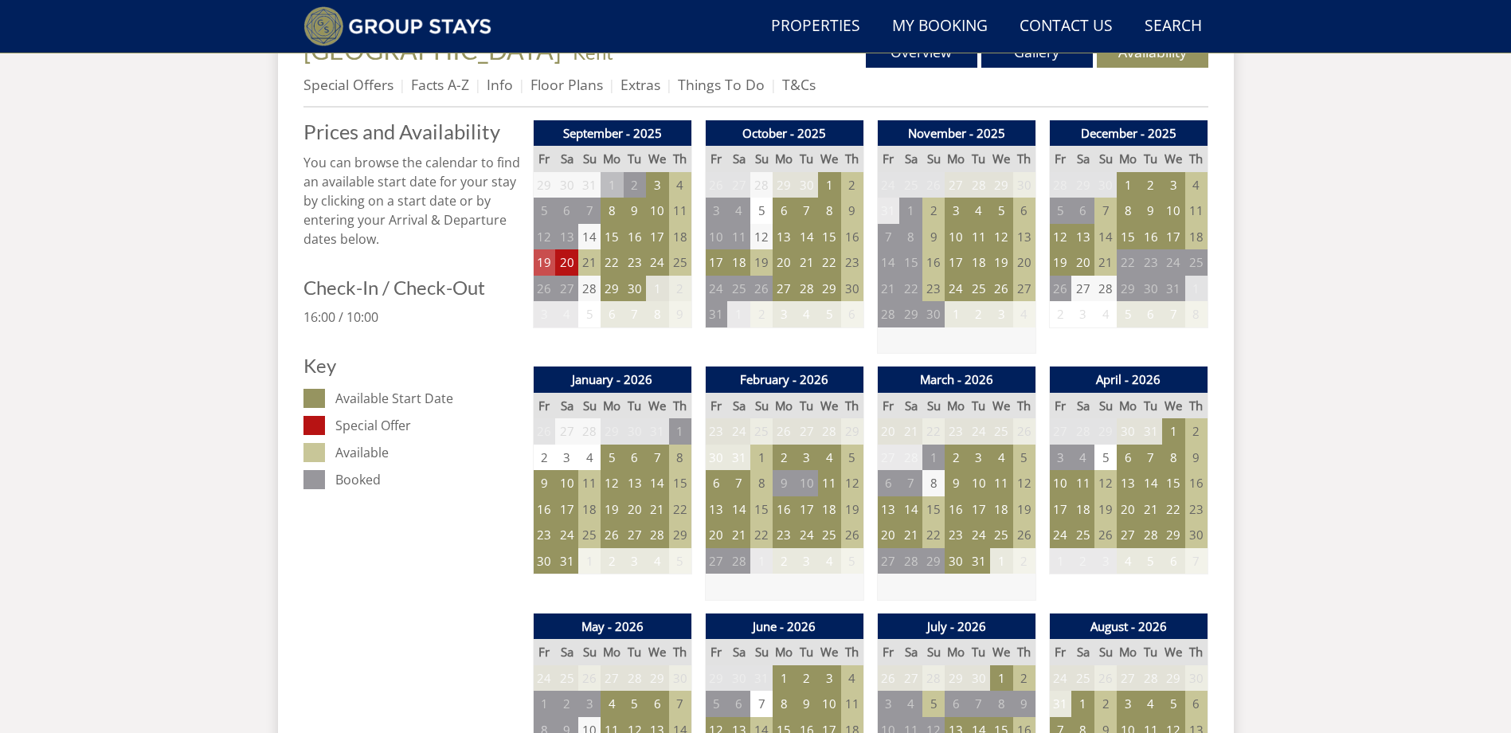
click at [544, 257] on td "19" at bounding box center [544, 262] width 22 height 26
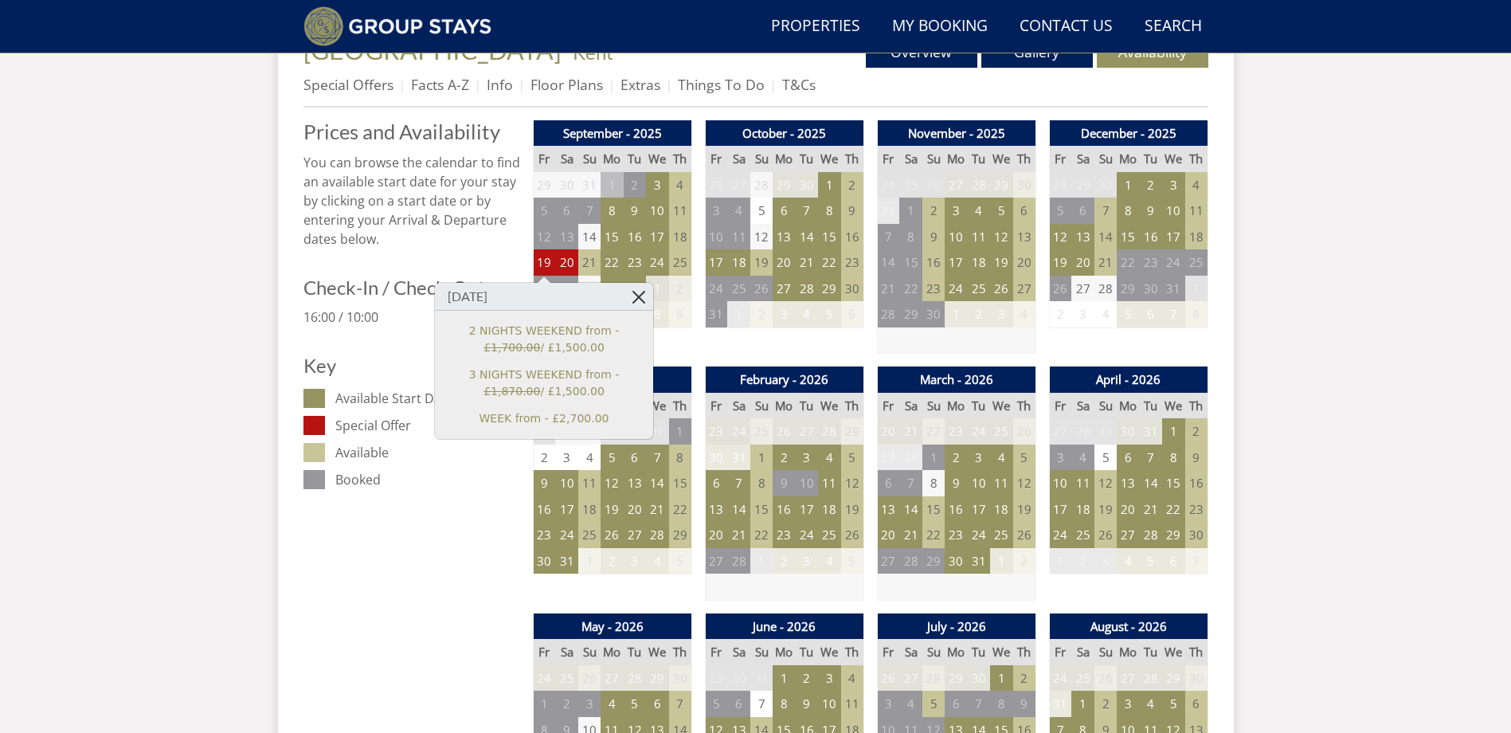
click at [636, 290] on link at bounding box center [639, 297] width 28 height 28
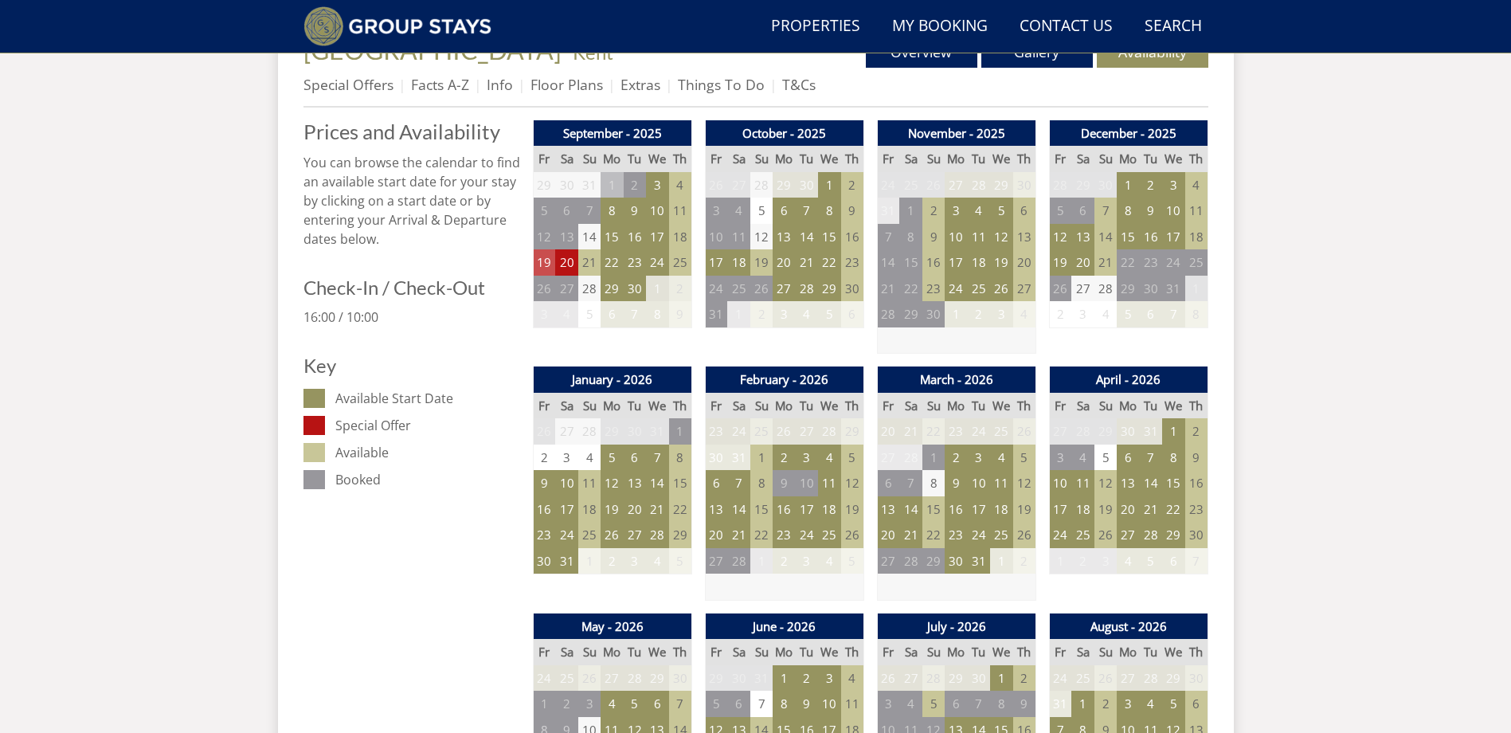
click at [543, 260] on td "19" at bounding box center [544, 262] width 22 height 26
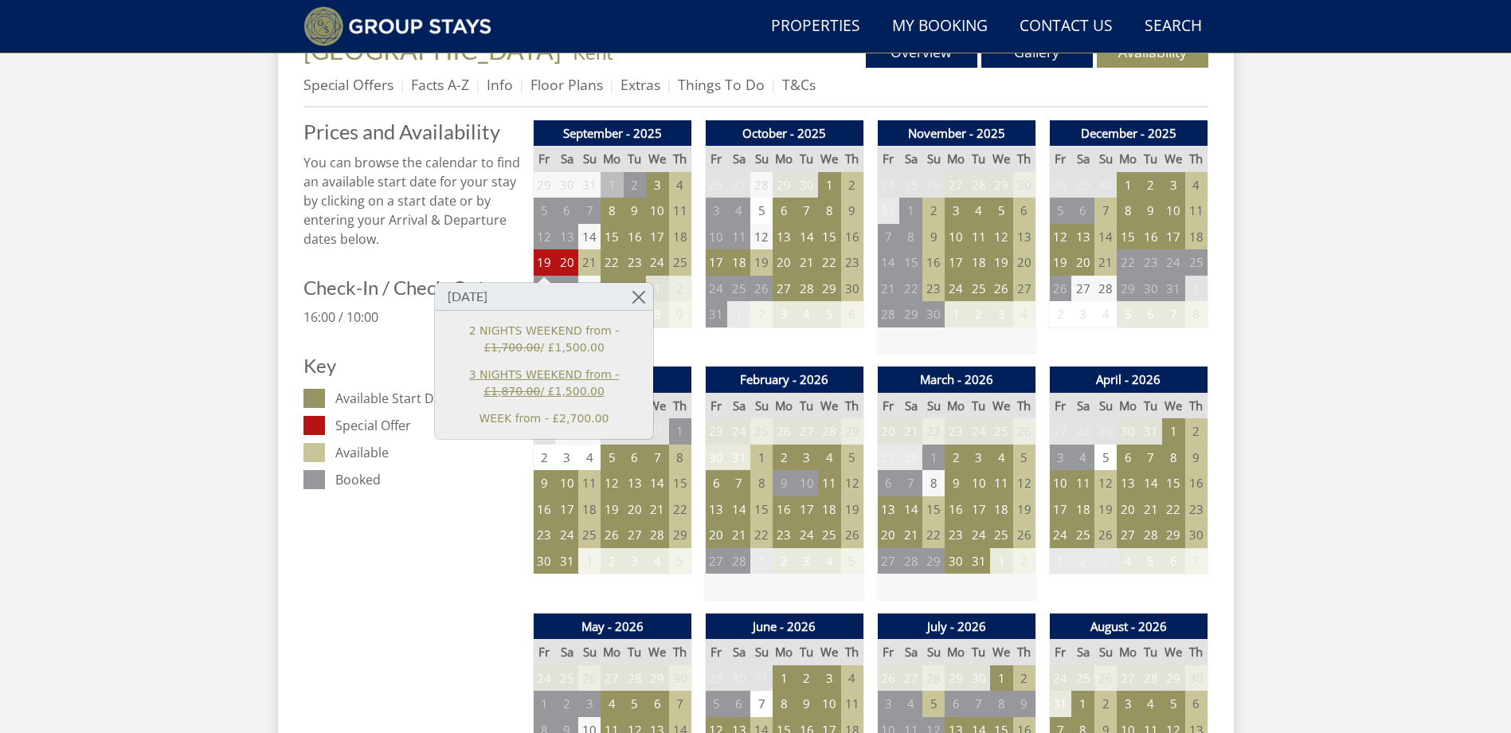
click at [560, 395] on link "3 NIGHTS WEEKEND from - £1,870.00 / £1,500.00" at bounding box center [544, 382] width 196 height 33
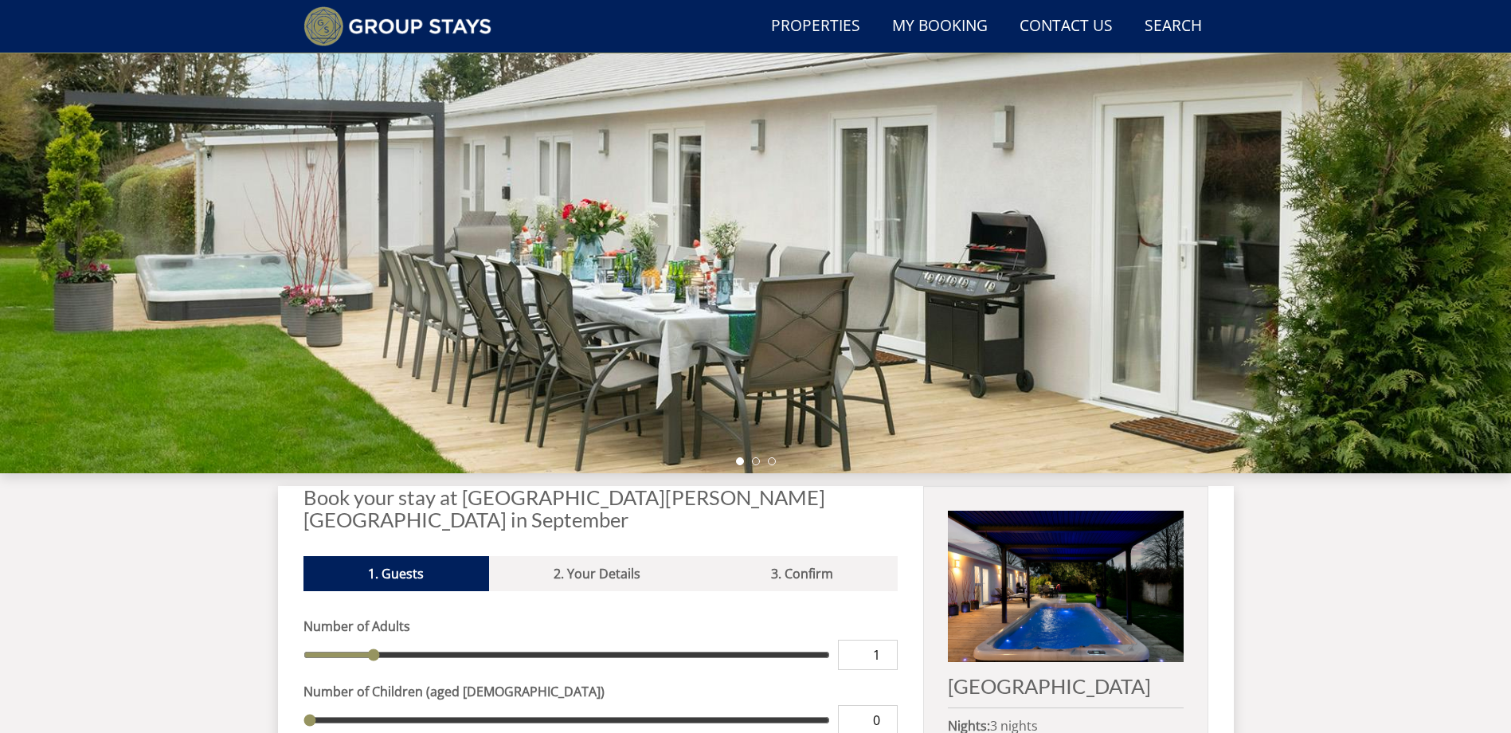
scroll to position [145, 0]
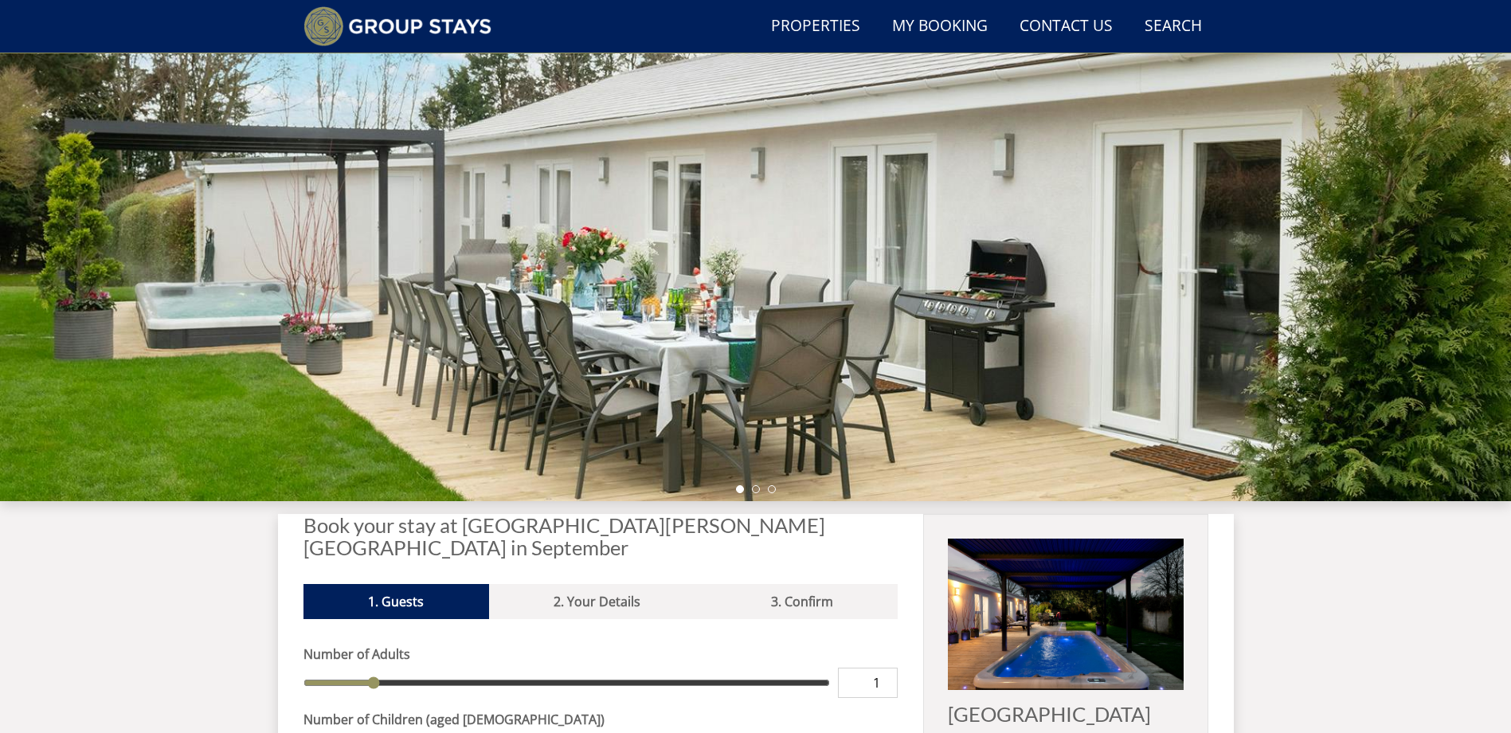
scroll to position [623, 0]
